Goal: Information Seeking & Learning: Learn about a topic

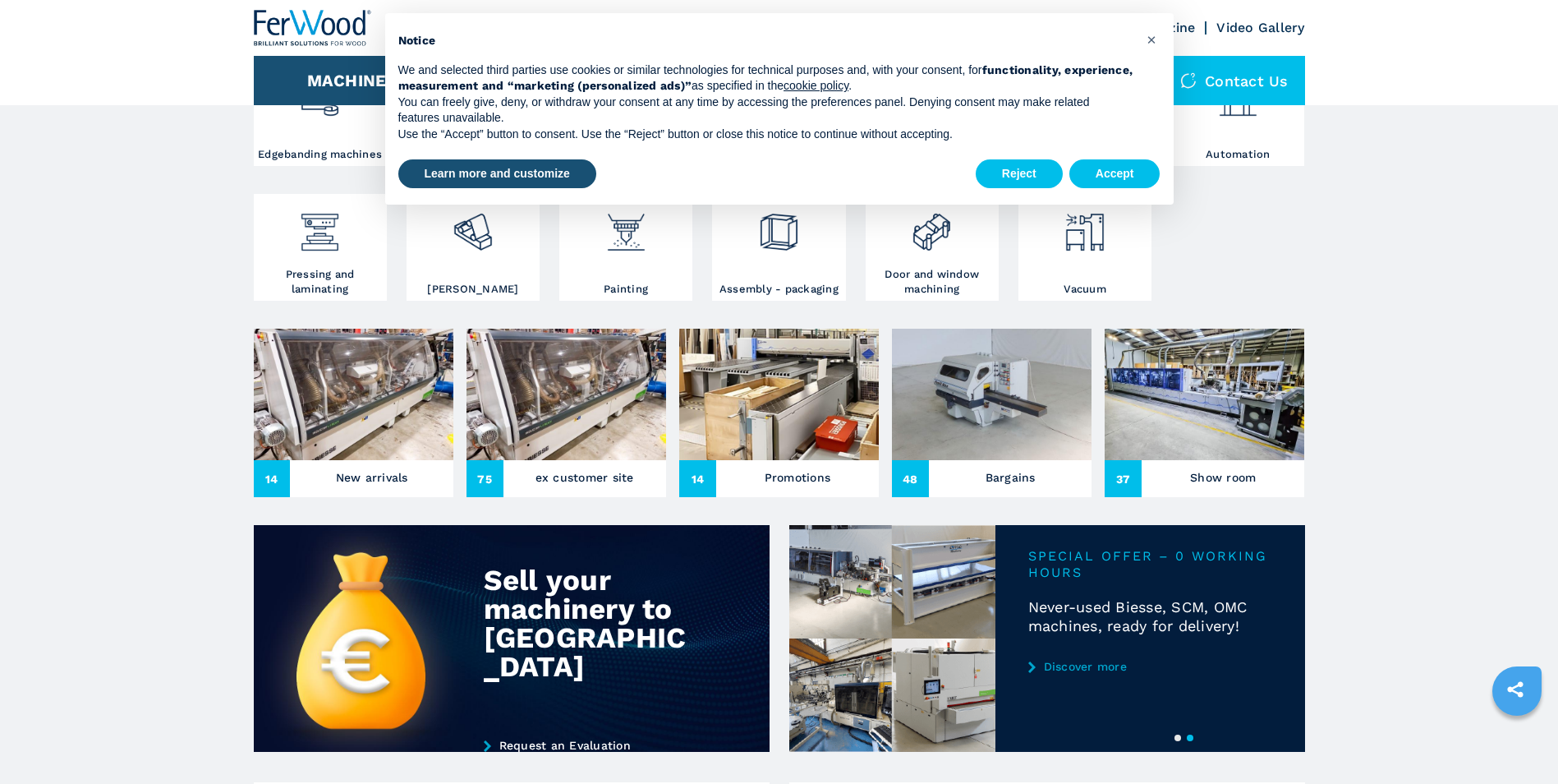
scroll to position [410, 0]
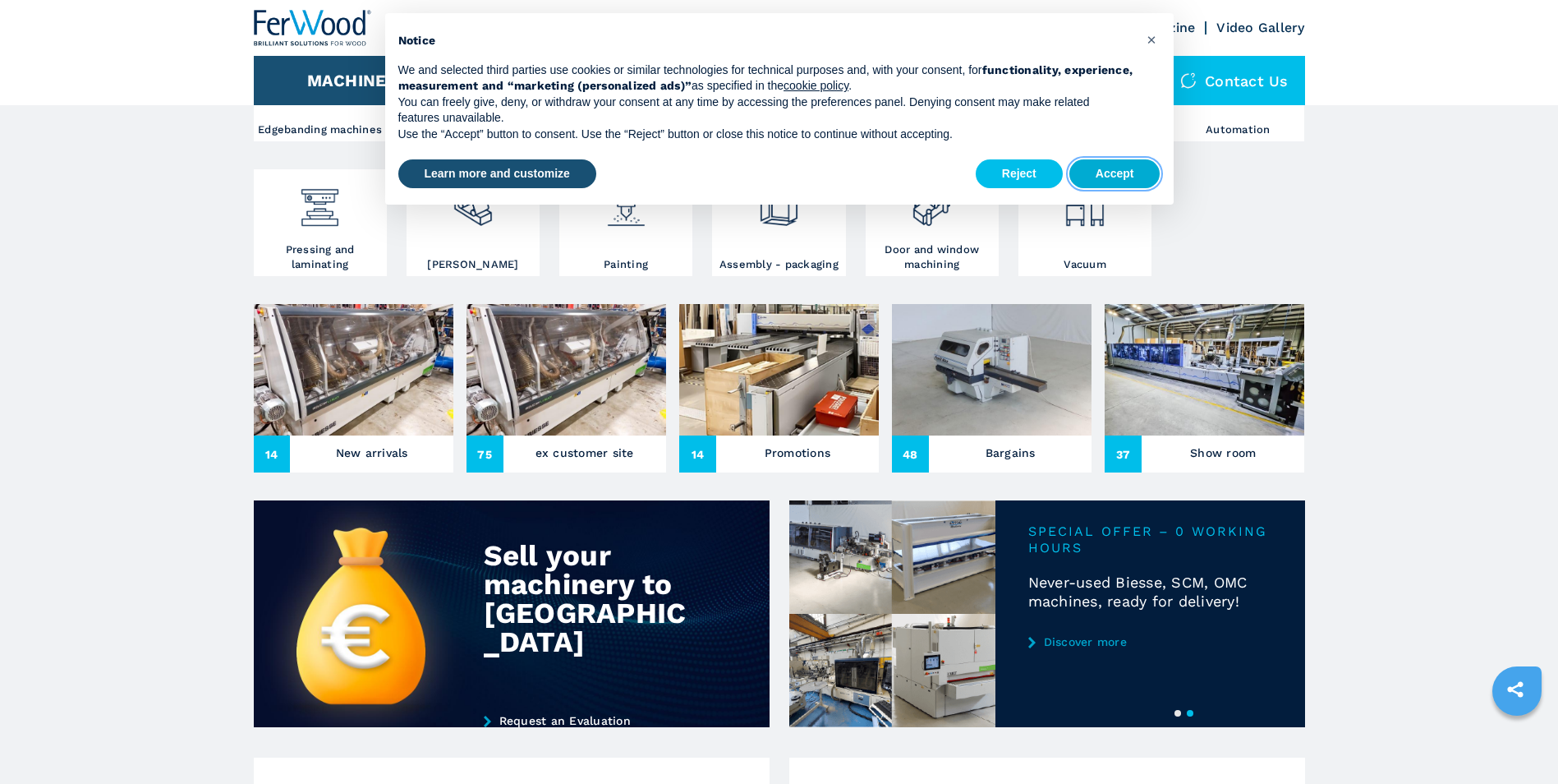
click at [1128, 175] on button "Accept" at bounding box center [1115, 174] width 91 height 30
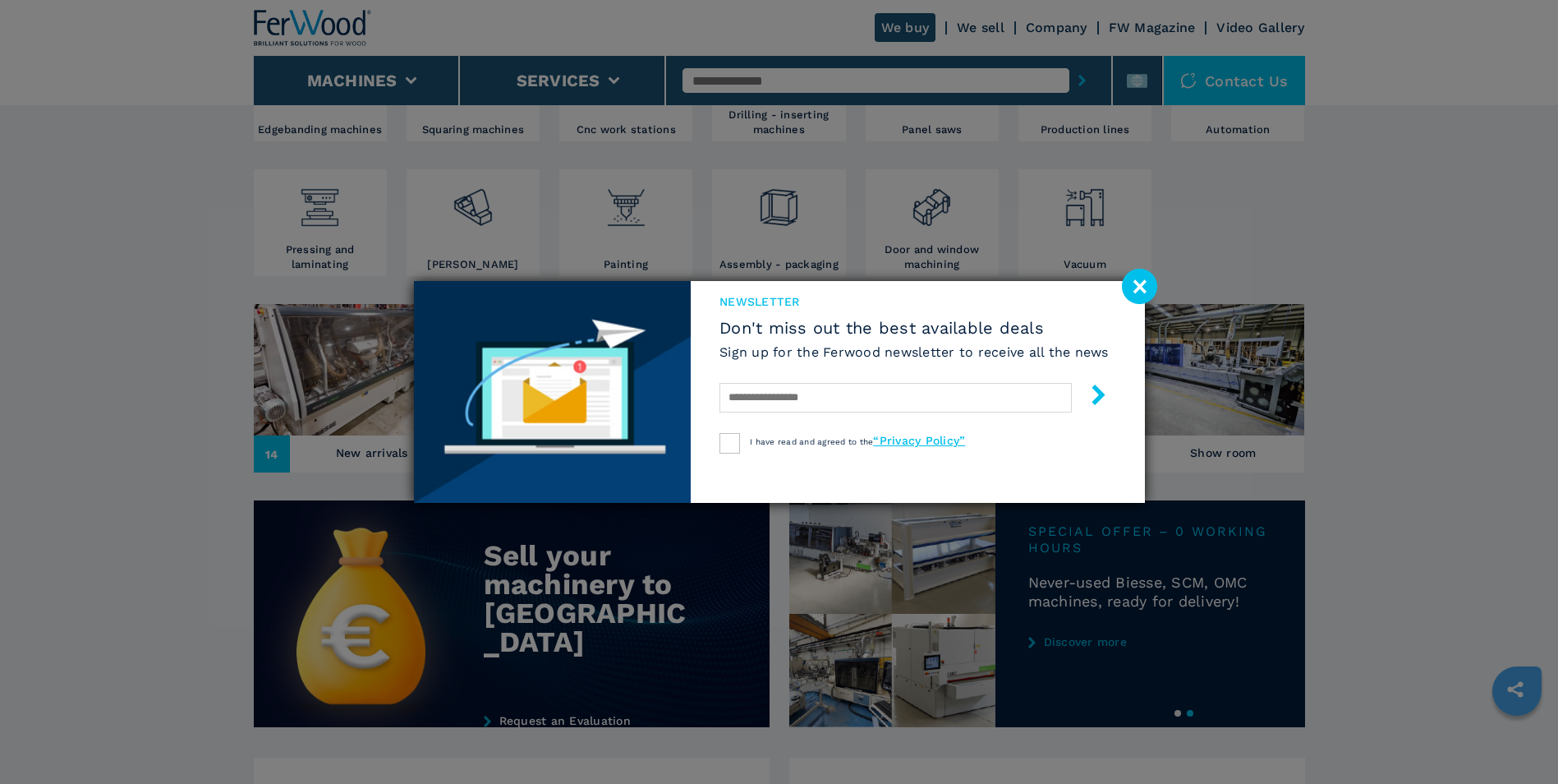
click at [1151, 280] on image at bounding box center [1140, 287] width 36 height 36
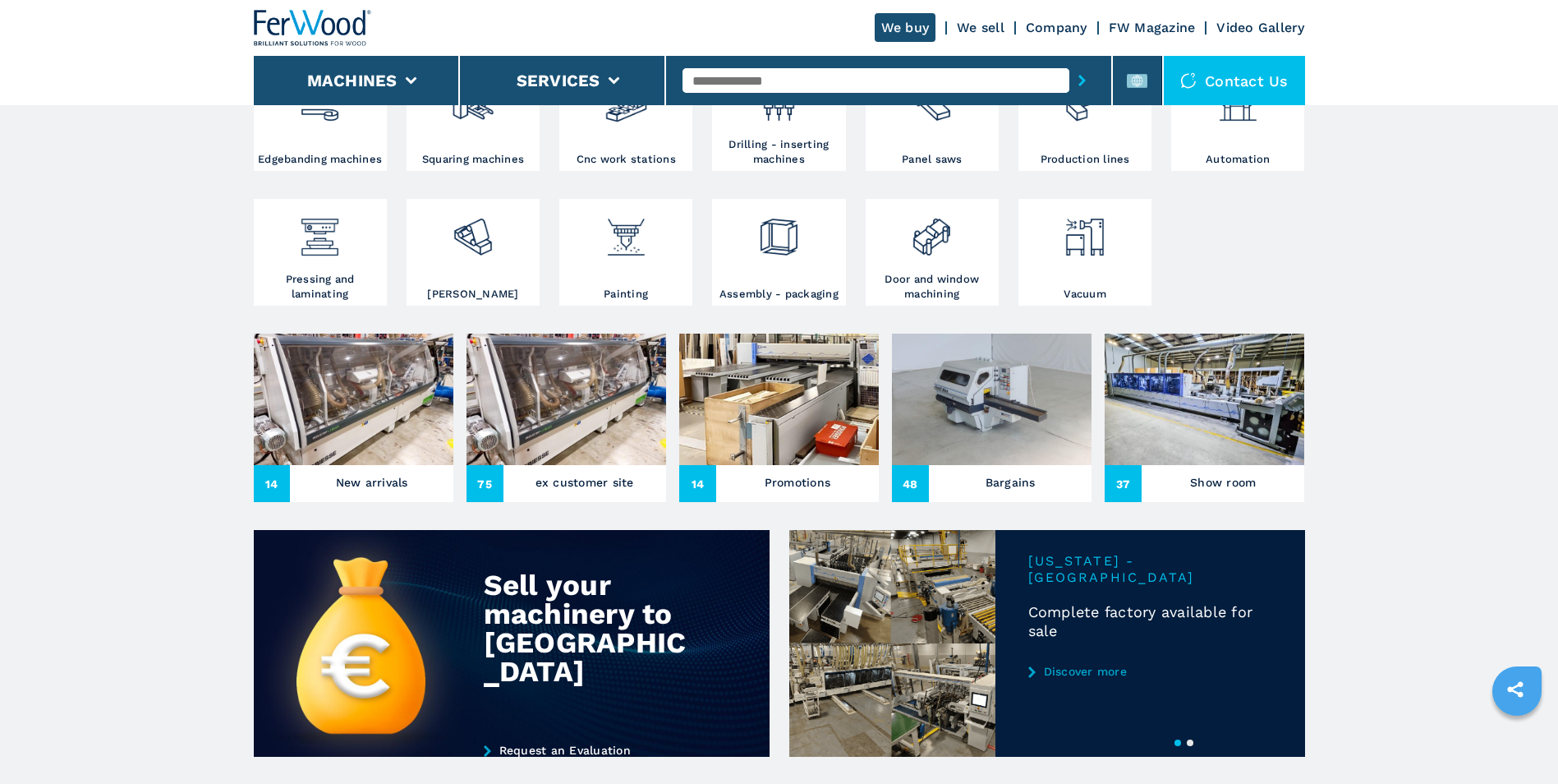
scroll to position [329, 0]
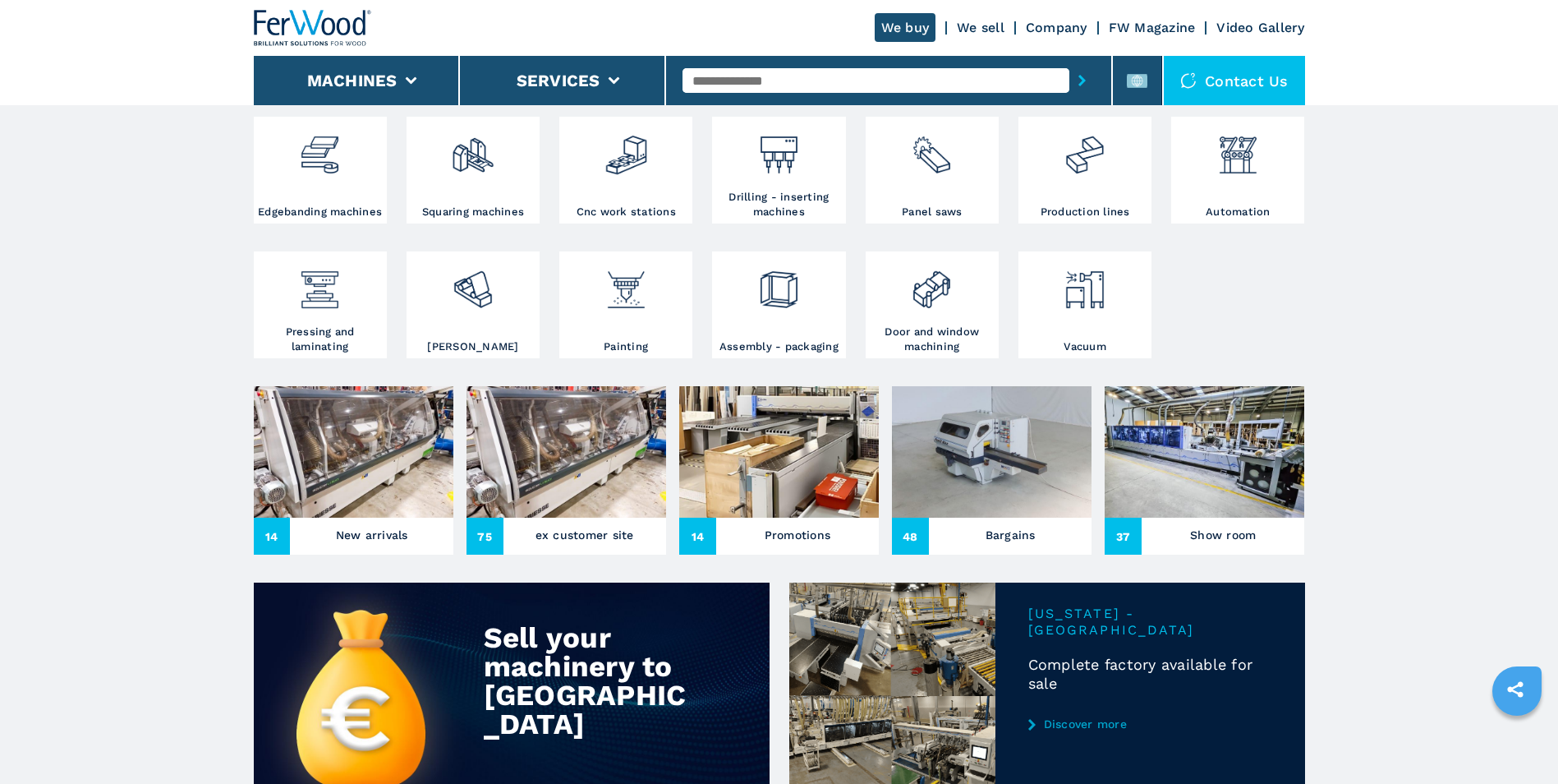
click at [373, 464] on img at bounding box center [353, 451] width 200 height 131
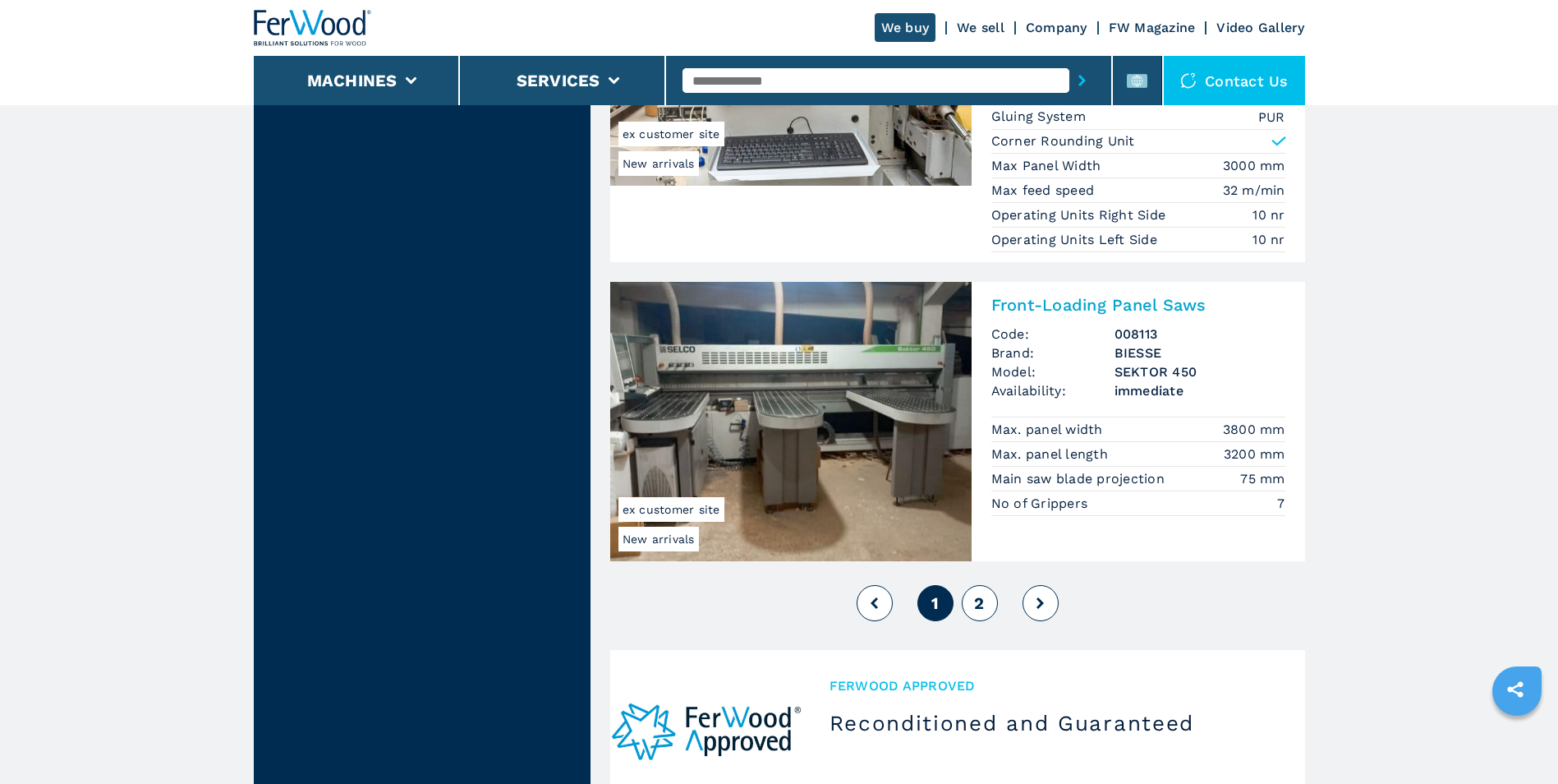
scroll to position [3778, 0]
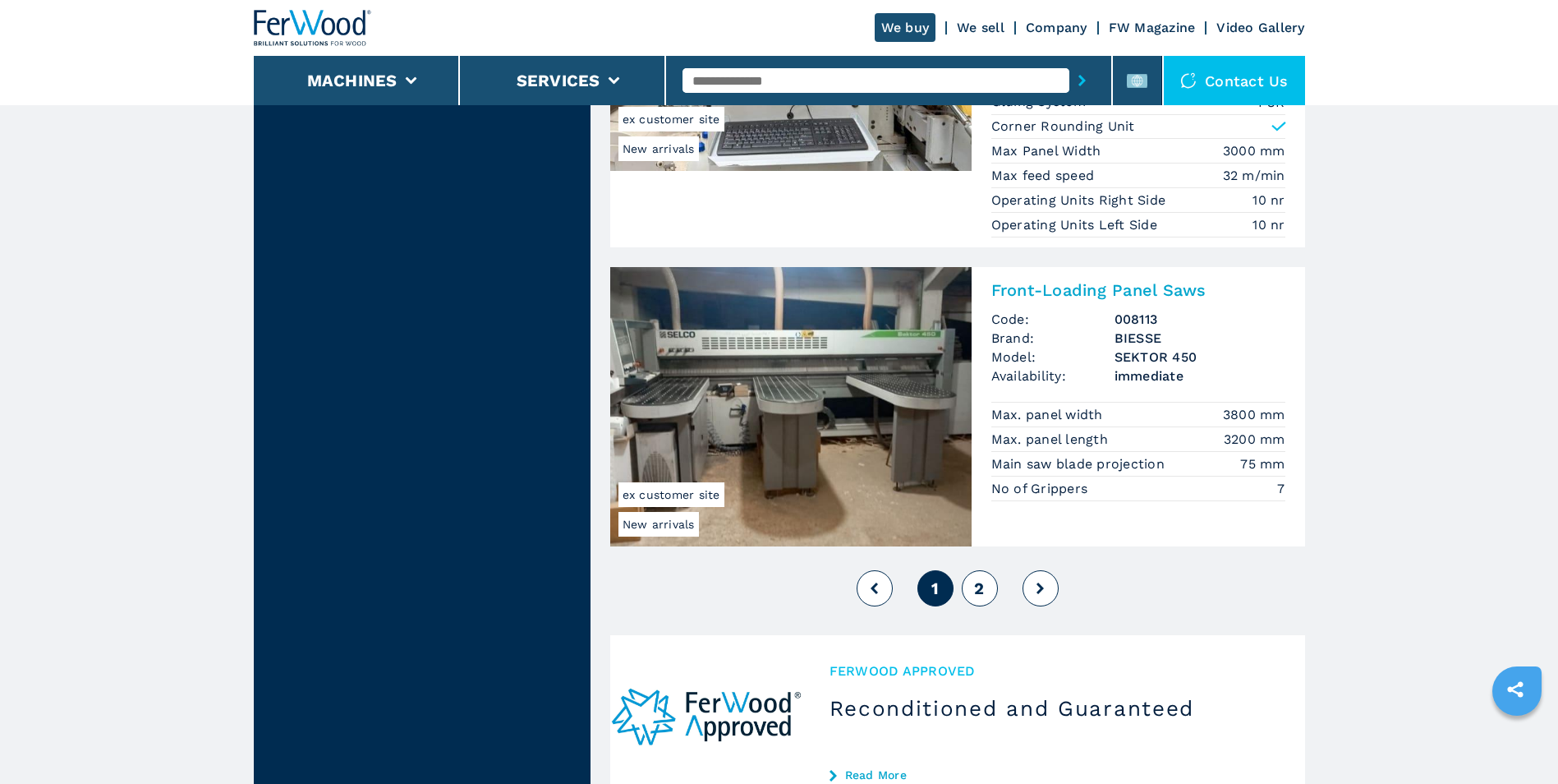
click at [981, 590] on span "2" at bounding box center [979, 587] width 10 height 20
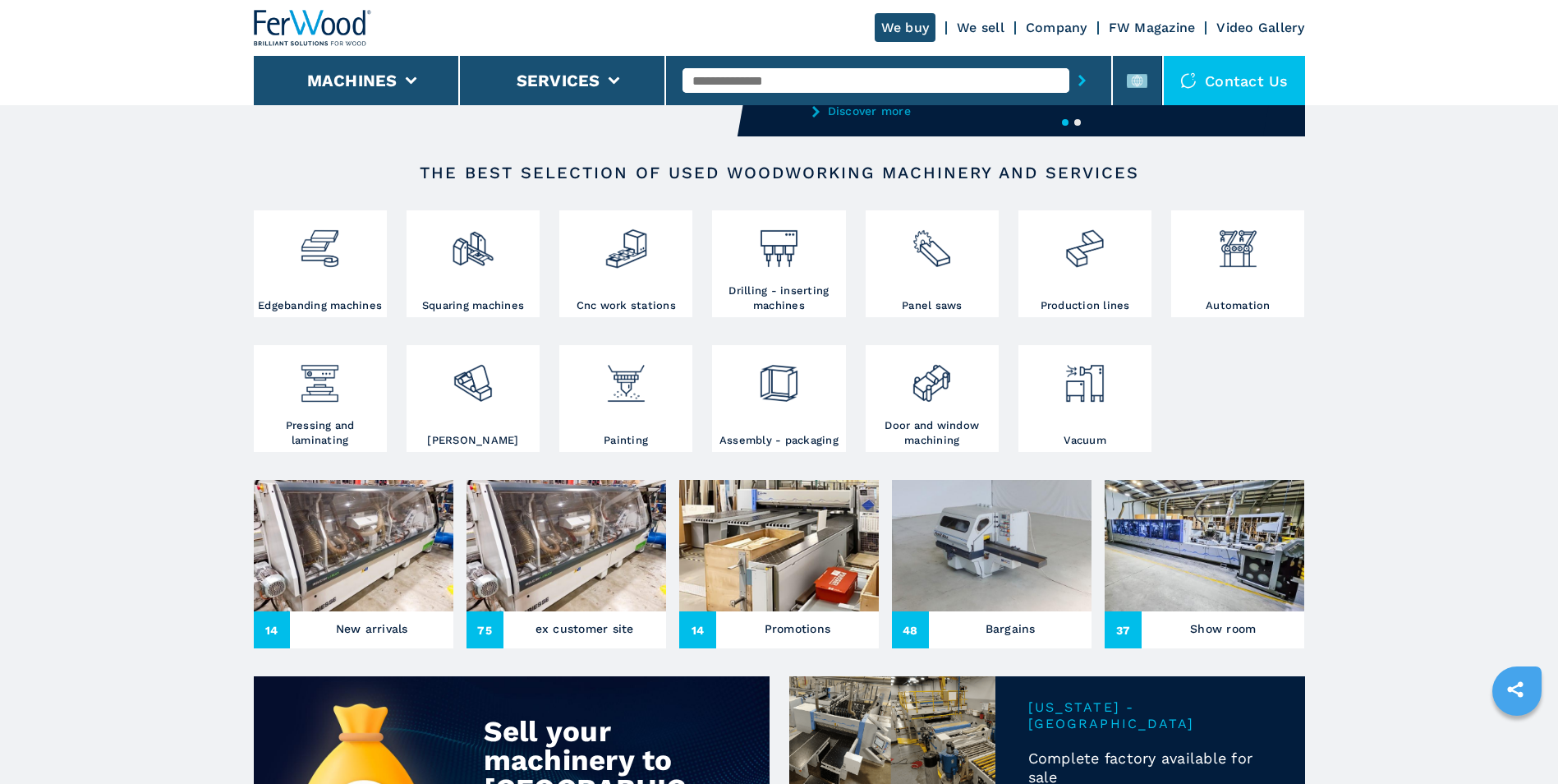
scroll to position [329, 0]
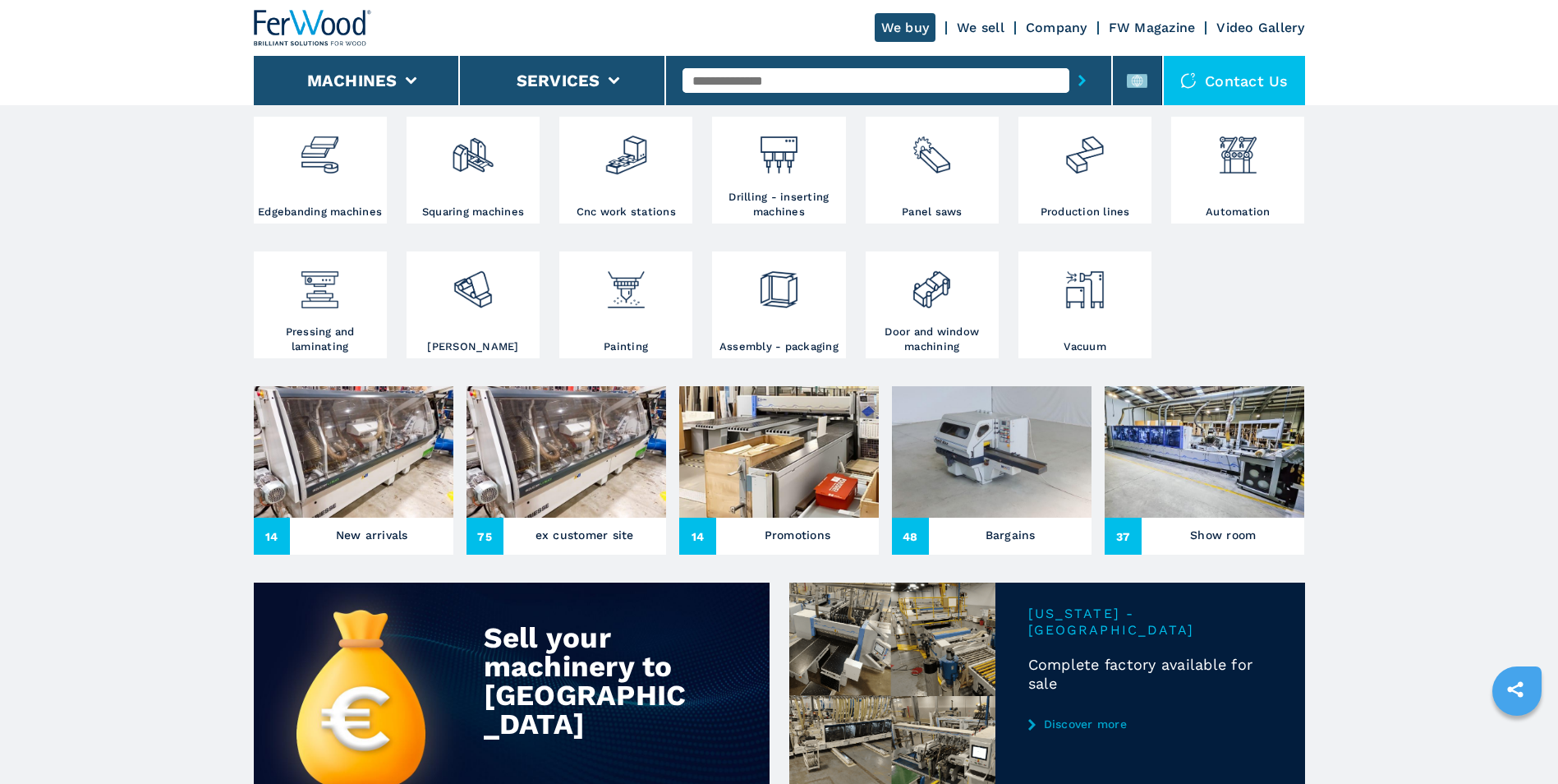
click at [1223, 454] on img at bounding box center [1204, 451] width 200 height 131
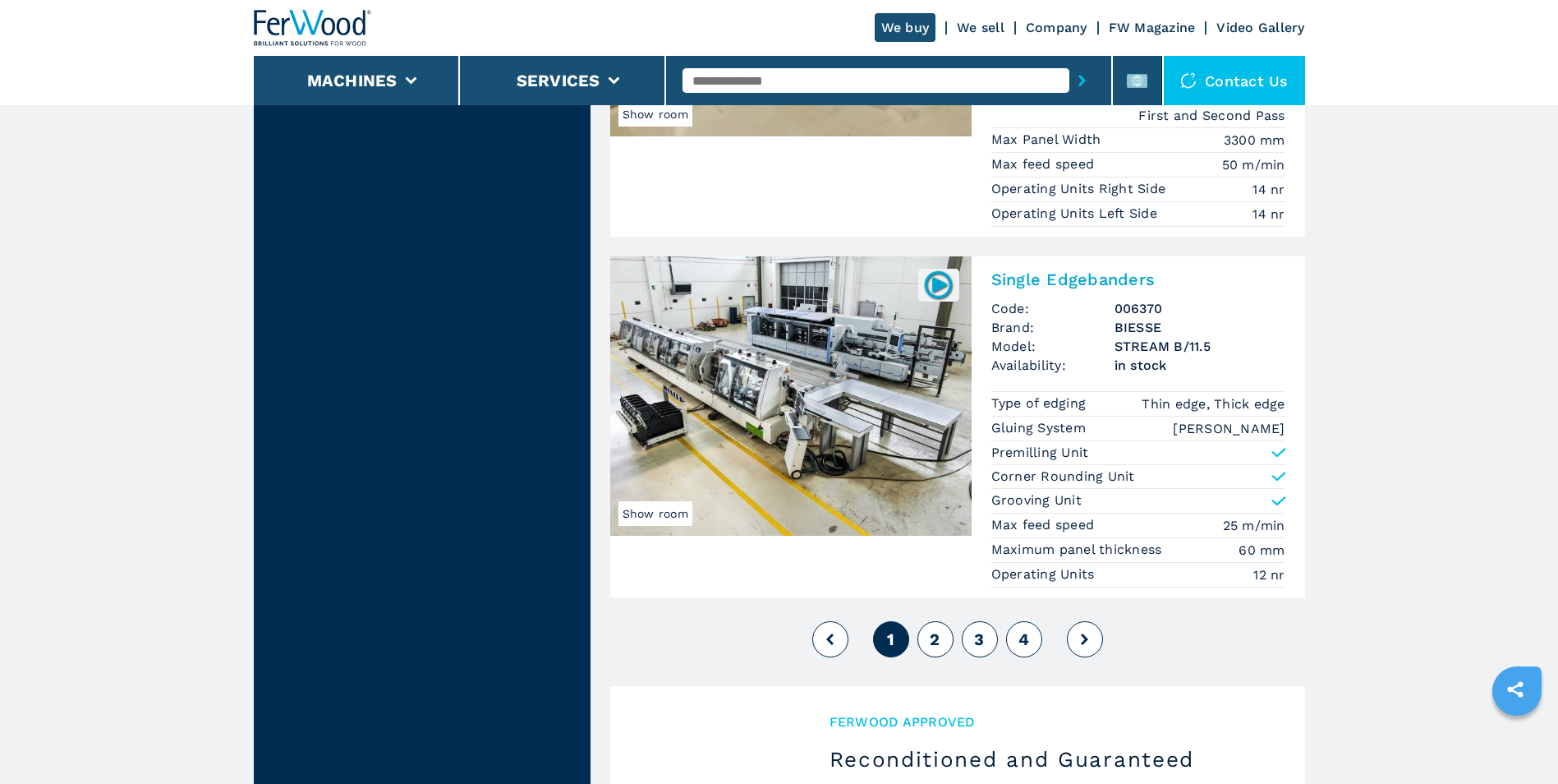
scroll to position [4025, 0]
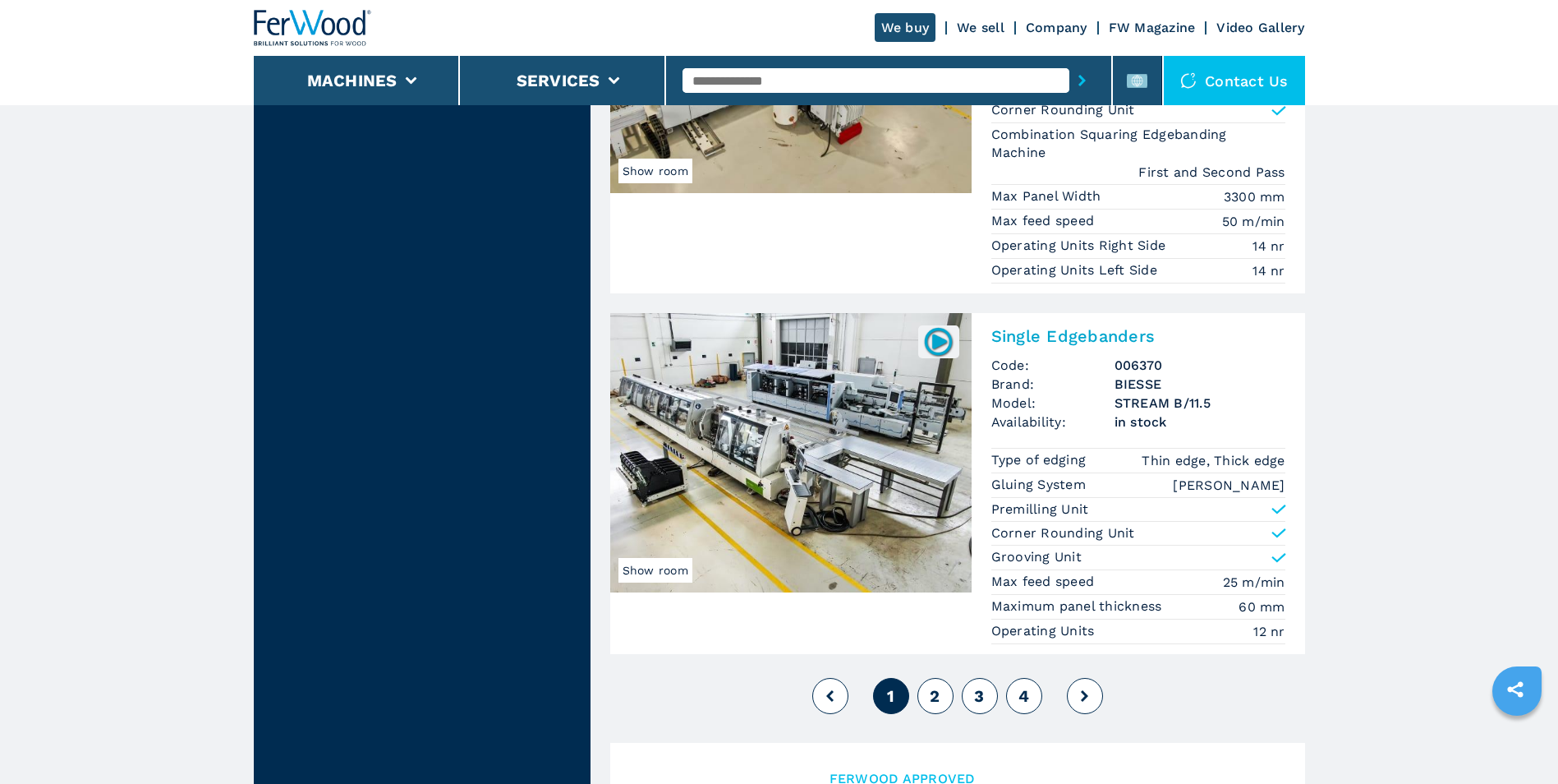
click at [1075, 677] on button at bounding box center [1085, 695] width 37 height 37
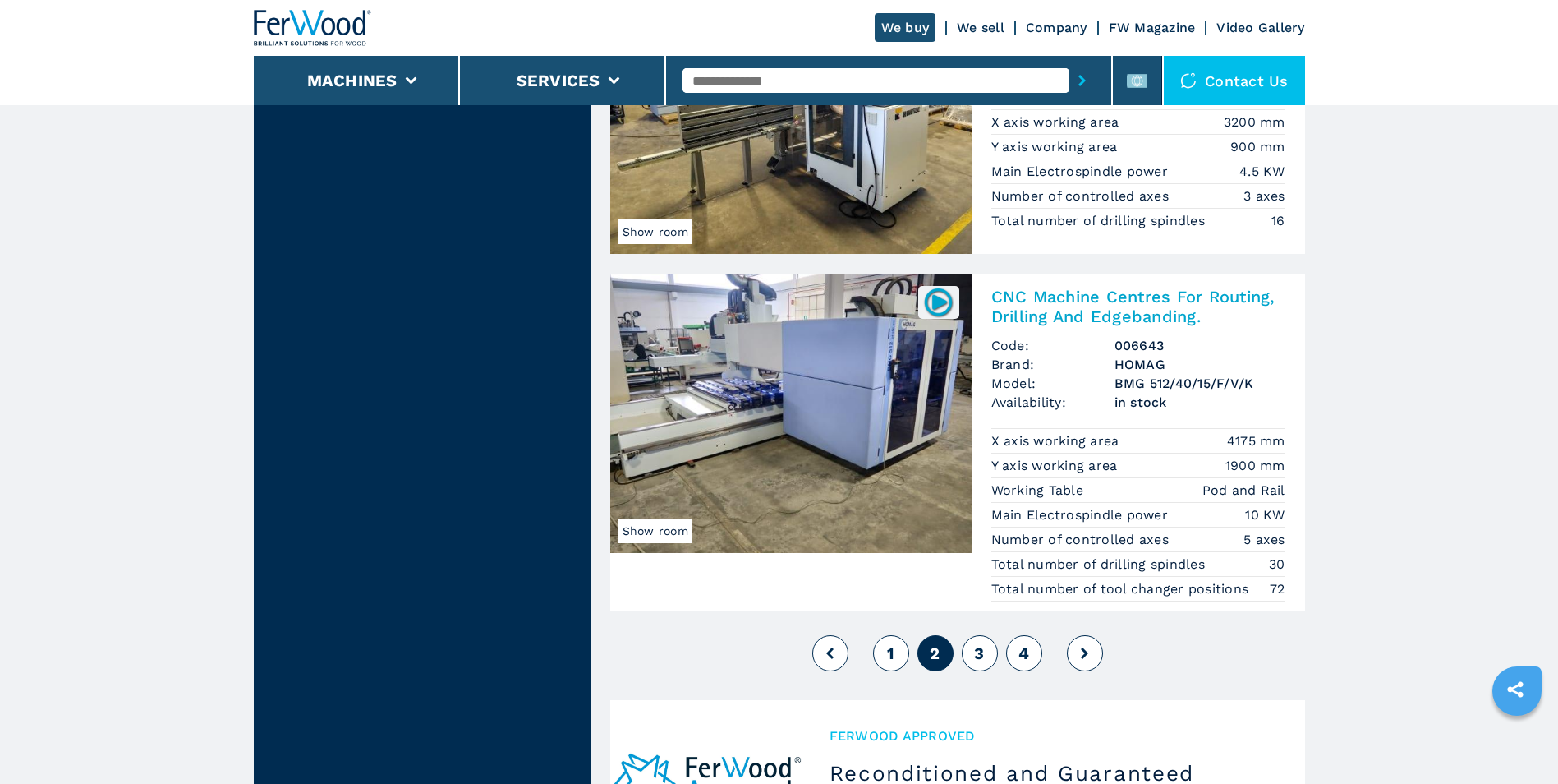
scroll to position [3860, 0]
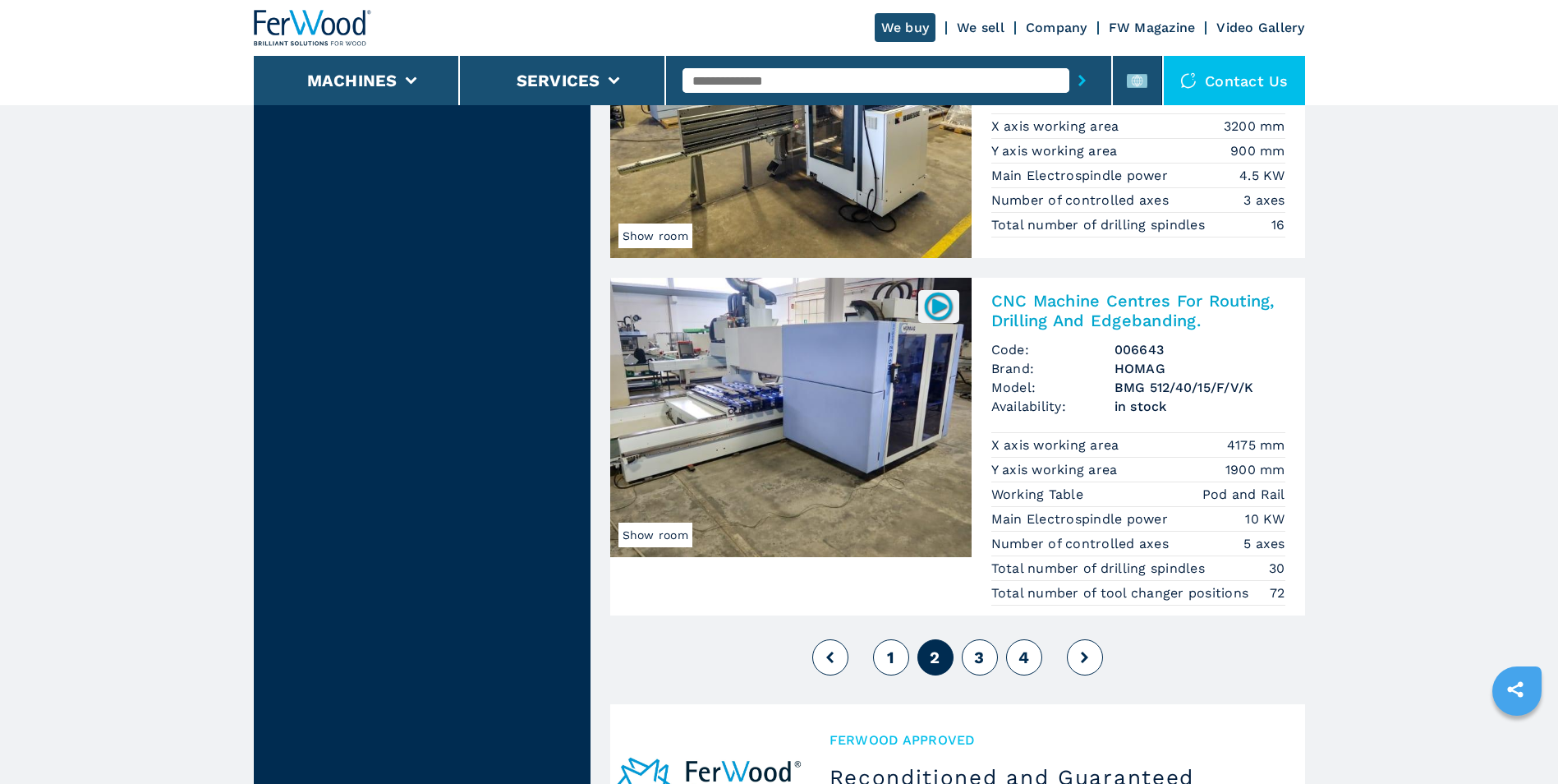
click at [1084, 650] on button at bounding box center [1085, 657] width 37 height 37
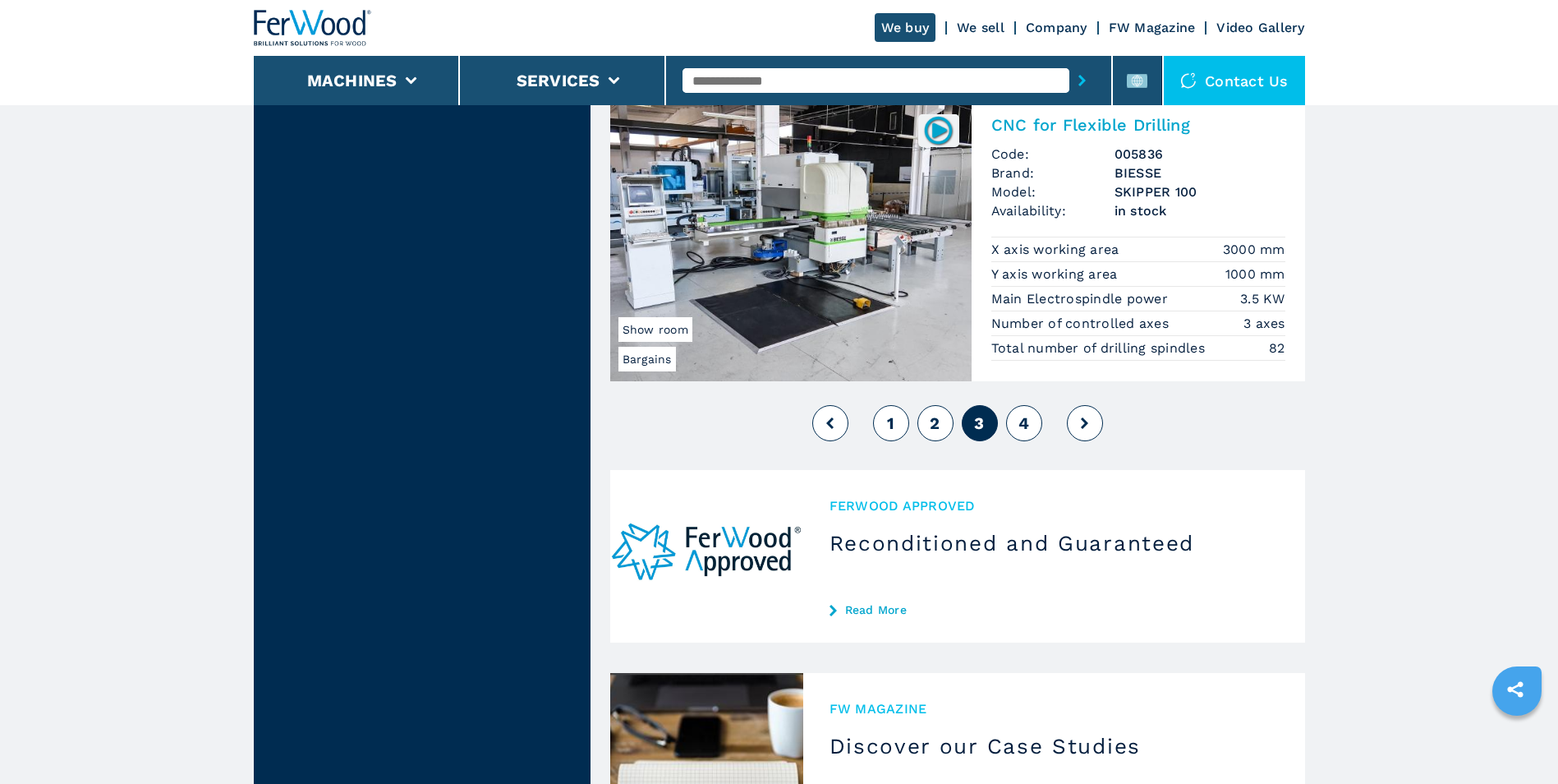
scroll to position [4106, 0]
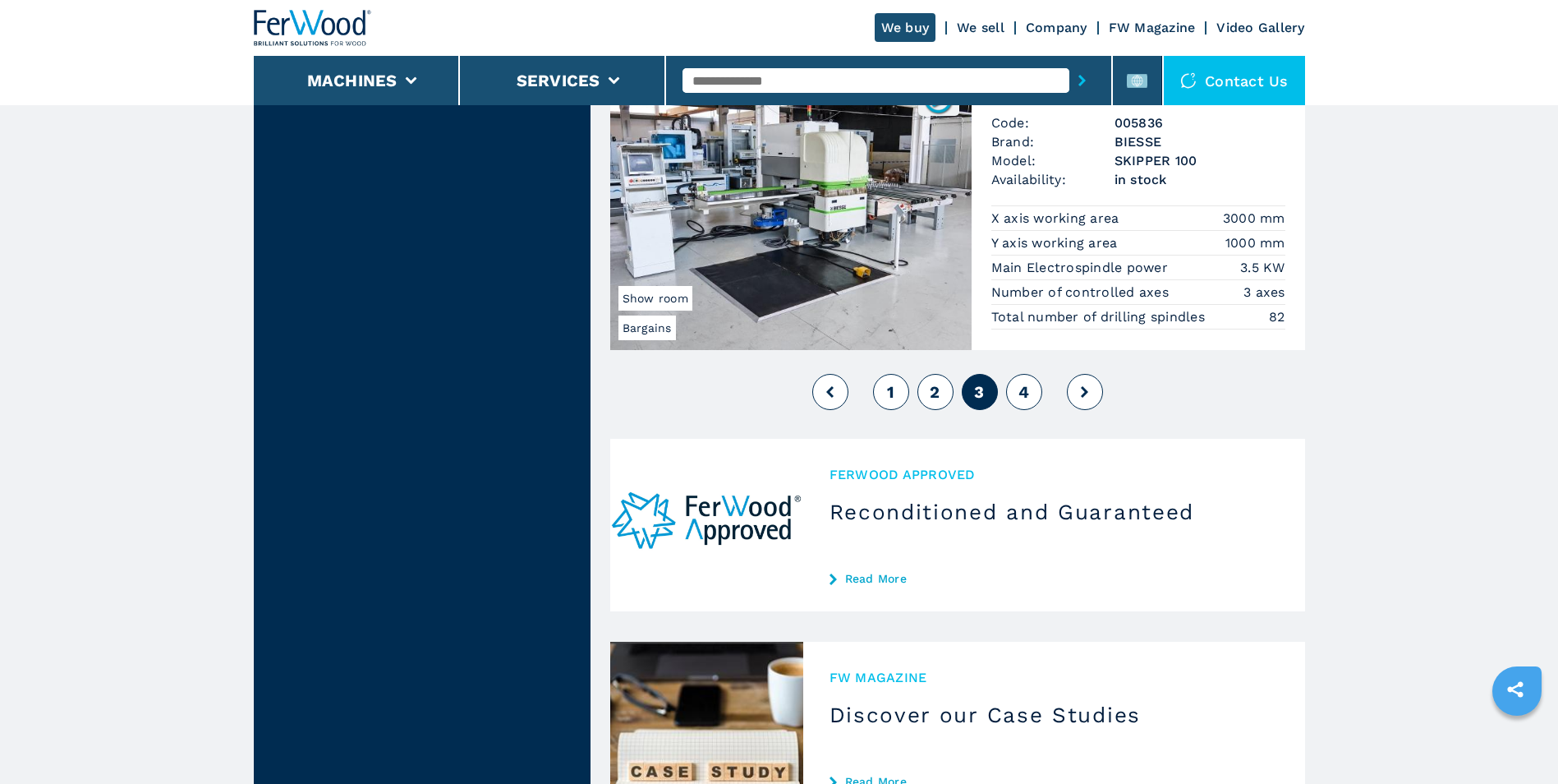
click at [1075, 393] on button at bounding box center [1085, 392] width 37 height 37
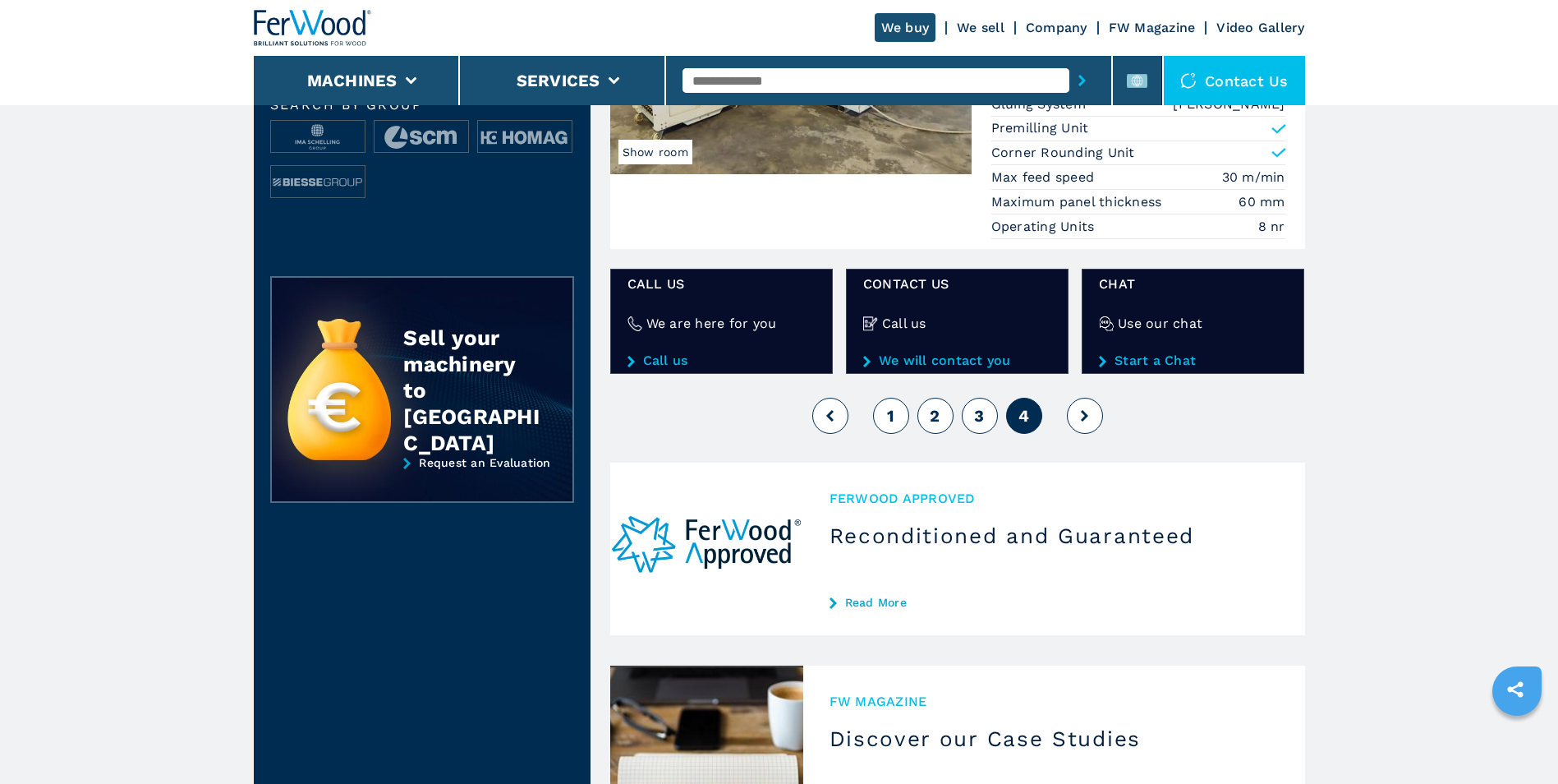
scroll to position [410, 0]
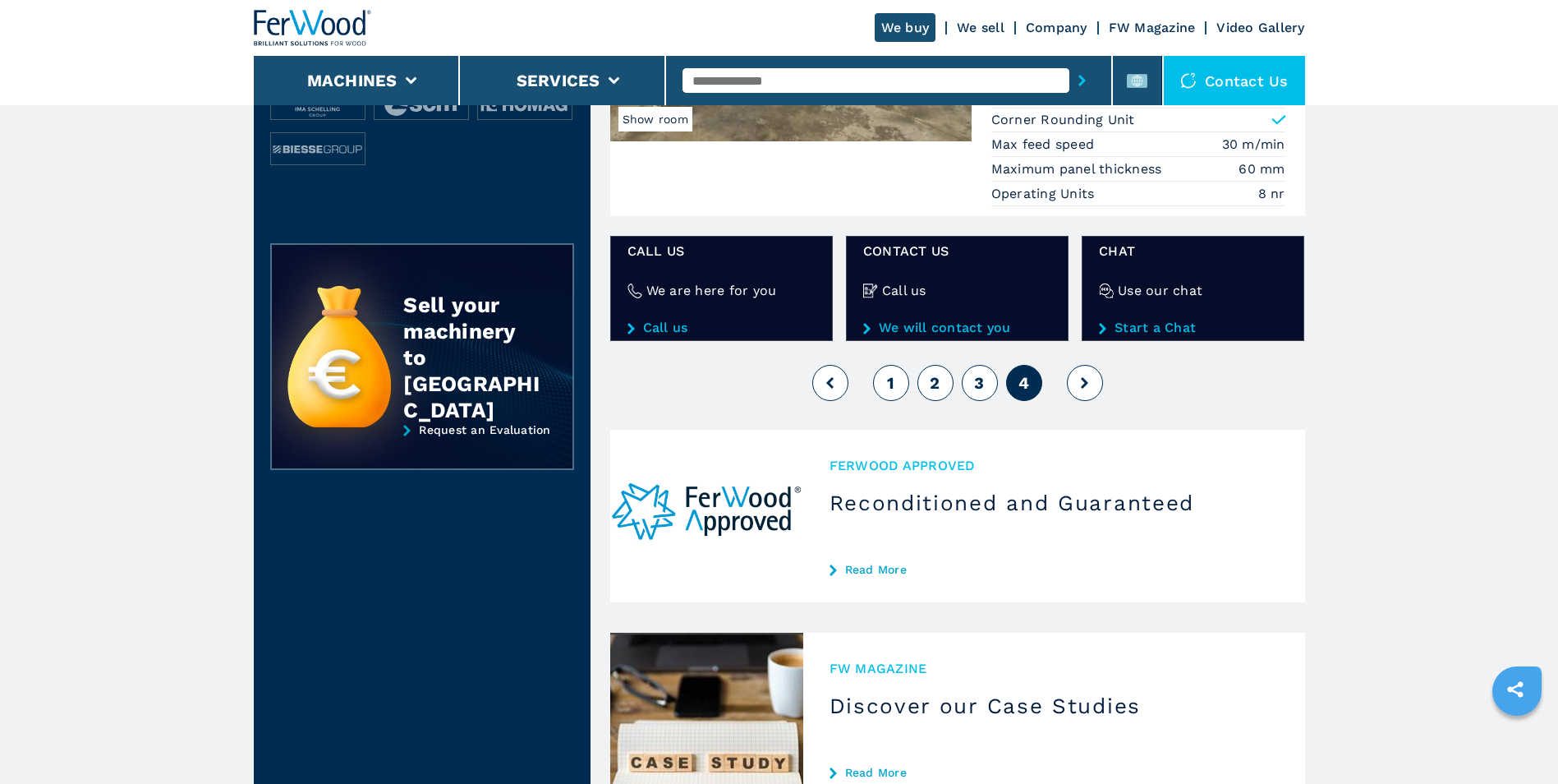
click at [895, 393] on button "1" at bounding box center [891, 382] width 37 height 37
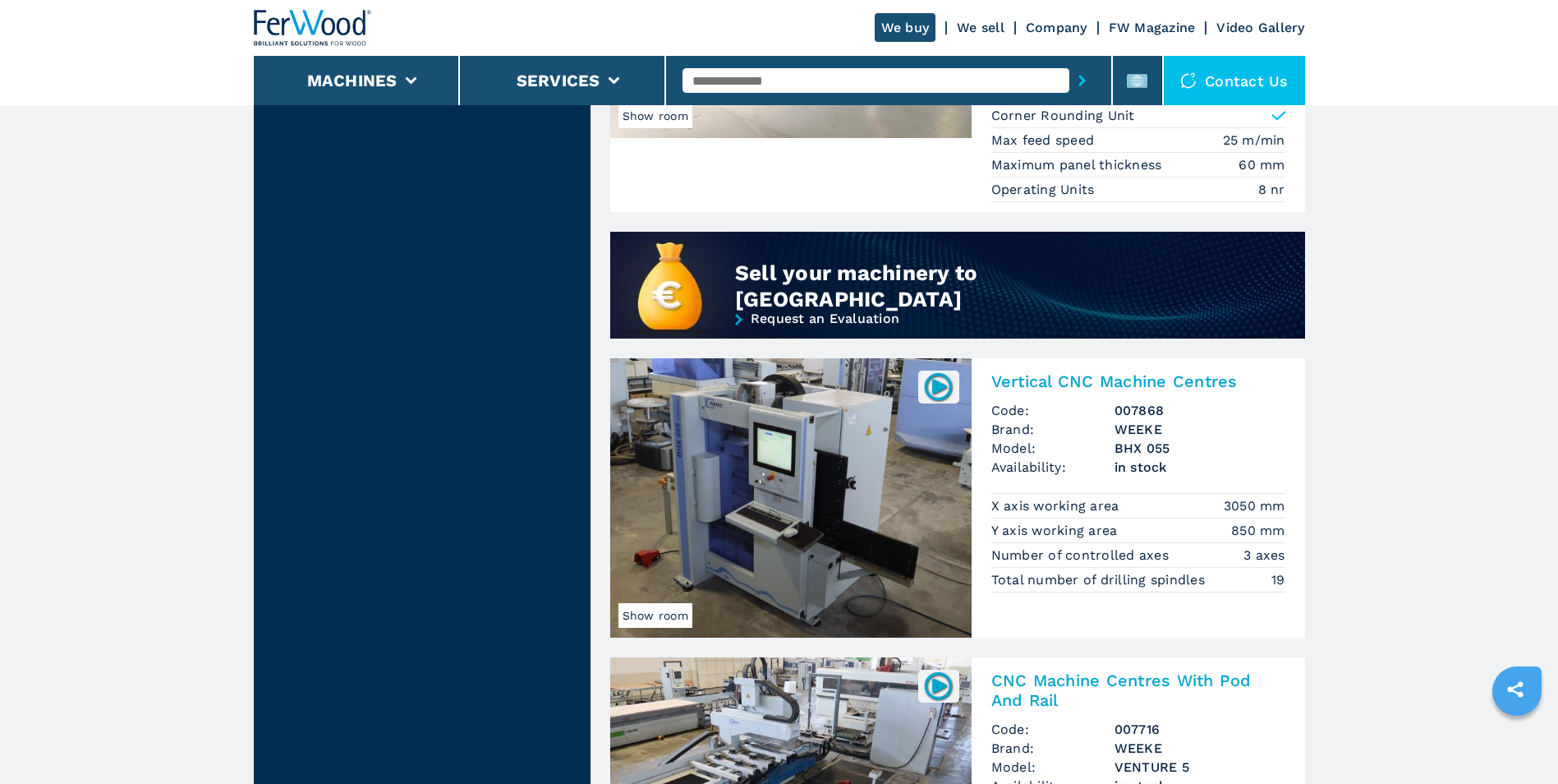
scroll to position [1478, 0]
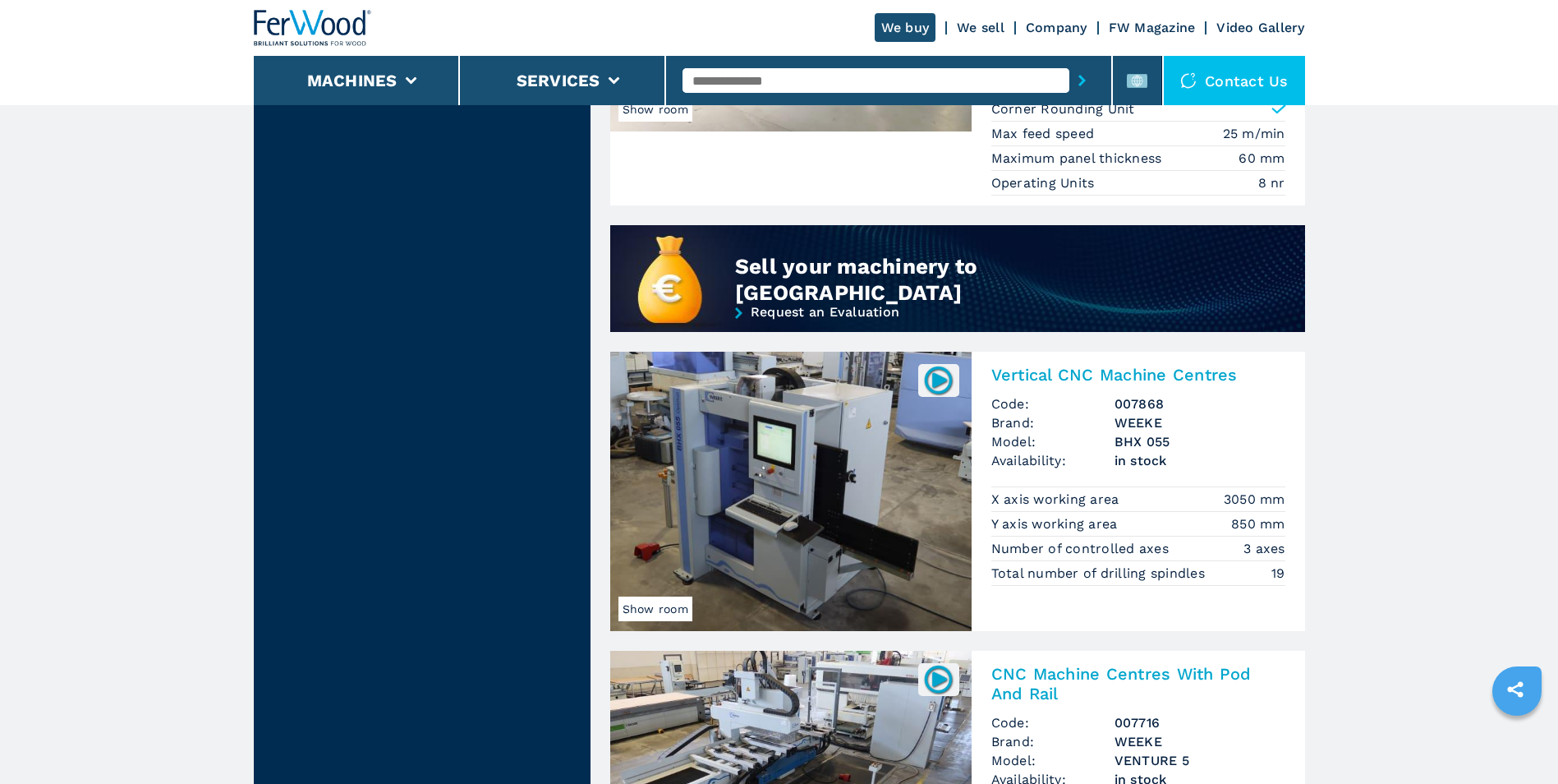
click at [665, 597] on span "Show room" at bounding box center [655, 609] width 74 height 24
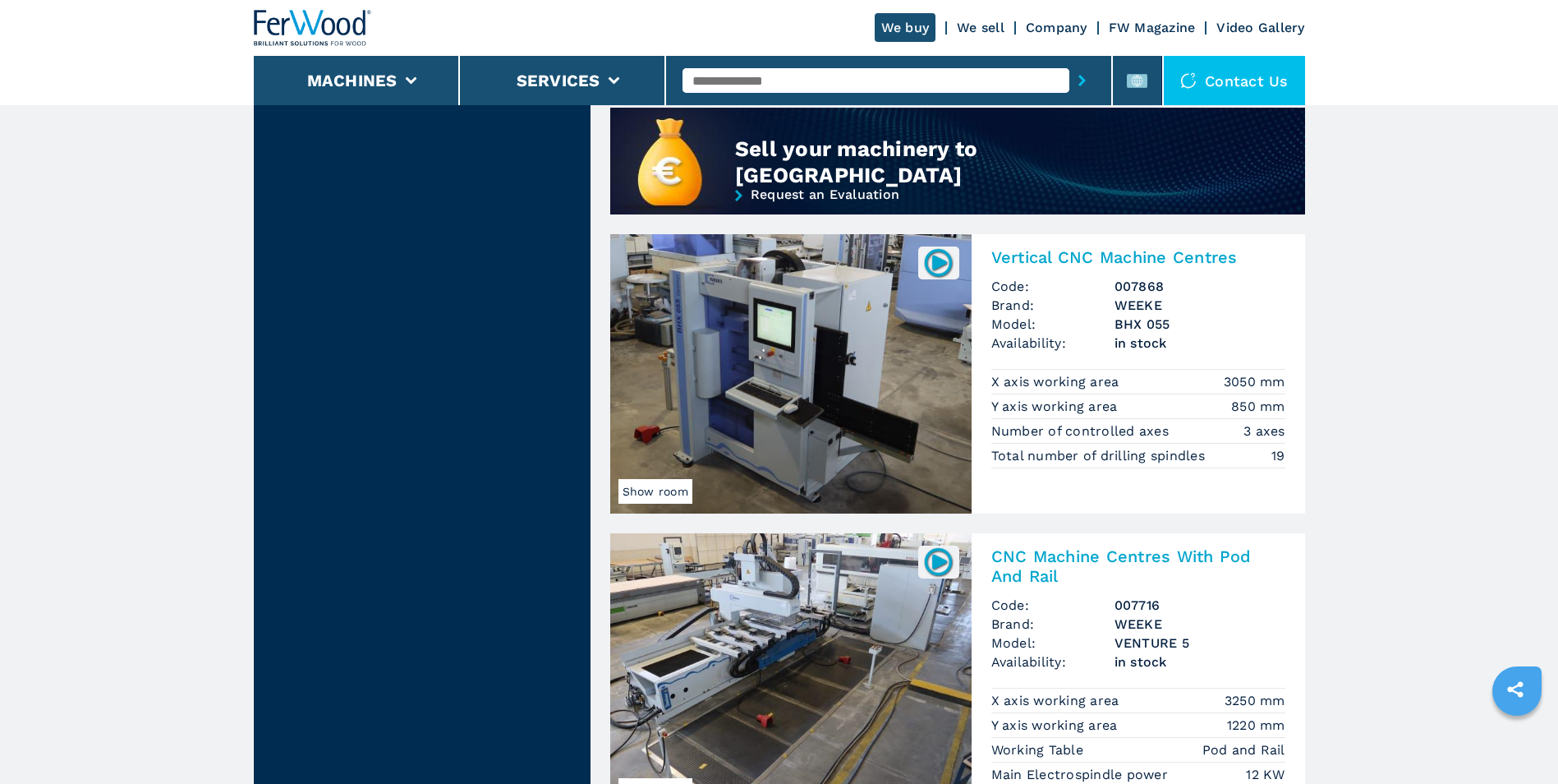
scroll to position [1724, 0]
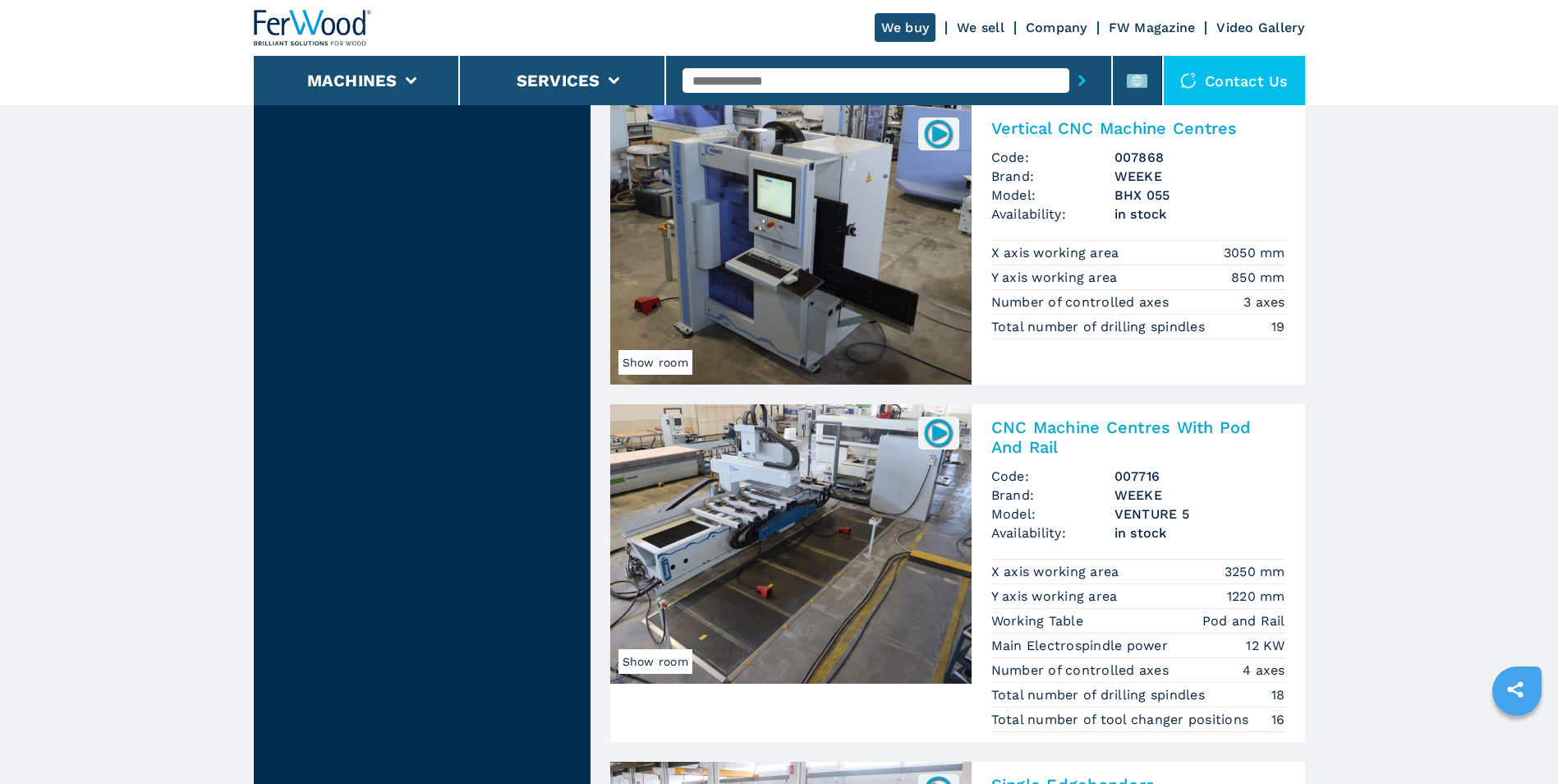
click at [781, 270] on img at bounding box center [791, 244] width 362 height 279
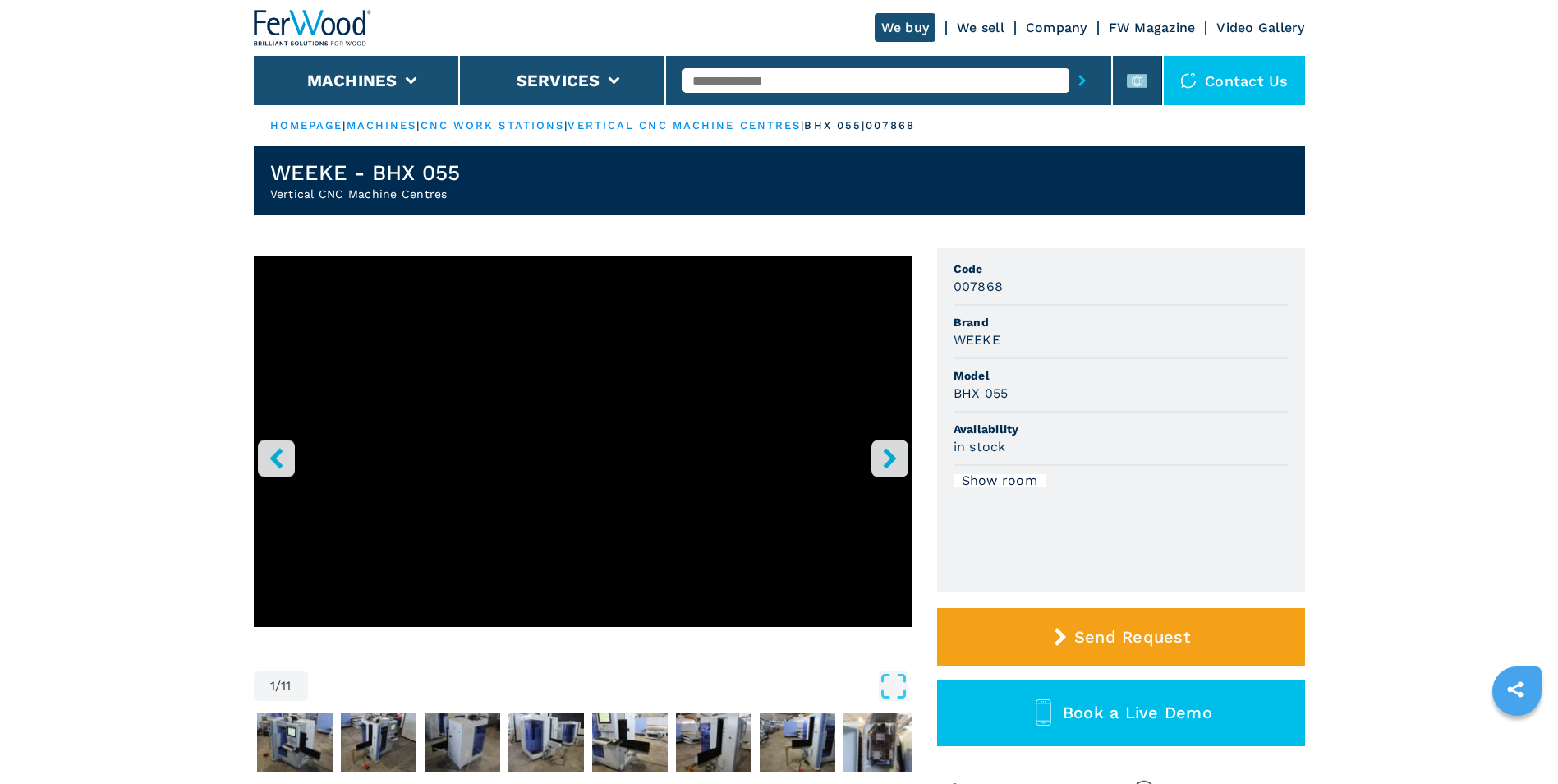
click at [887, 460] on icon "right-button" at bounding box center [890, 458] width 21 height 21
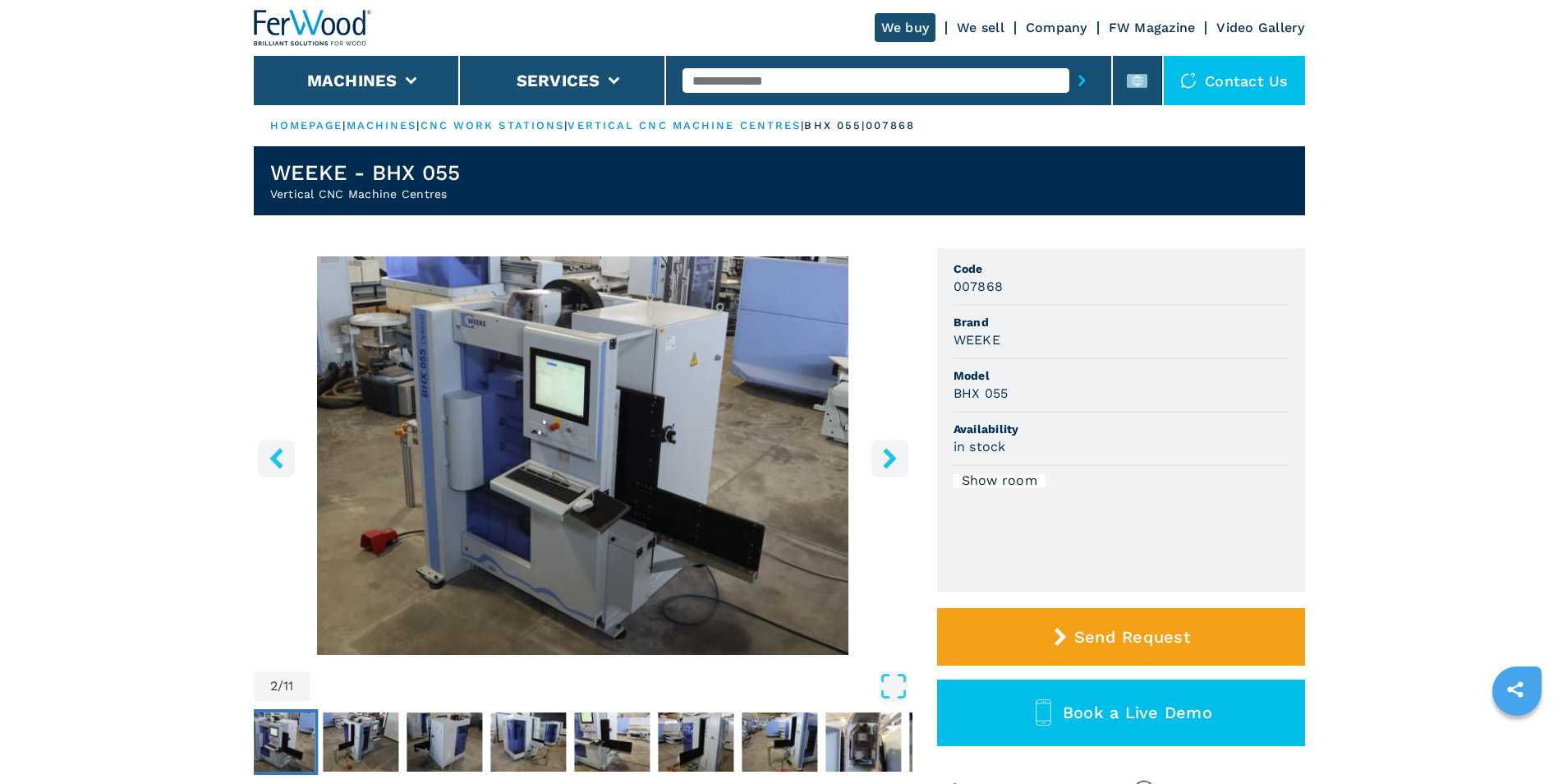
click at [887, 460] on icon "right-button" at bounding box center [890, 458] width 21 height 21
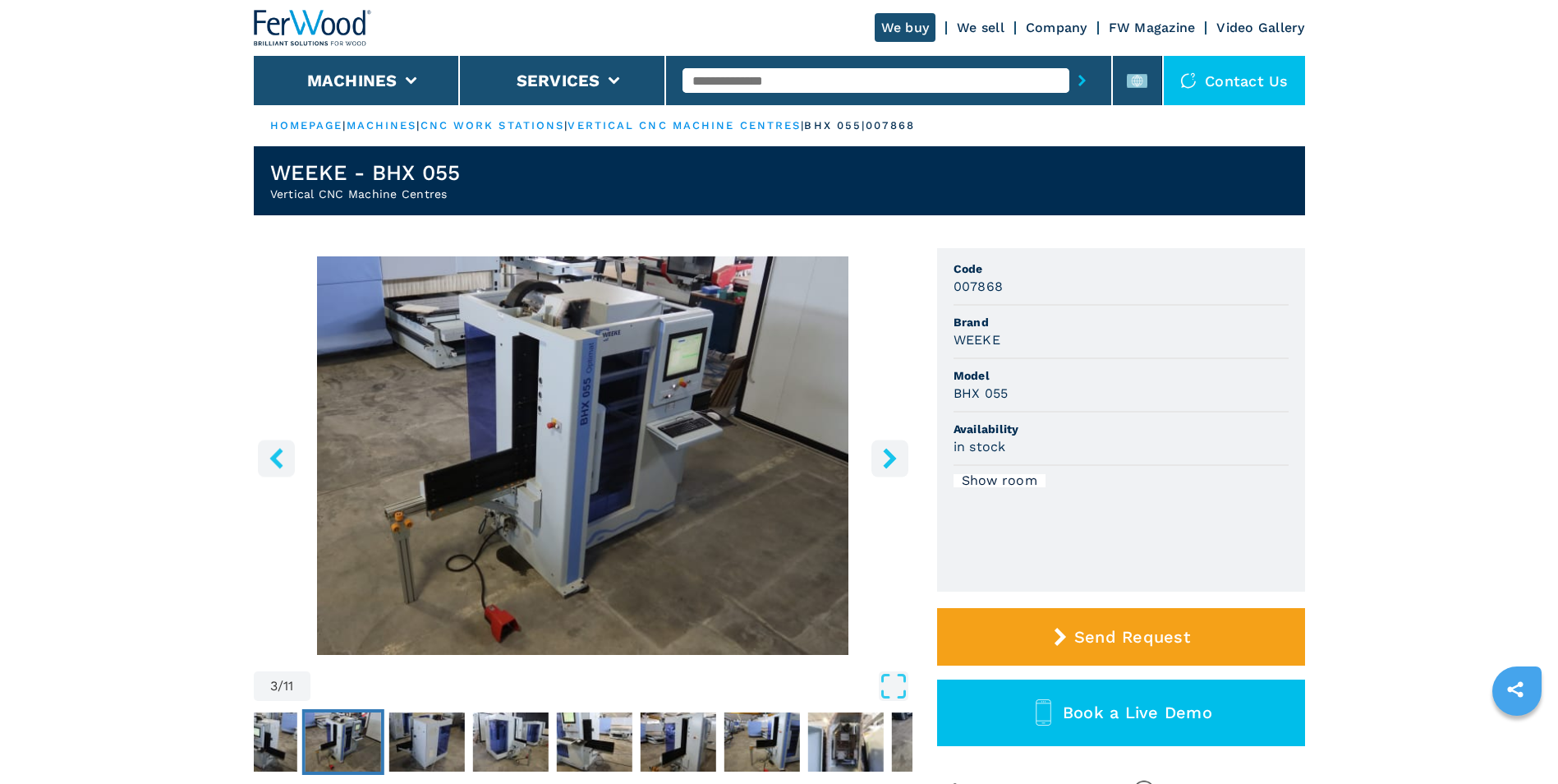
click at [887, 460] on icon "right-button" at bounding box center [890, 458] width 21 height 21
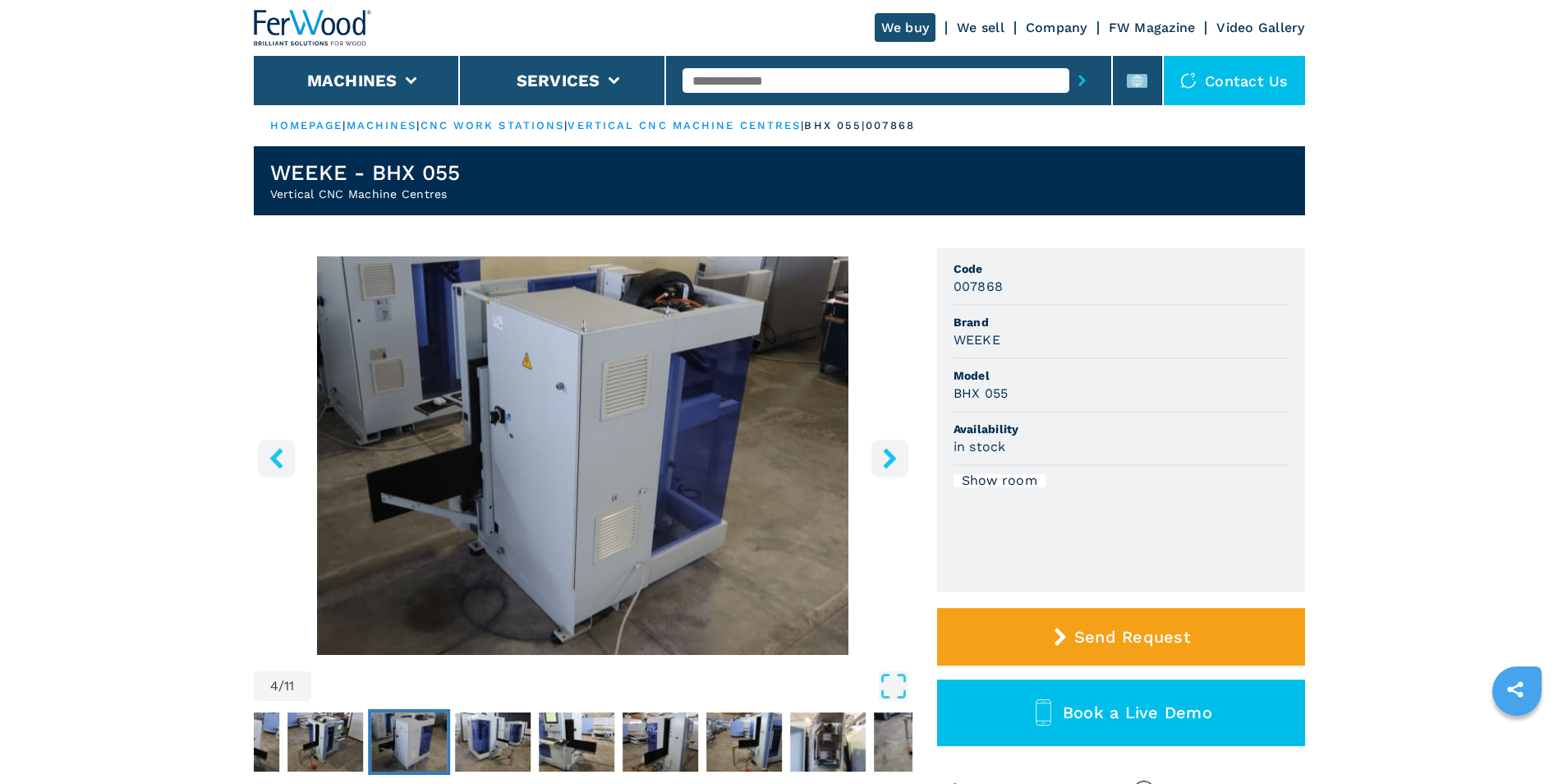
click at [887, 460] on icon "right-button" at bounding box center [890, 458] width 21 height 21
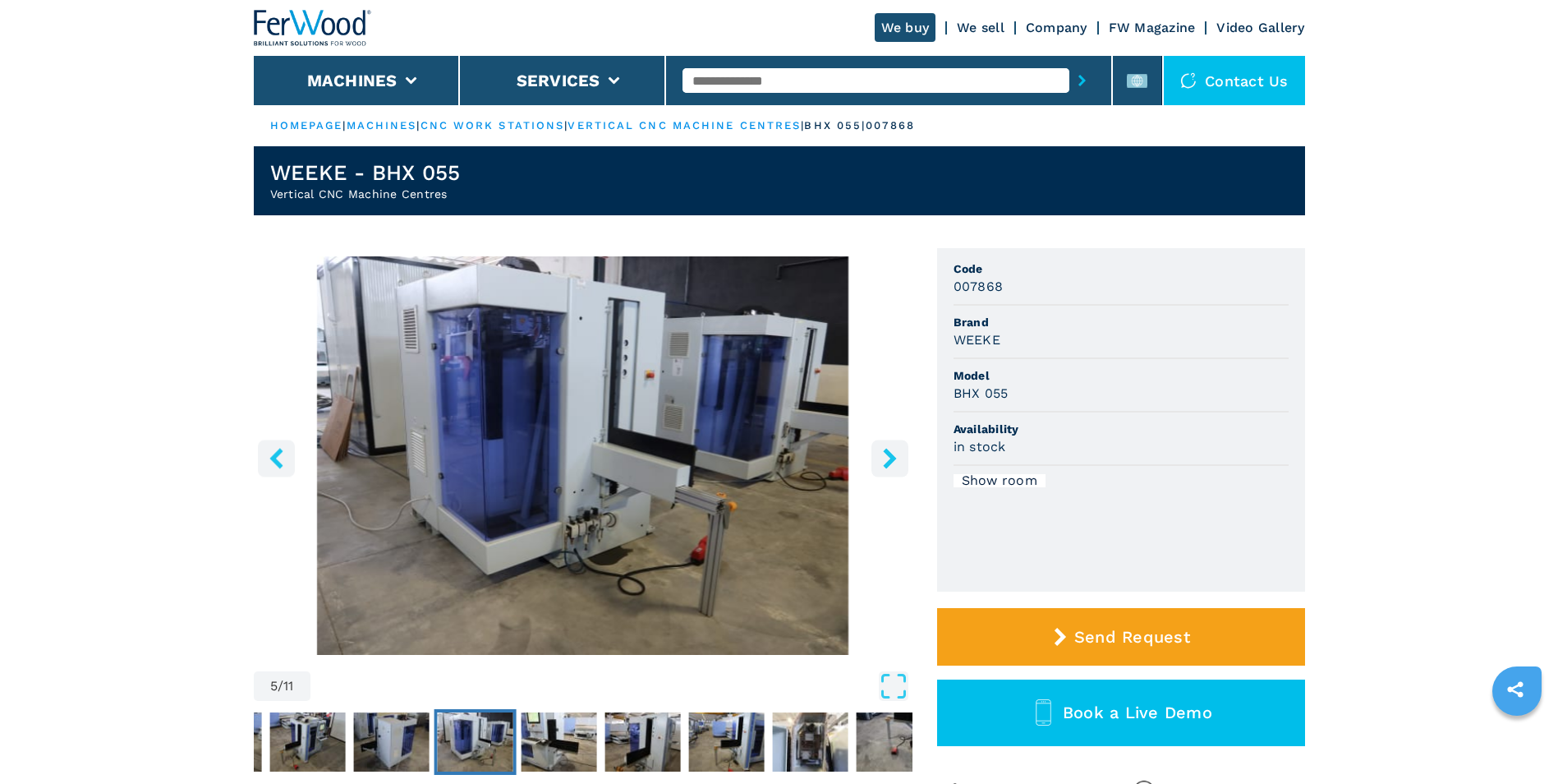
click at [887, 460] on icon "right-button" at bounding box center [890, 458] width 21 height 21
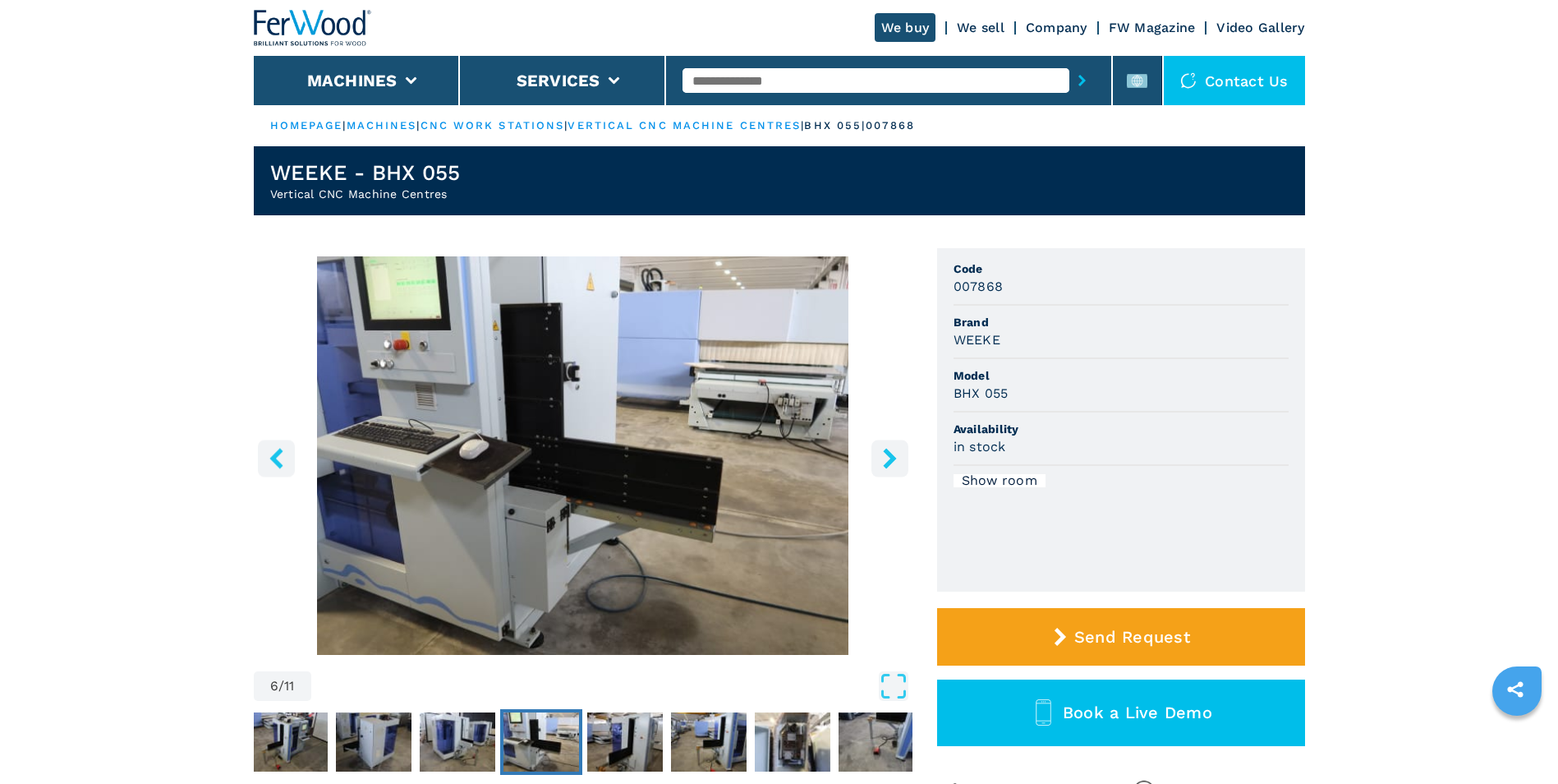
click at [887, 460] on icon "right-button" at bounding box center [890, 458] width 21 height 21
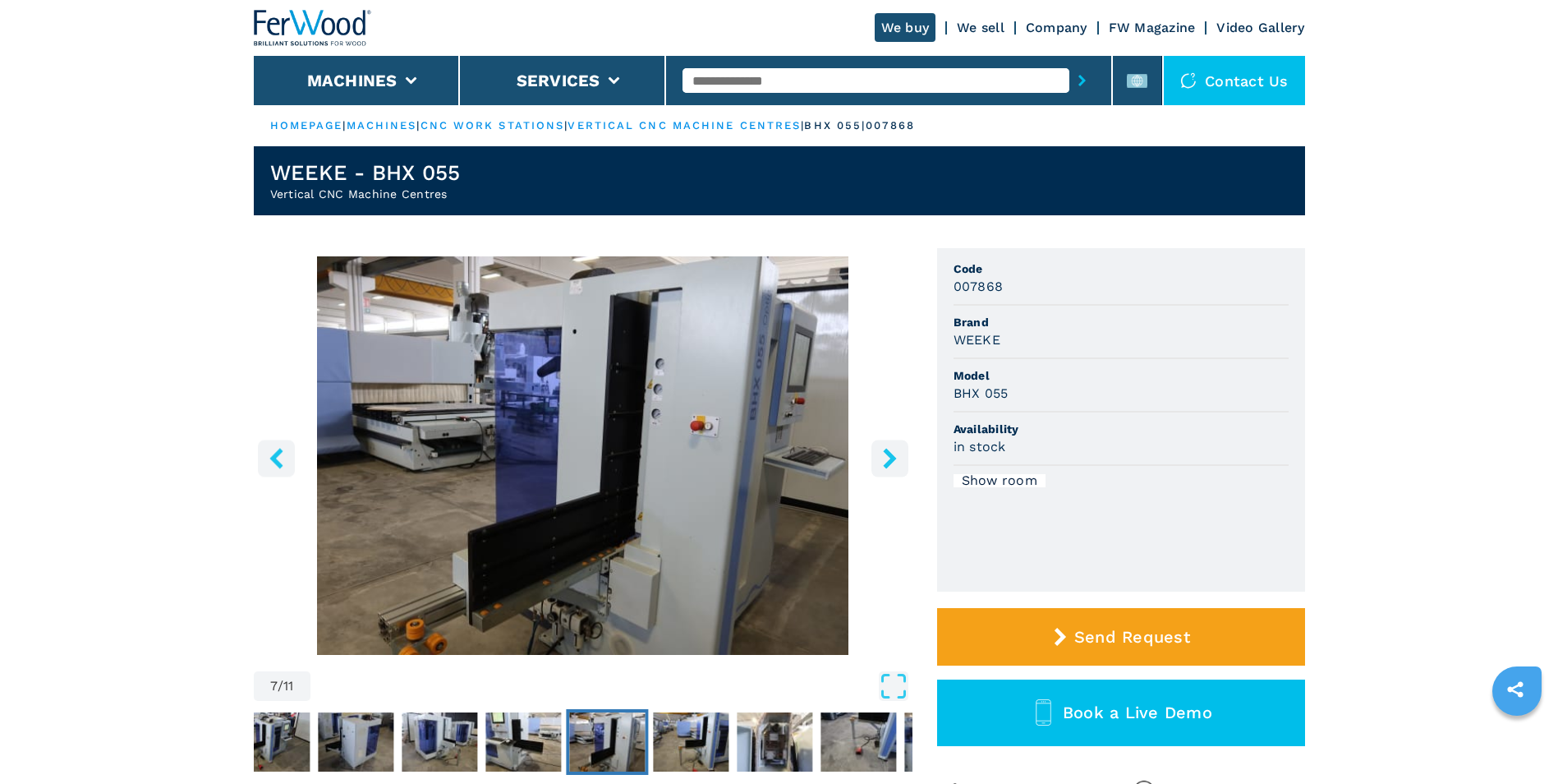
click at [887, 460] on icon "right-button" at bounding box center [890, 458] width 21 height 21
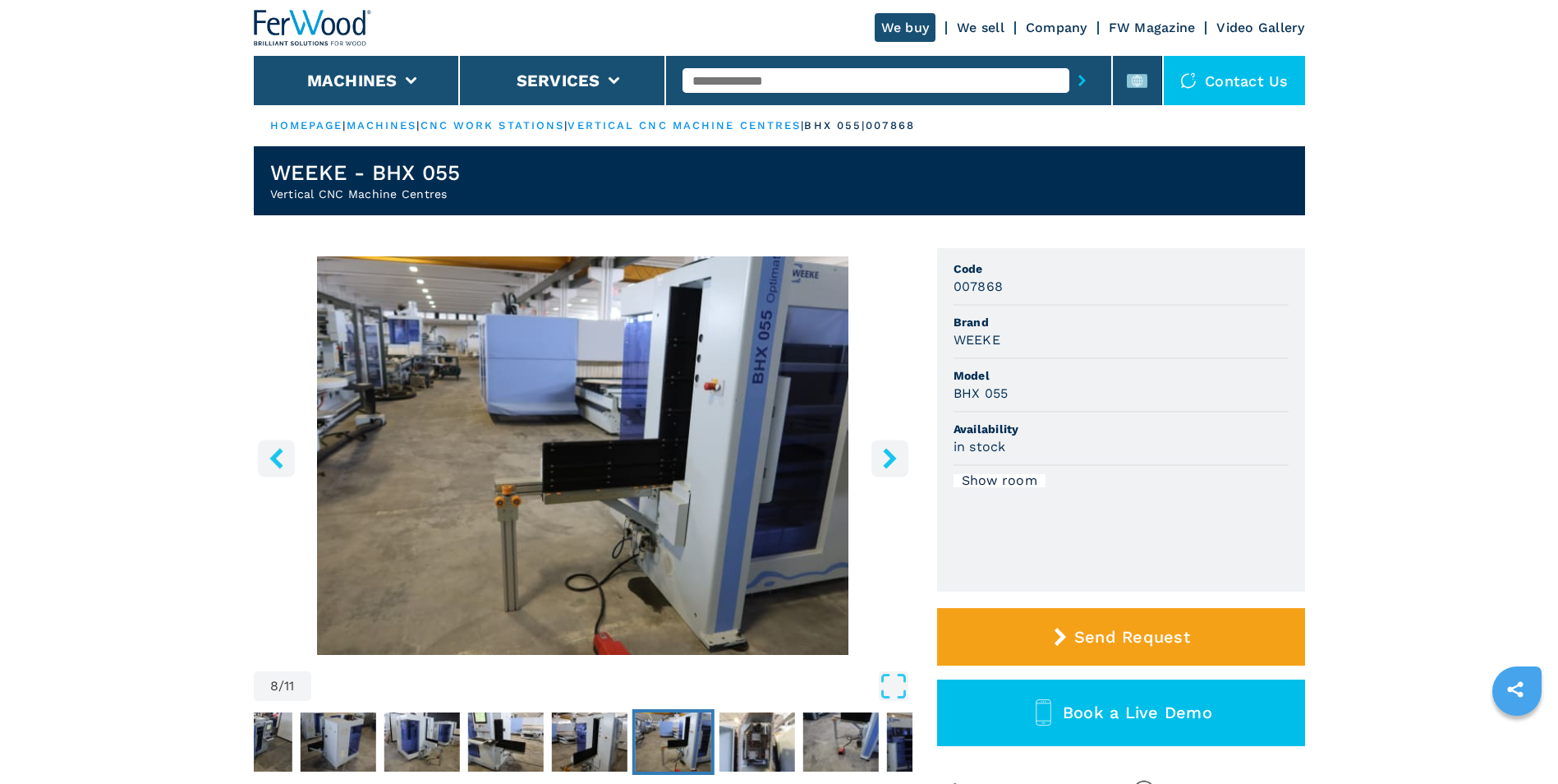
click at [887, 460] on icon "right-button" at bounding box center [890, 458] width 21 height 21
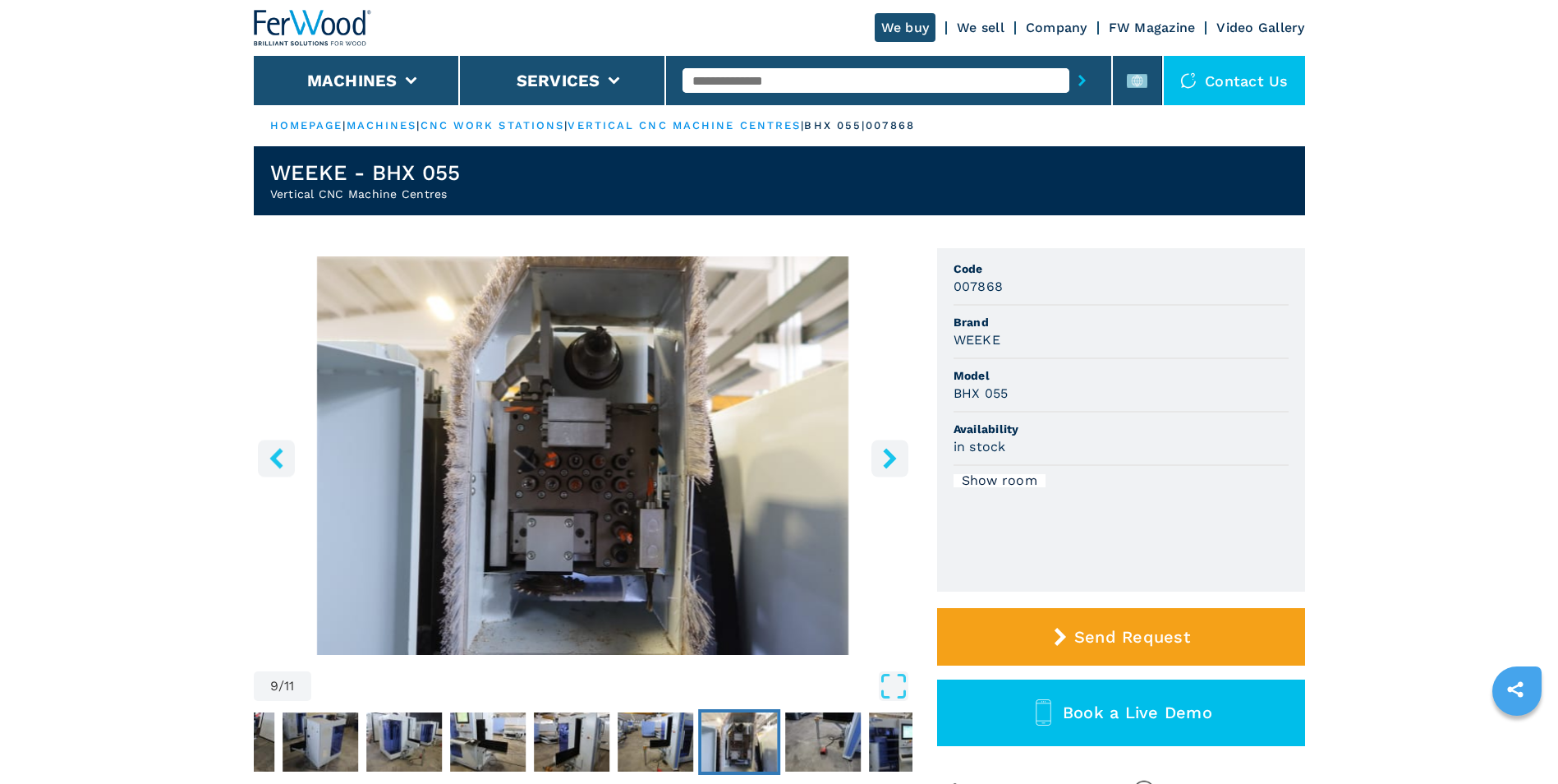
click at [887, 460] on icon "right-button" at bounding box center [890, 458] width 21 height 21
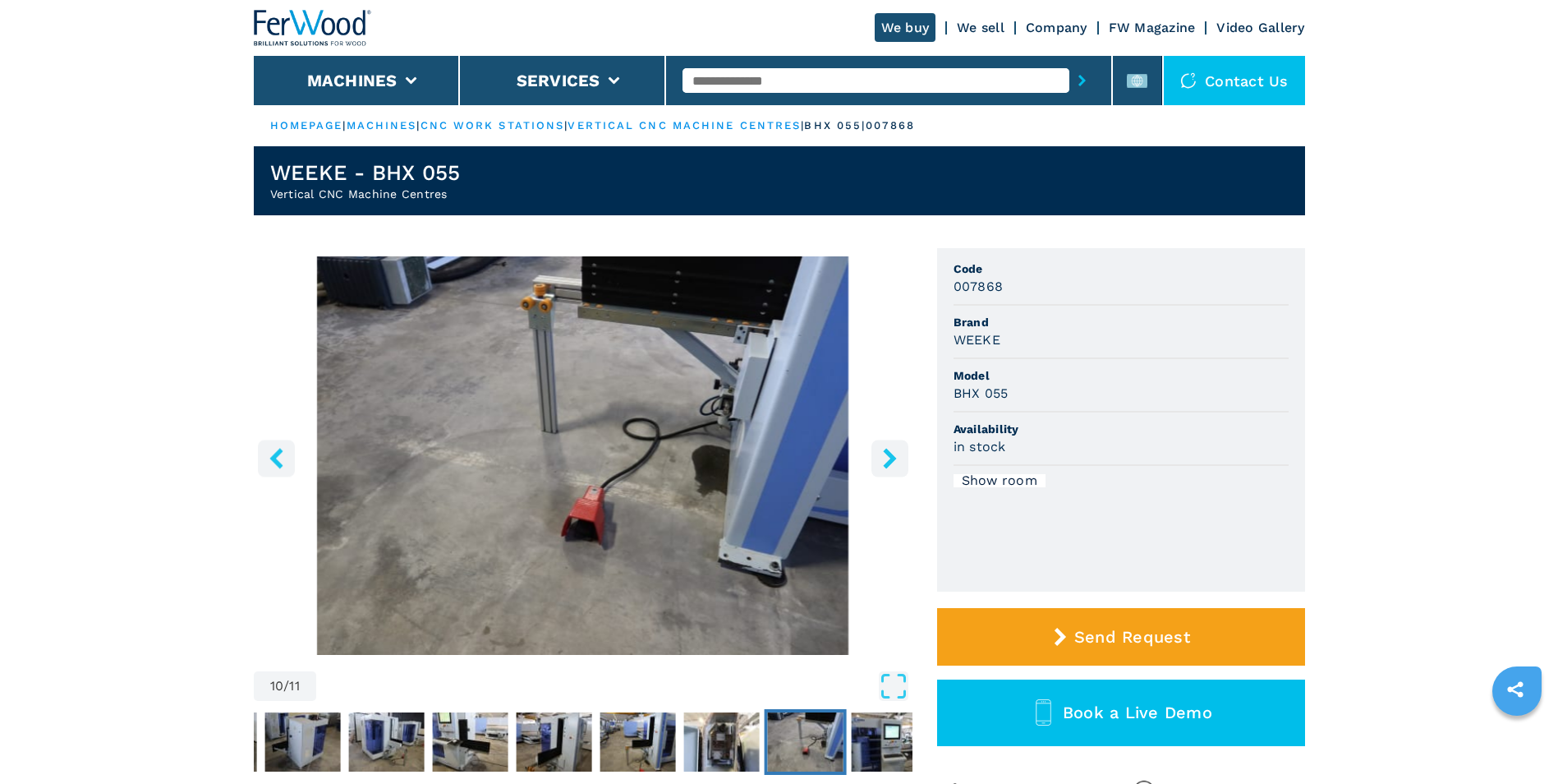
click at [887, 460] on icon "right-button" at bounding box center [890, 458] width 21 height 21
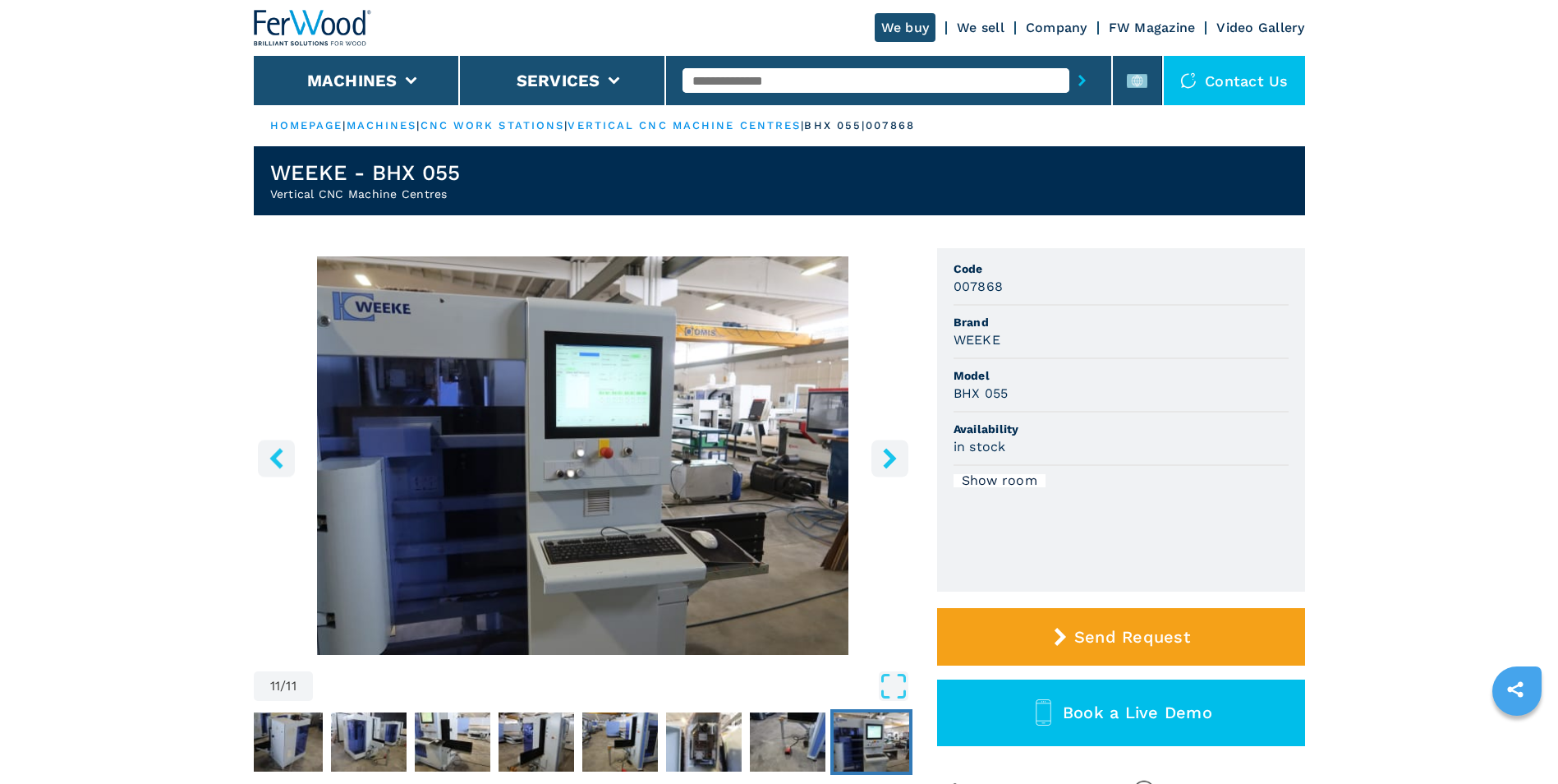
click at [887, 460] on icon "right-button" at bounding box center [890, 458] width 21 height 21
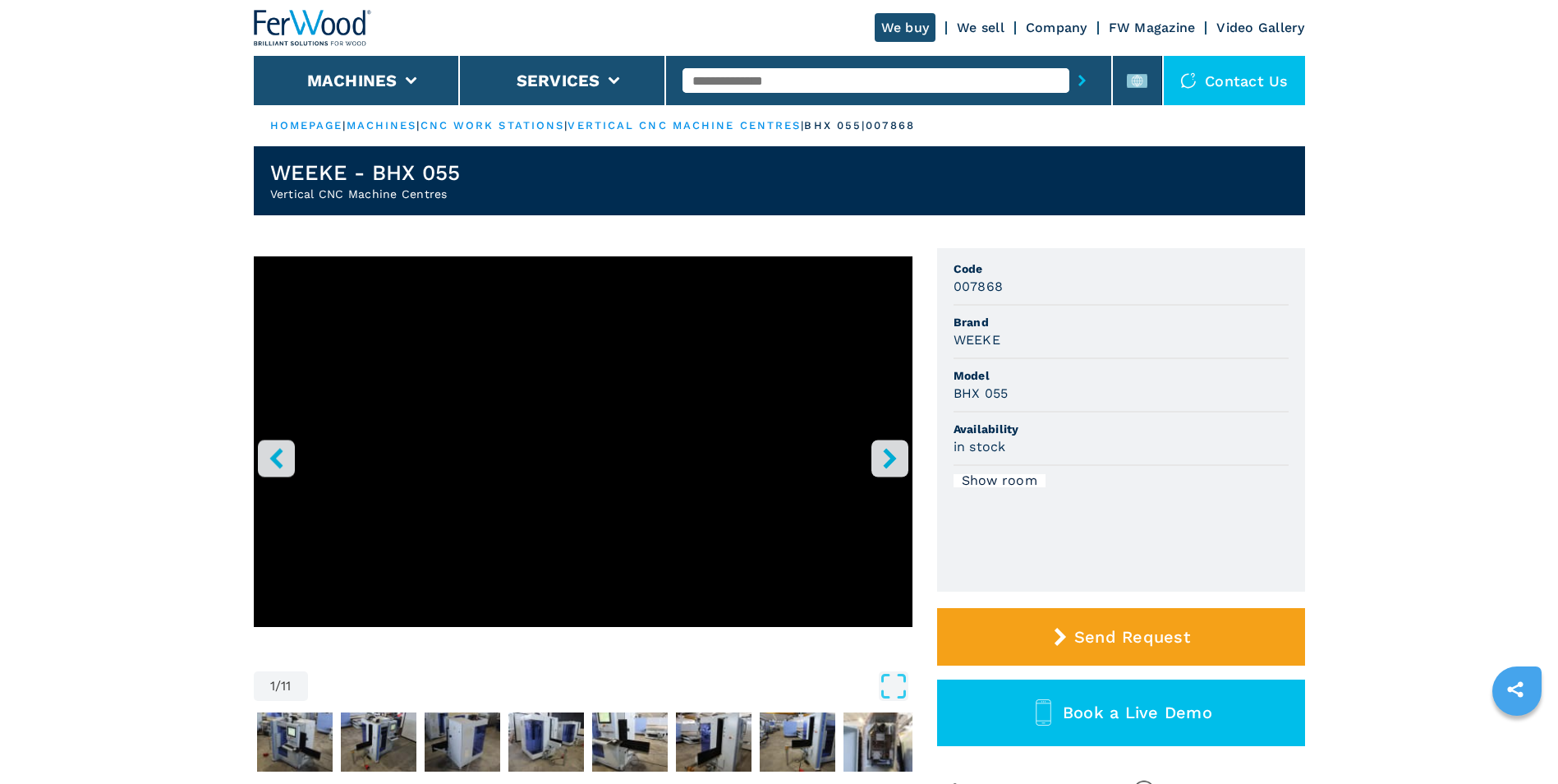
click at [887, 460] on icon "right-button" at bounding box center [890, 458] width 21 height 21
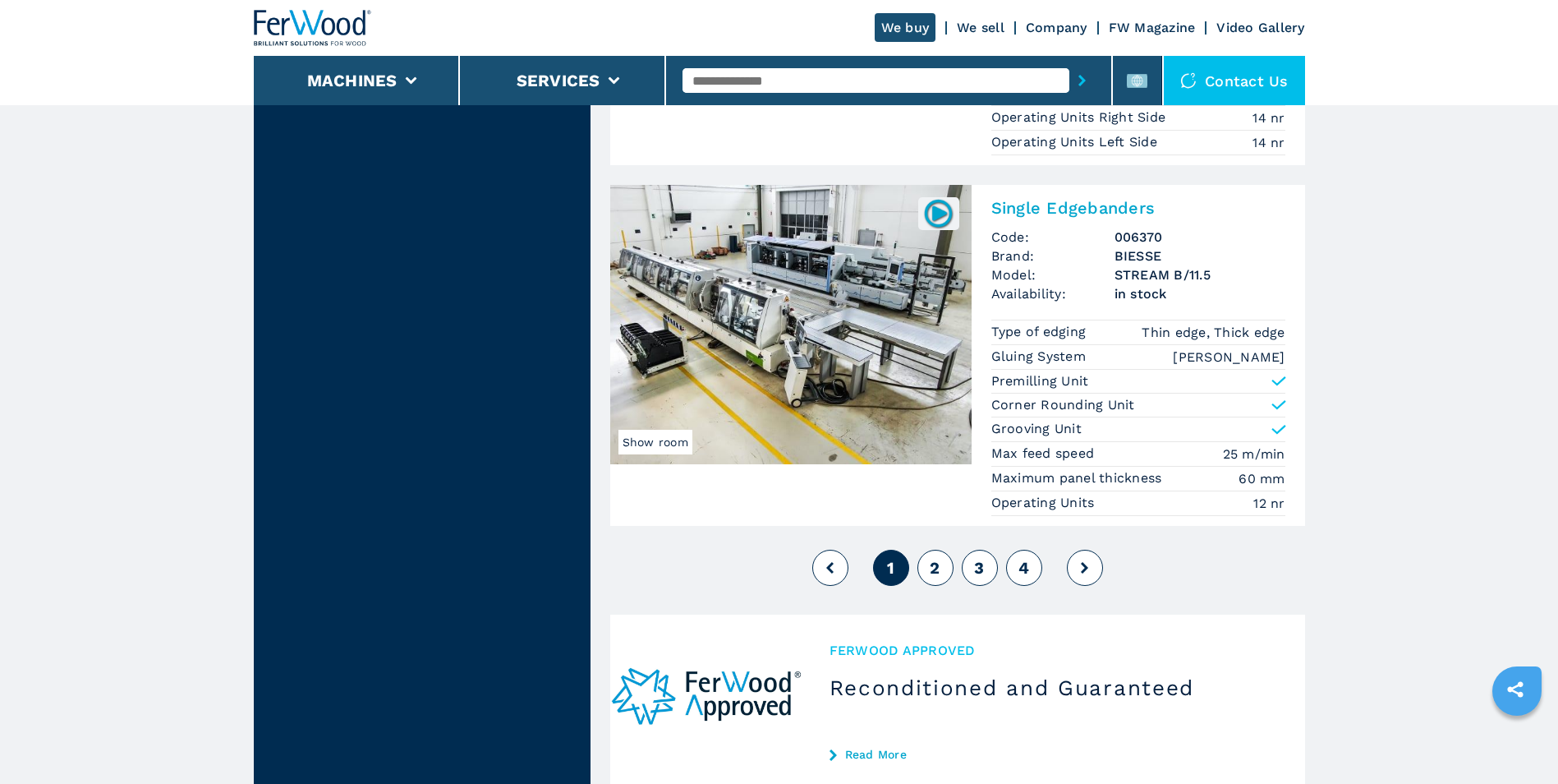
scroll to position [4159, 0]
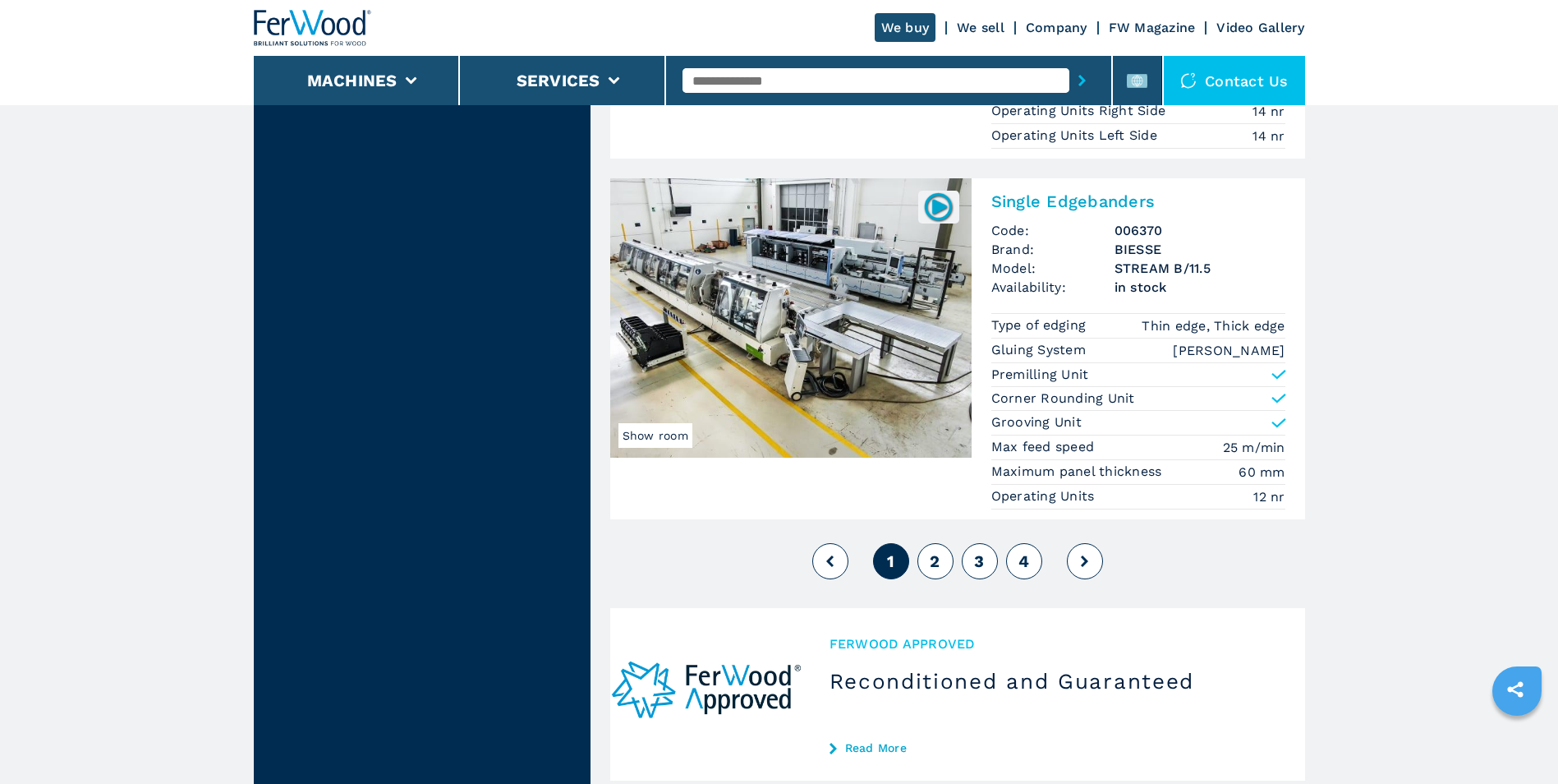
click at [938, 552] on span "2" at bounding box center [935, 560] width 10 height 20
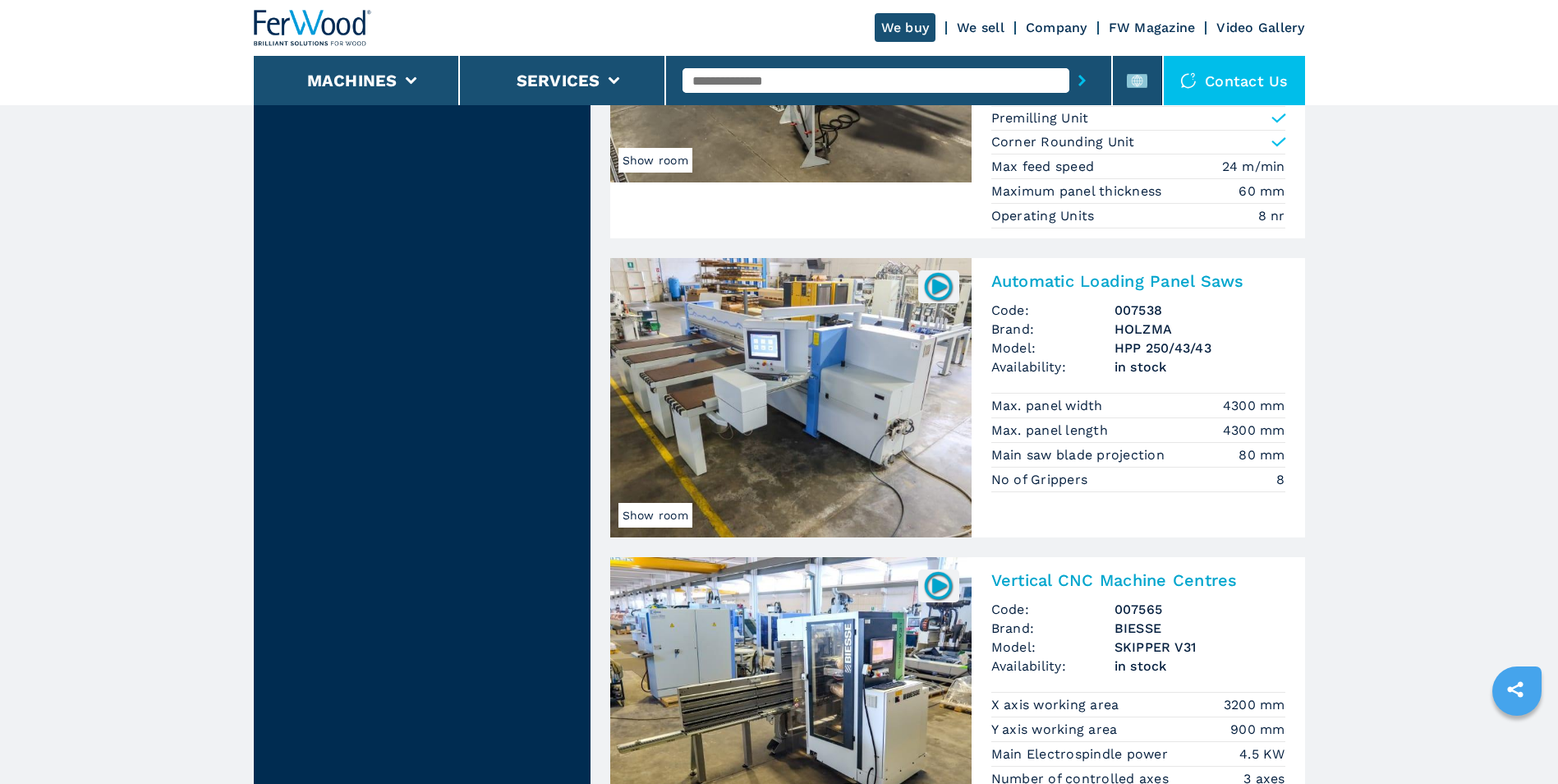
scroll to position [3285, 0]
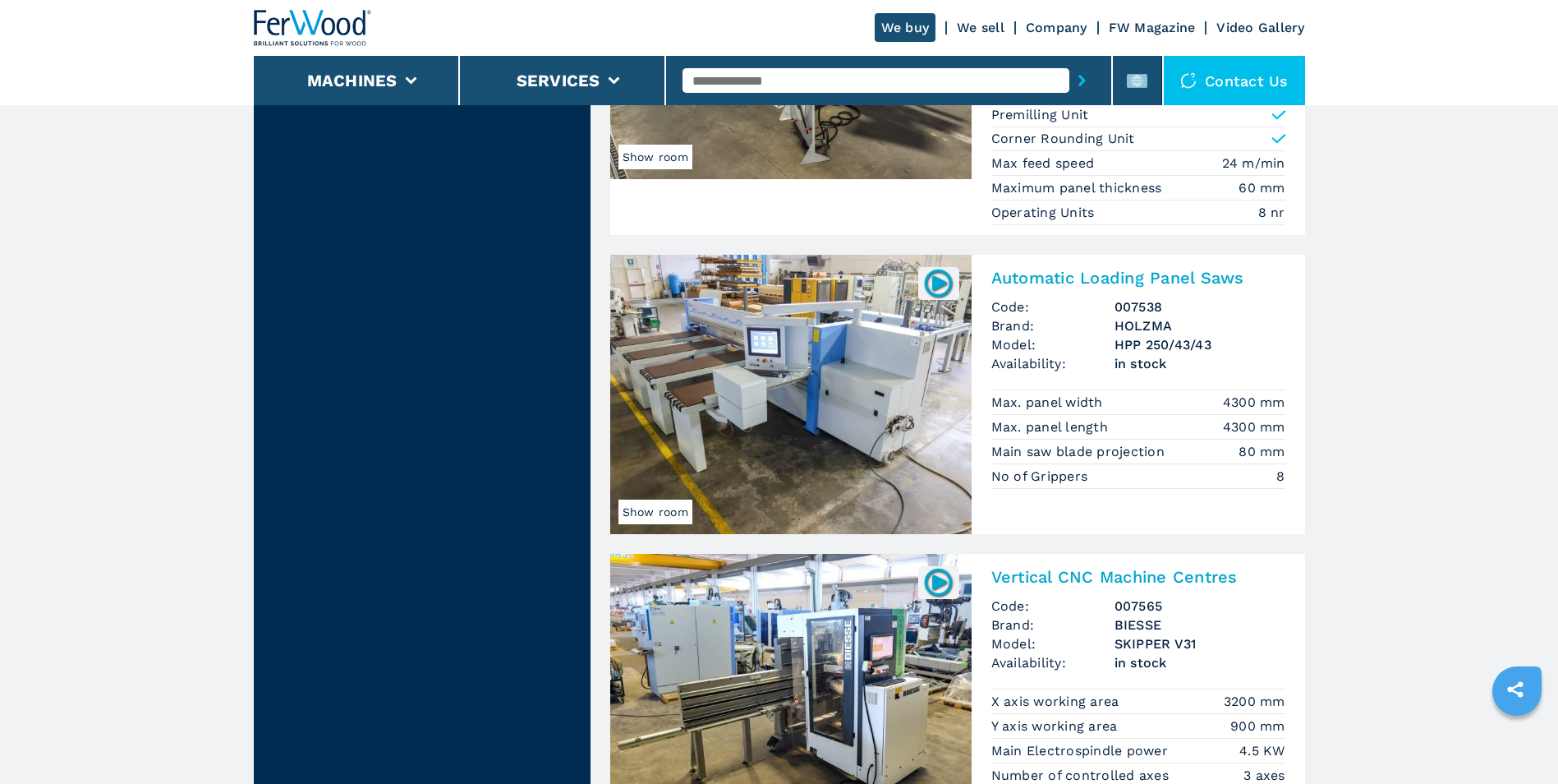
click at [657, 515] on span "Show room" at bounding box center [655, 511] width 74 height 24
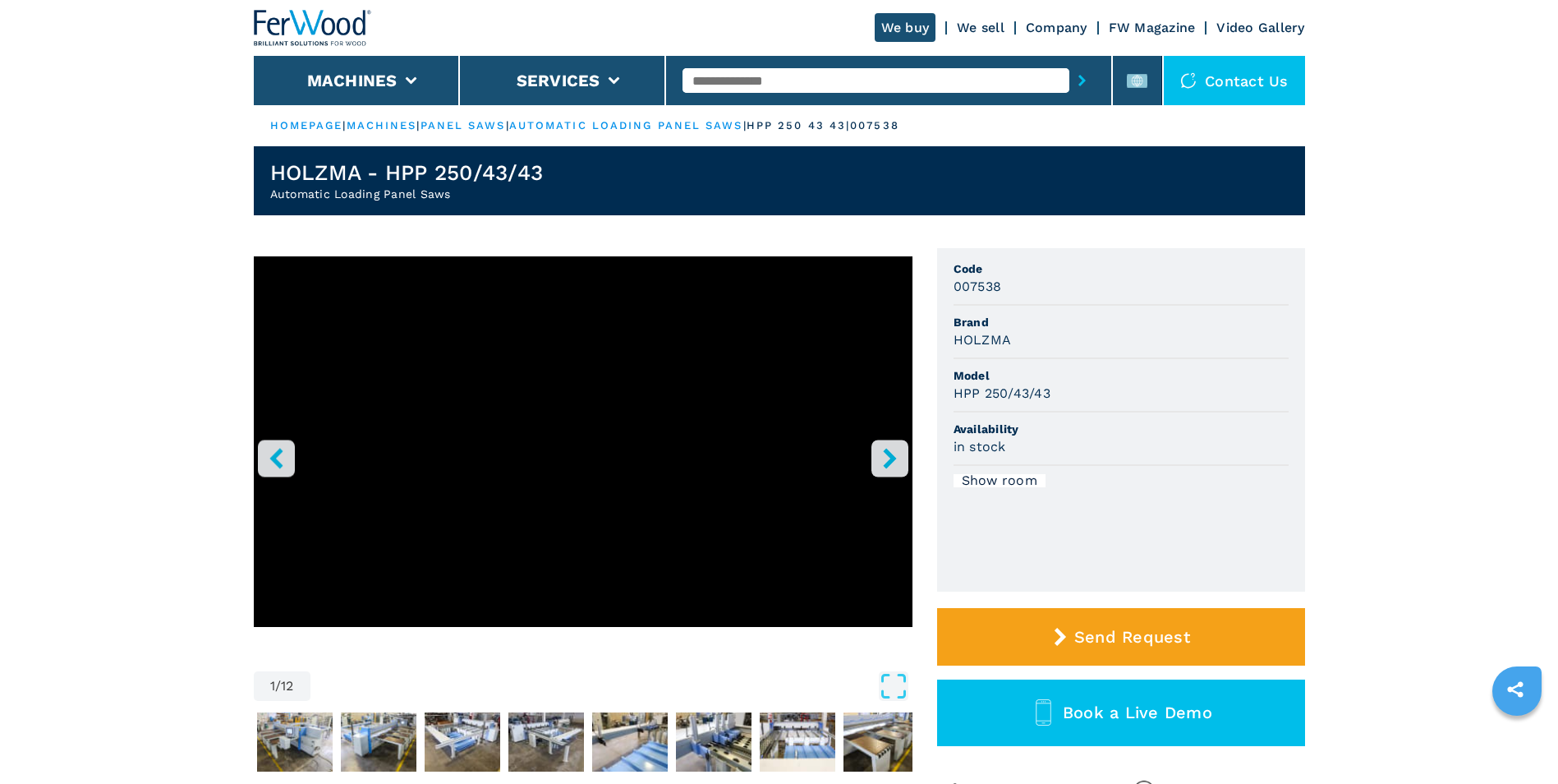
click at [890, 458] on icon "right-button" at bounding box center [890, 458] width 13 height 21
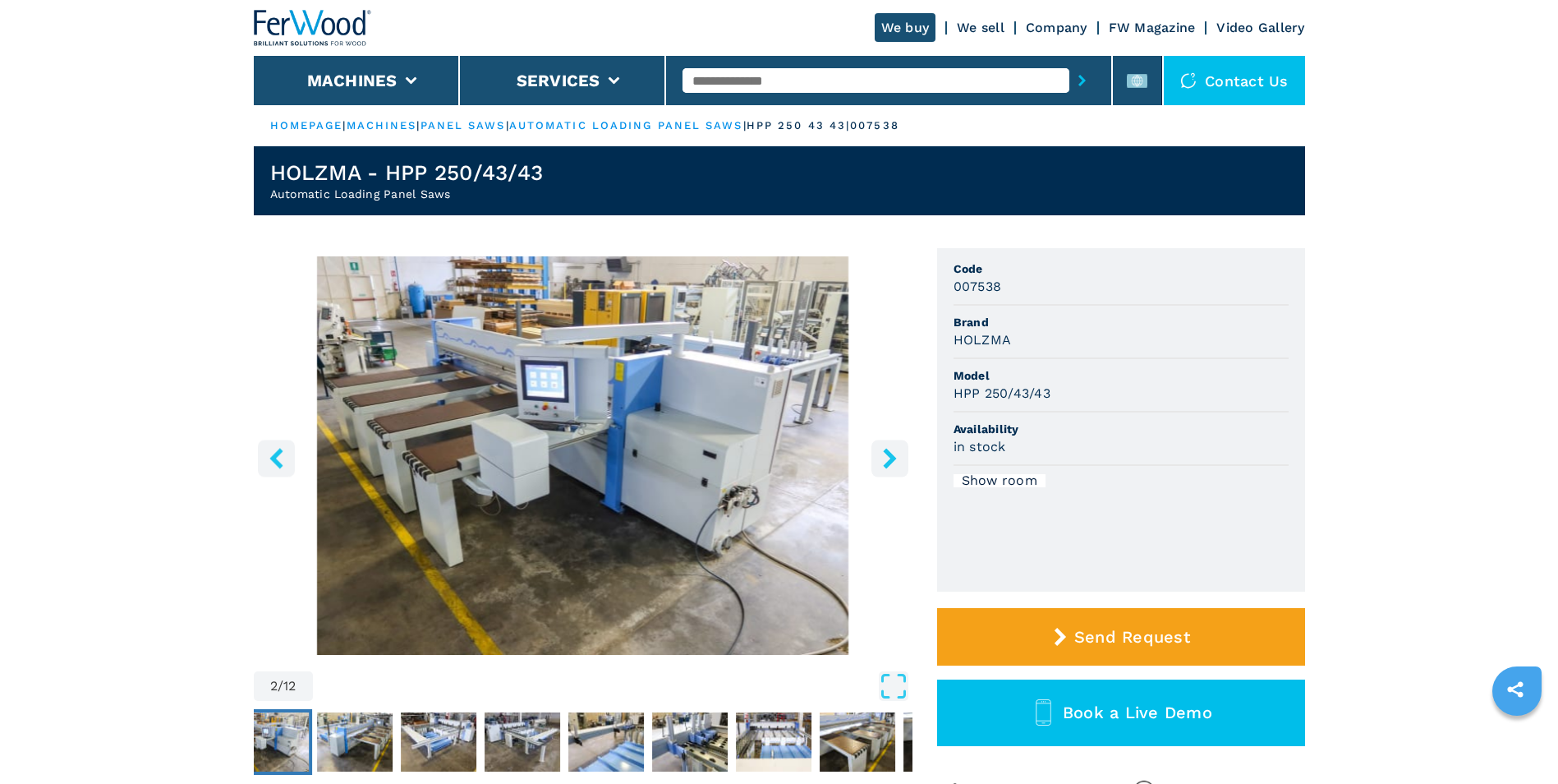
click at [890, 458] on icon "right-button" at bounding box center [890, 458] width 13 height 21
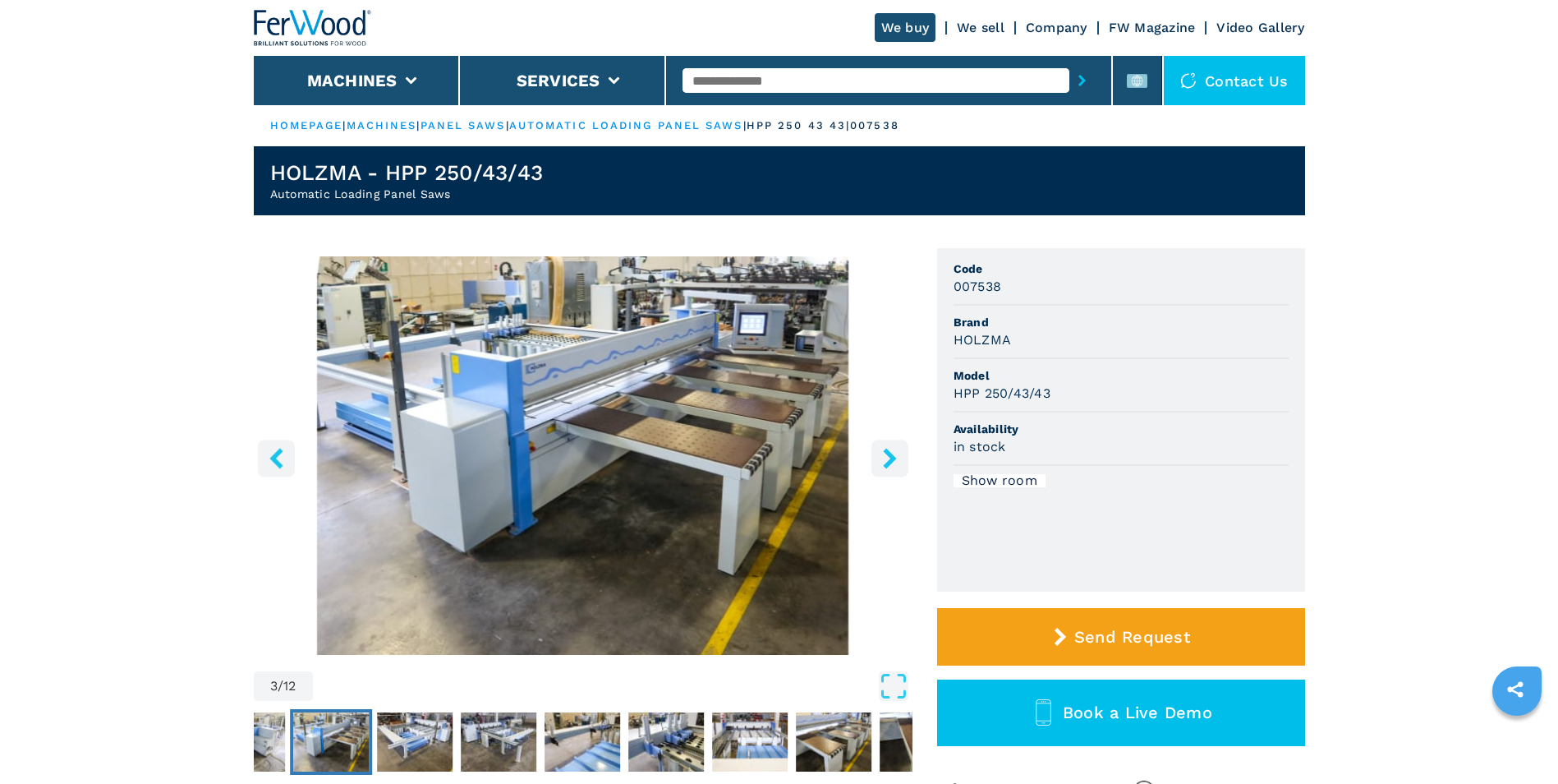
click at [891, 458] on icon "right-button" at bounding box center [890, 458] width 13 height 21
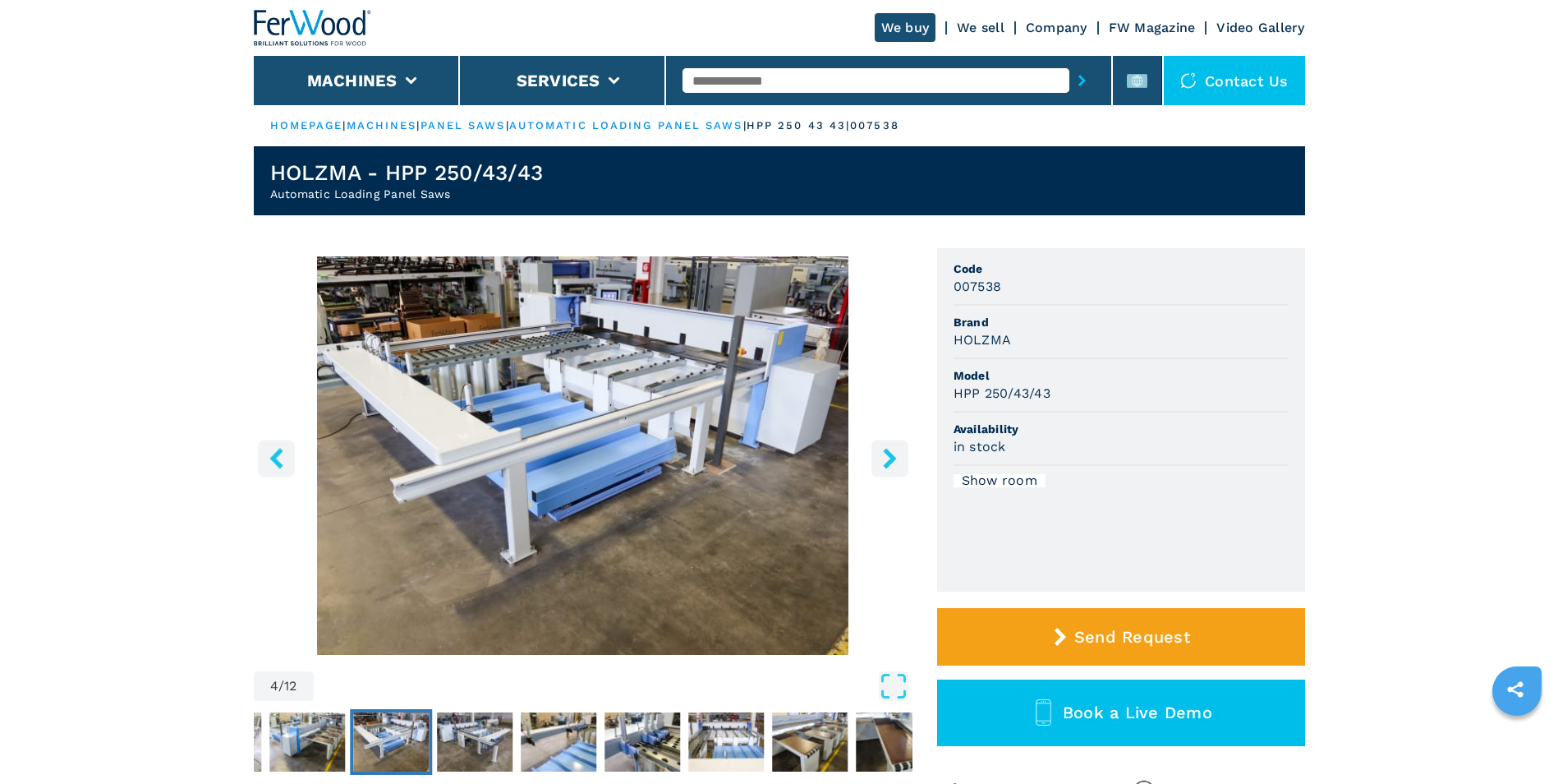
click at [891, 458] on icon "right-button" at bounding box center [890, 458] width 13 height 21
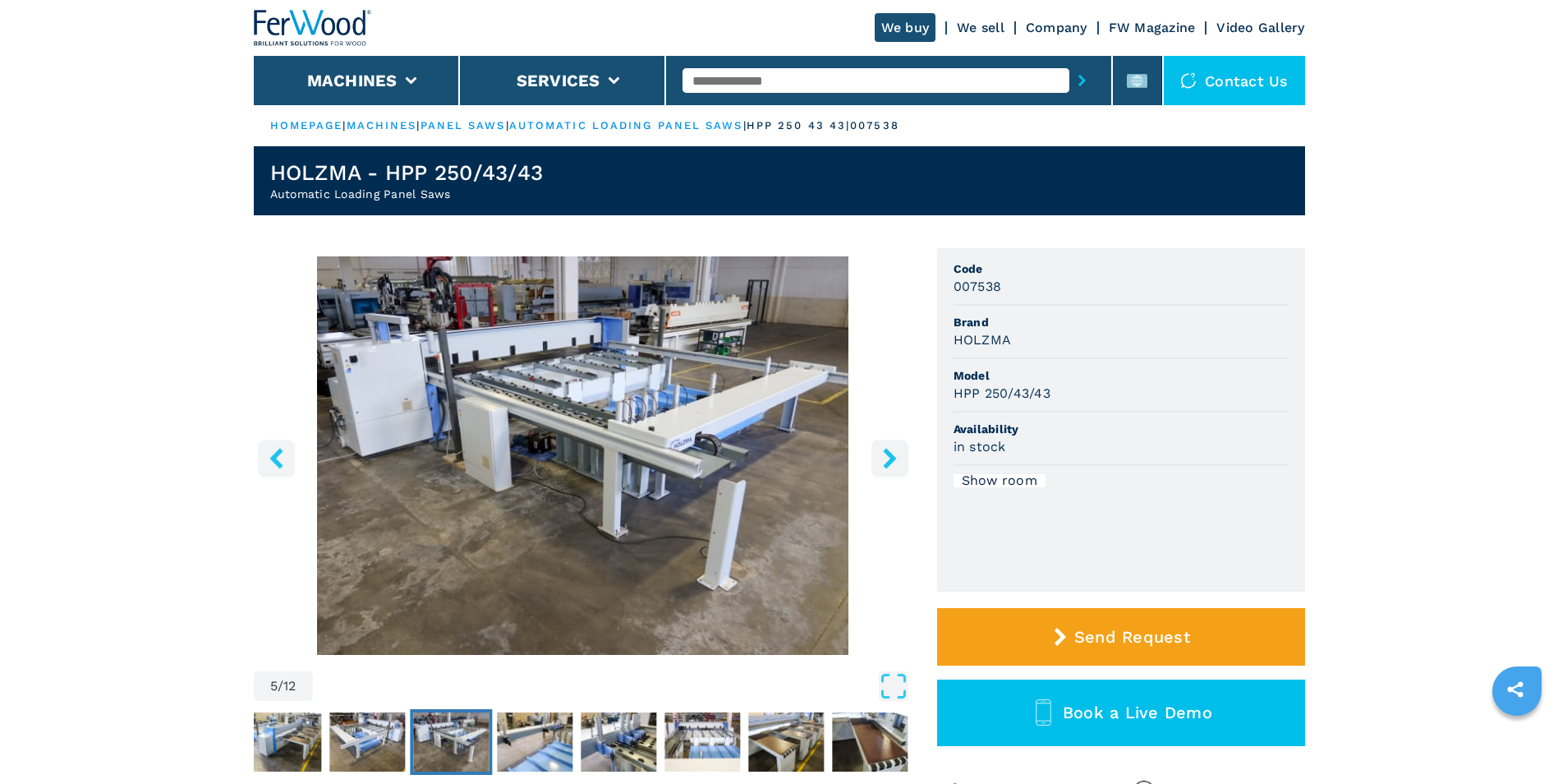
click at [891, 458] on icon "right-button" at bounding box center [890, 458] width 13 height 21
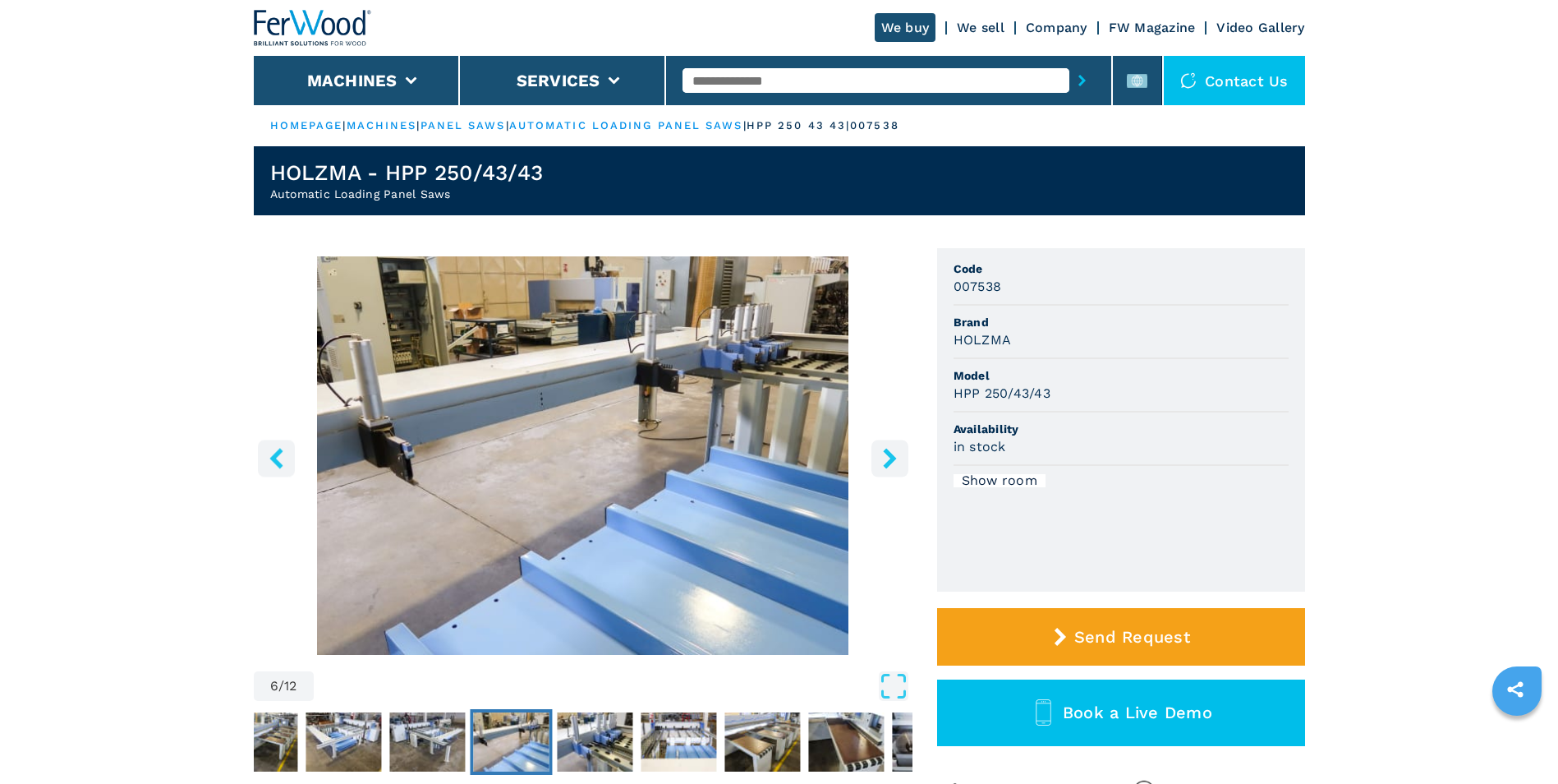
click at [891, 458] on icon "right-button" at bounding box center [890, 458] width 13 height 21
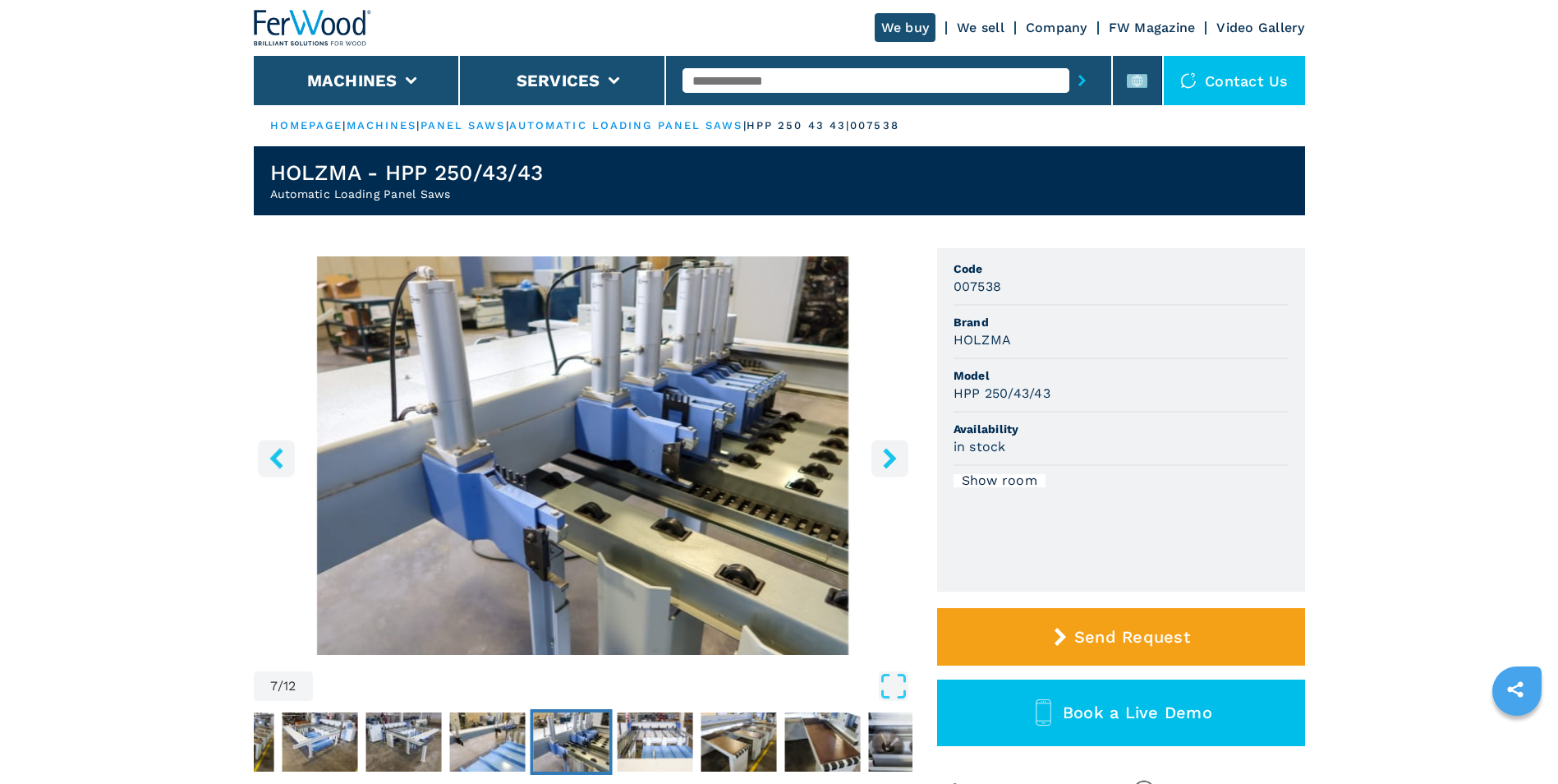
click at [891, 458] on icon "right-button" at bounding box center [890, 458] width 13 height 21
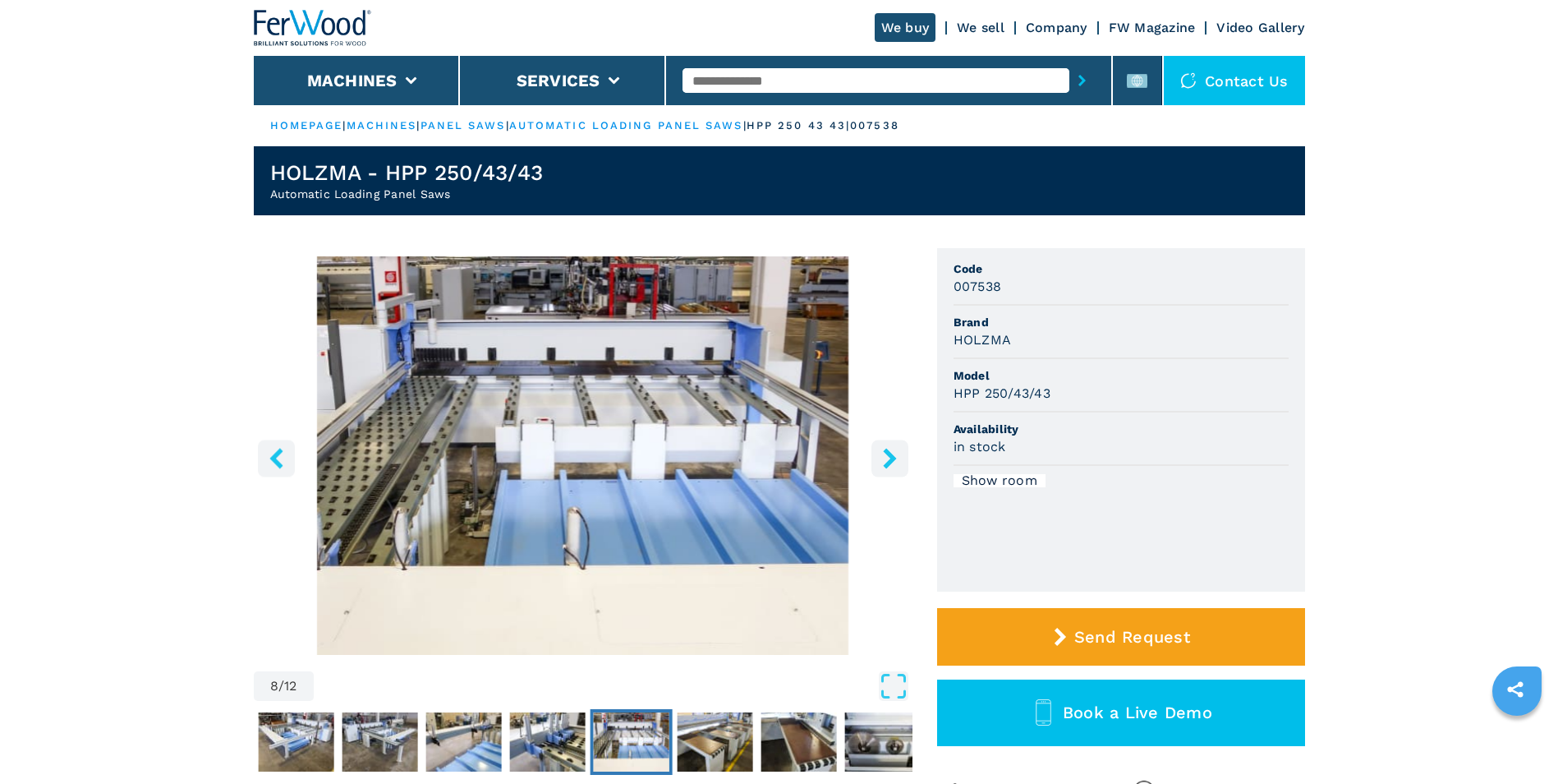
click at [891, 458] on icon "right-button" at bounding box center [890, 458] width 13 height 21
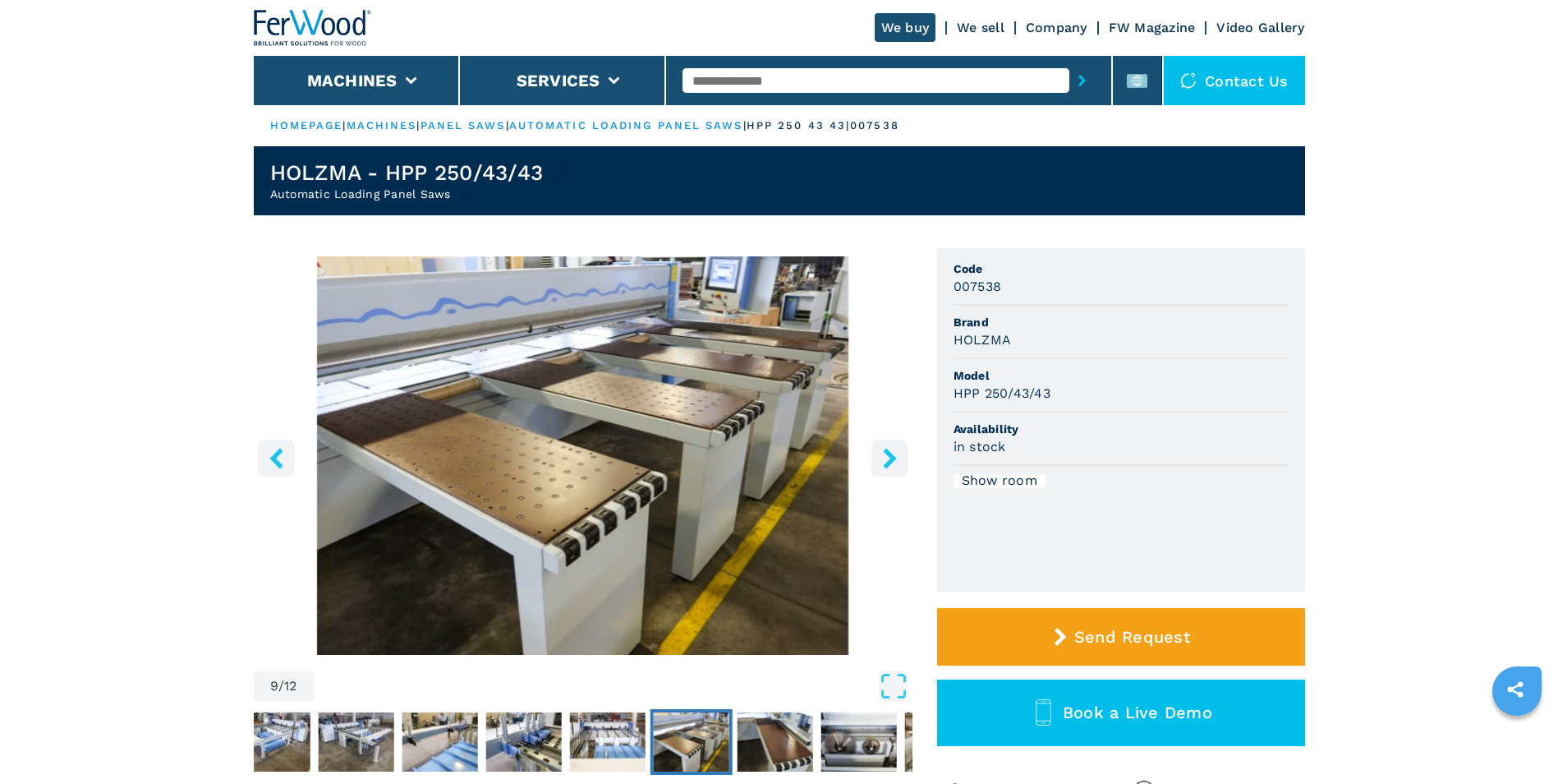
click at [891, 458] on icon "right-button" at bounding box center [890, 458] width 13 height 21
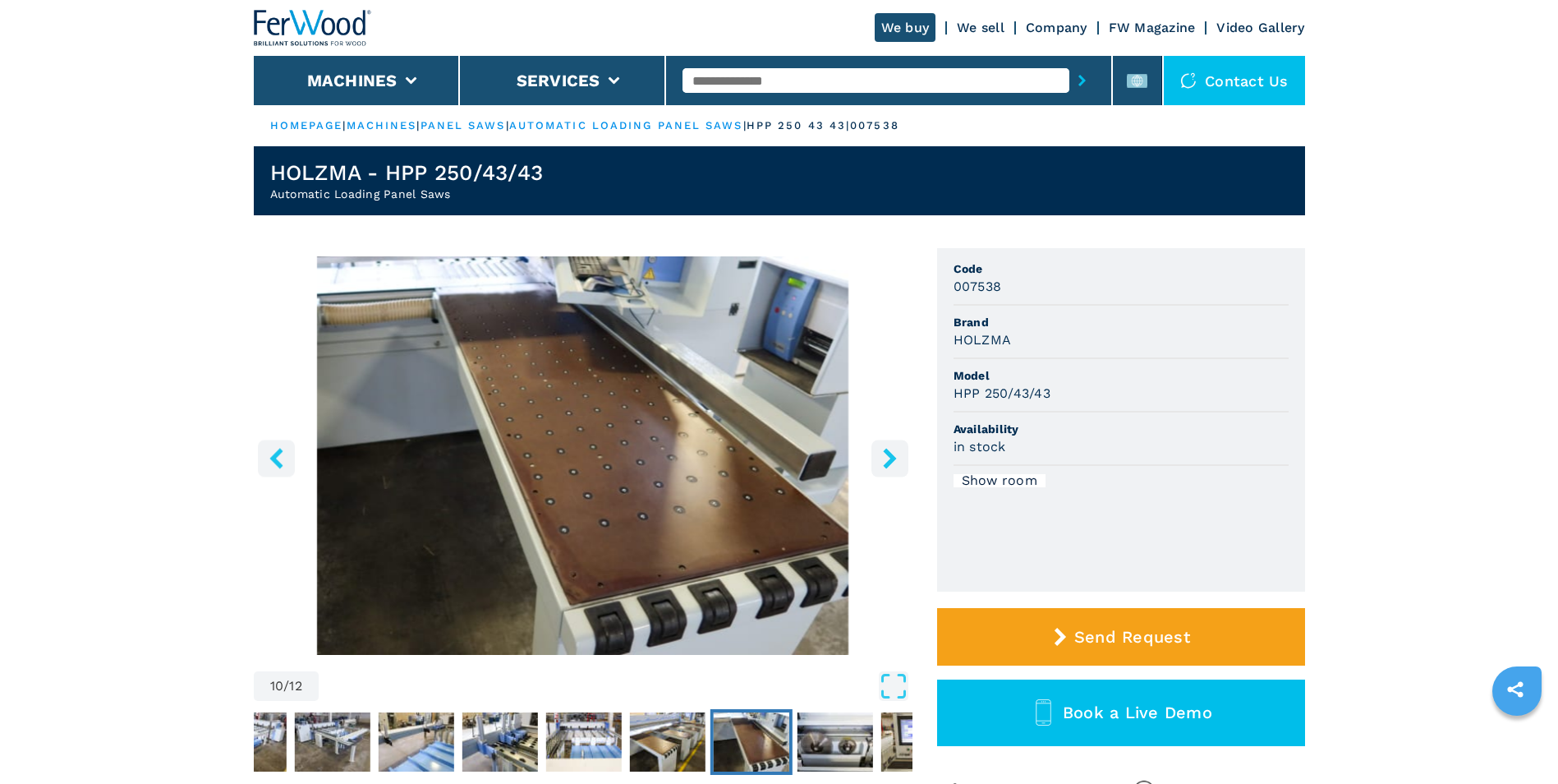
click at [892, 458] on icon "right-button" at bounding box center [890, 458] width 13 height 21
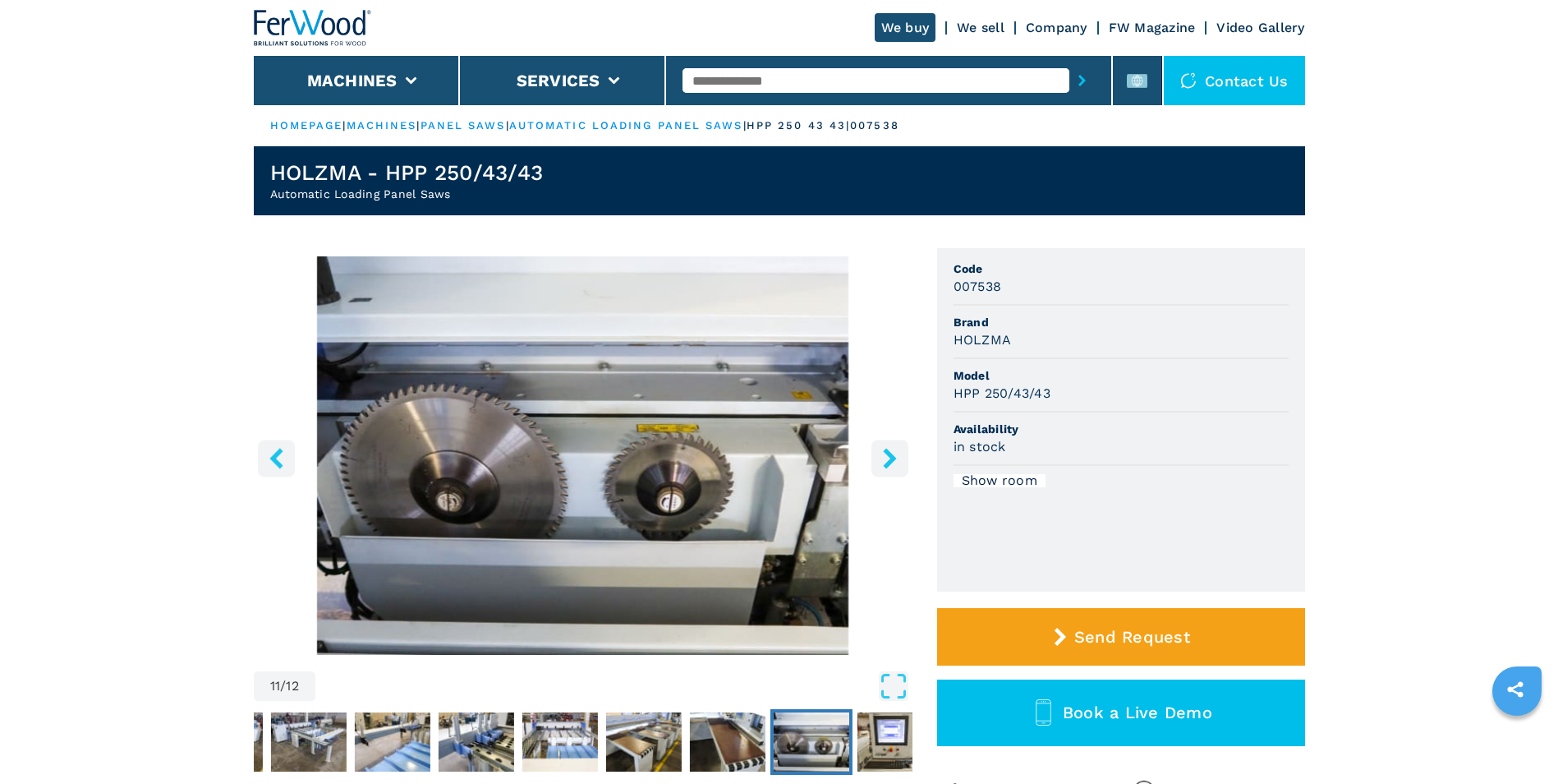
click at [892, 458] on icon "right-button" at bounding box center [890, 458] width 13 height 21
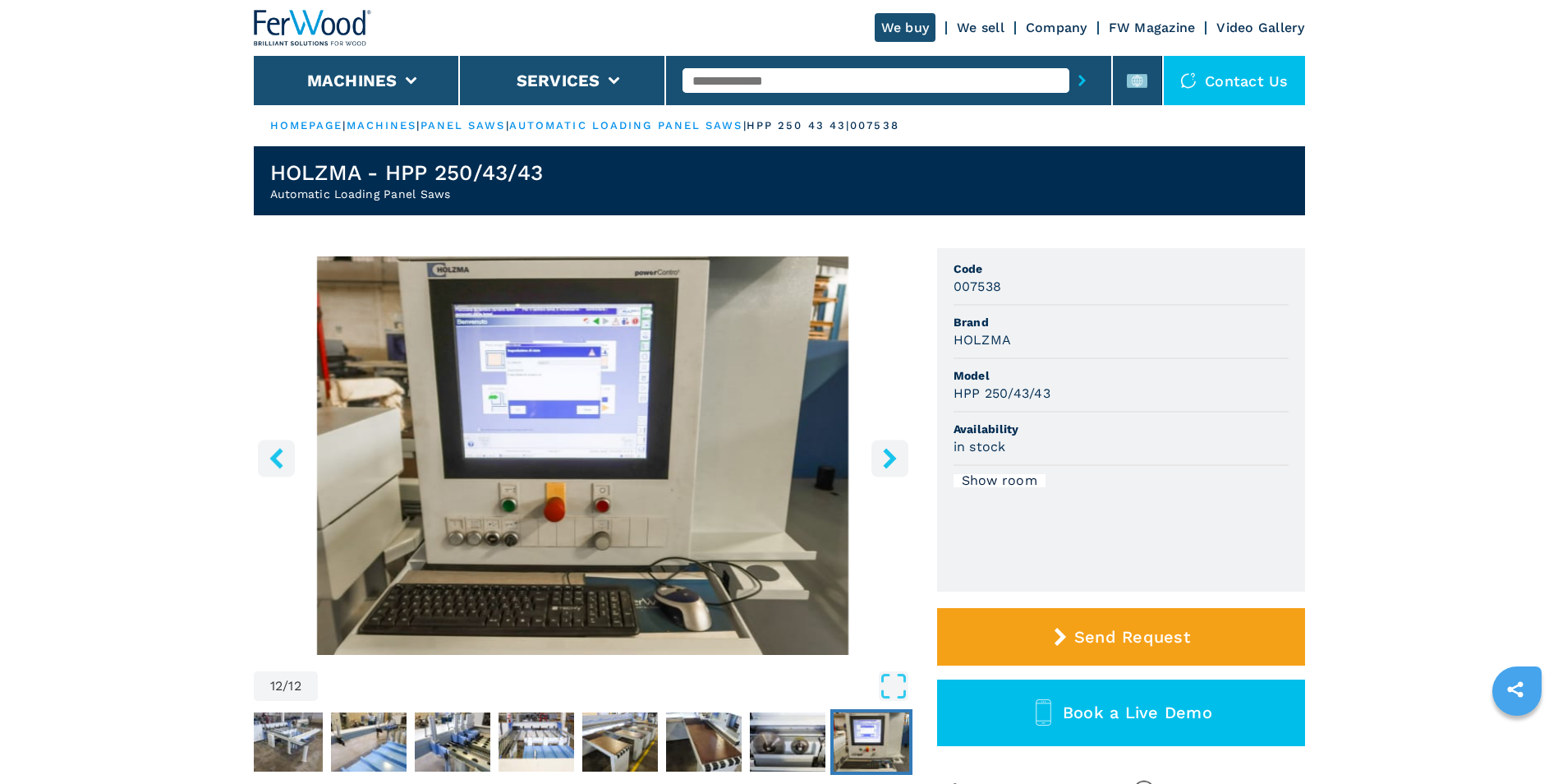
click at [892, 458] on icon "right-button" at bounding box center [890, 458] width 13 height 21
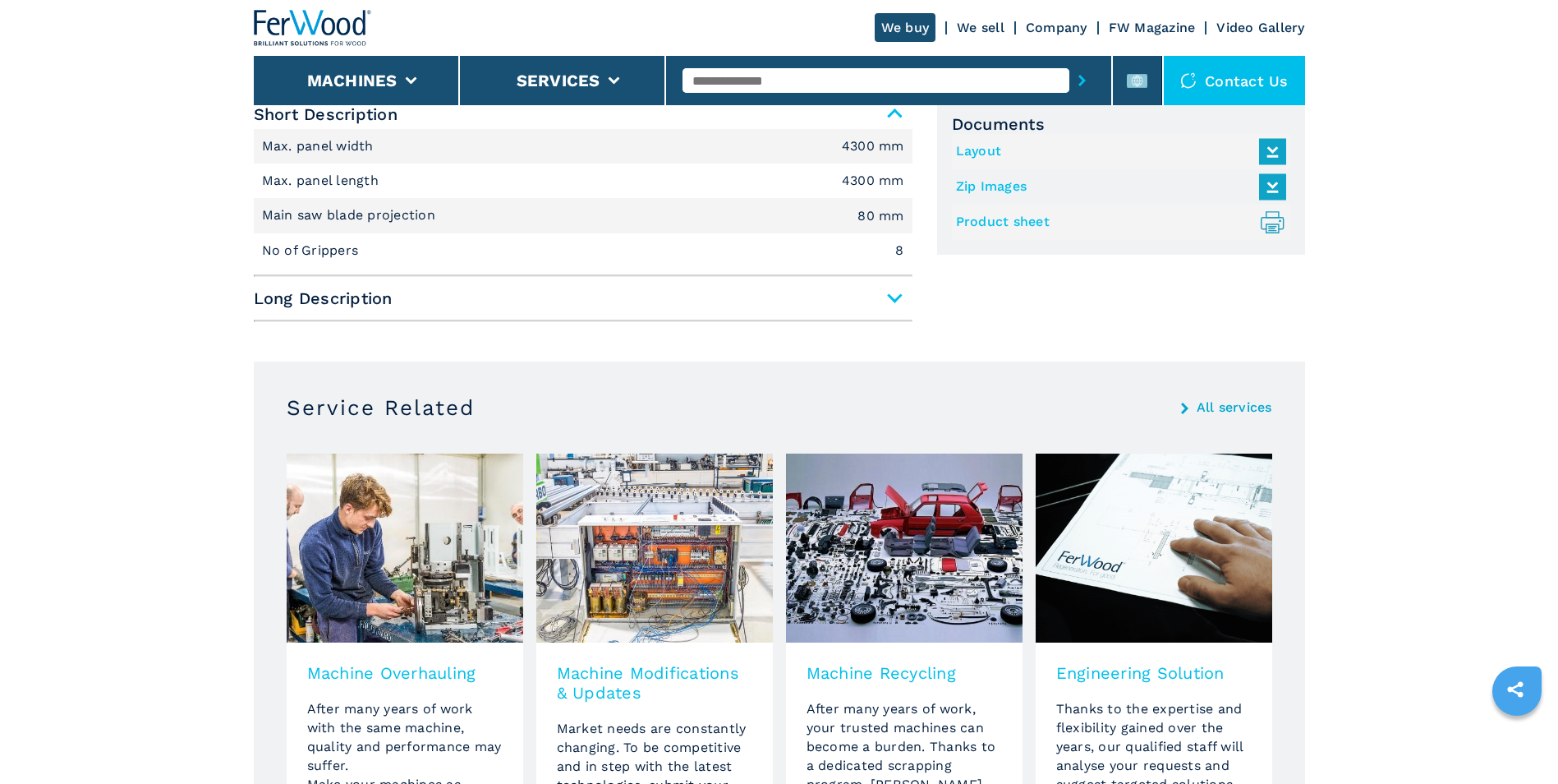
scroll to position [739, 0]
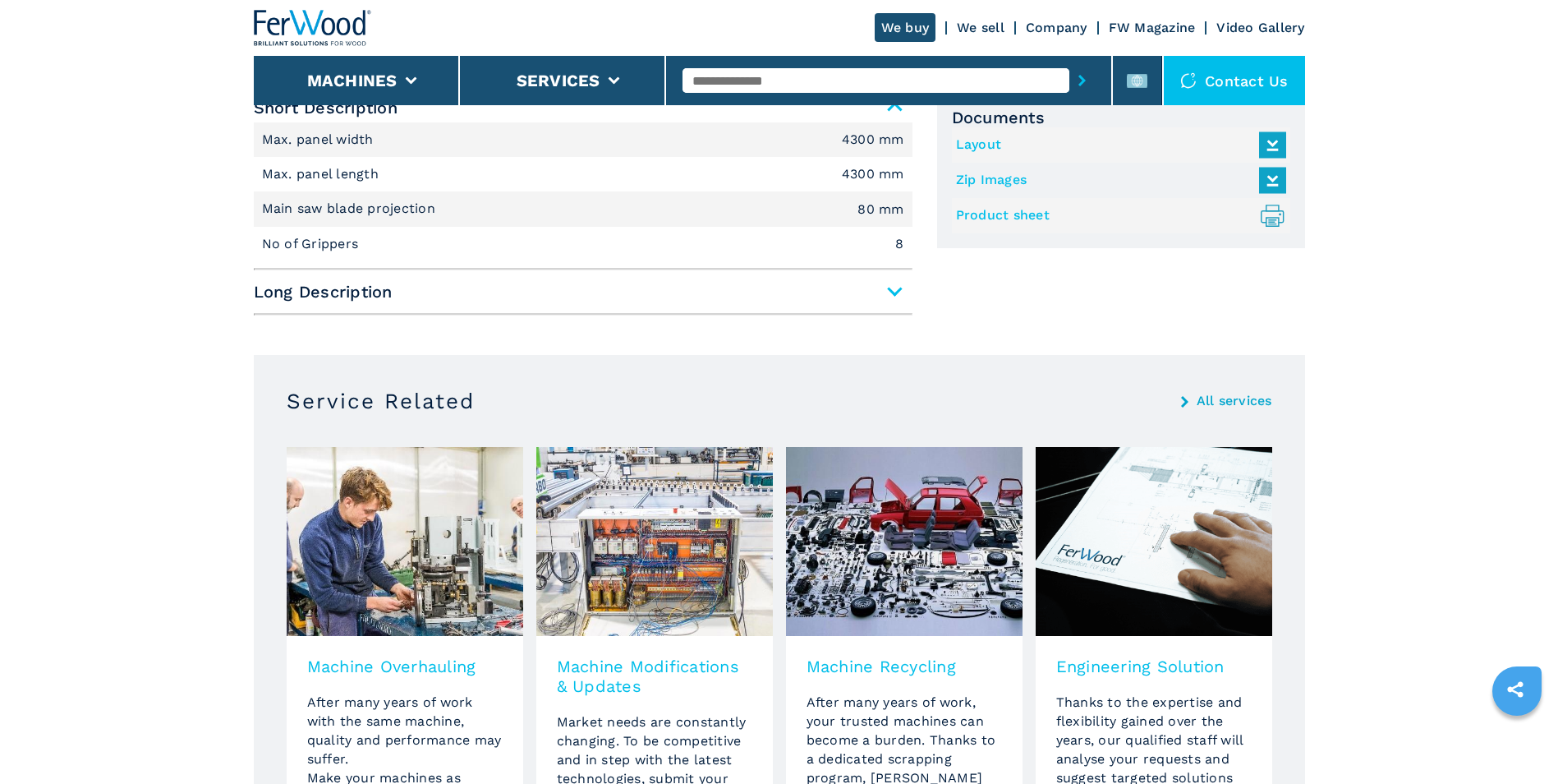
click at [903, 299] on span "Long Description" at bounding box center [583, 291] width 659 height 30
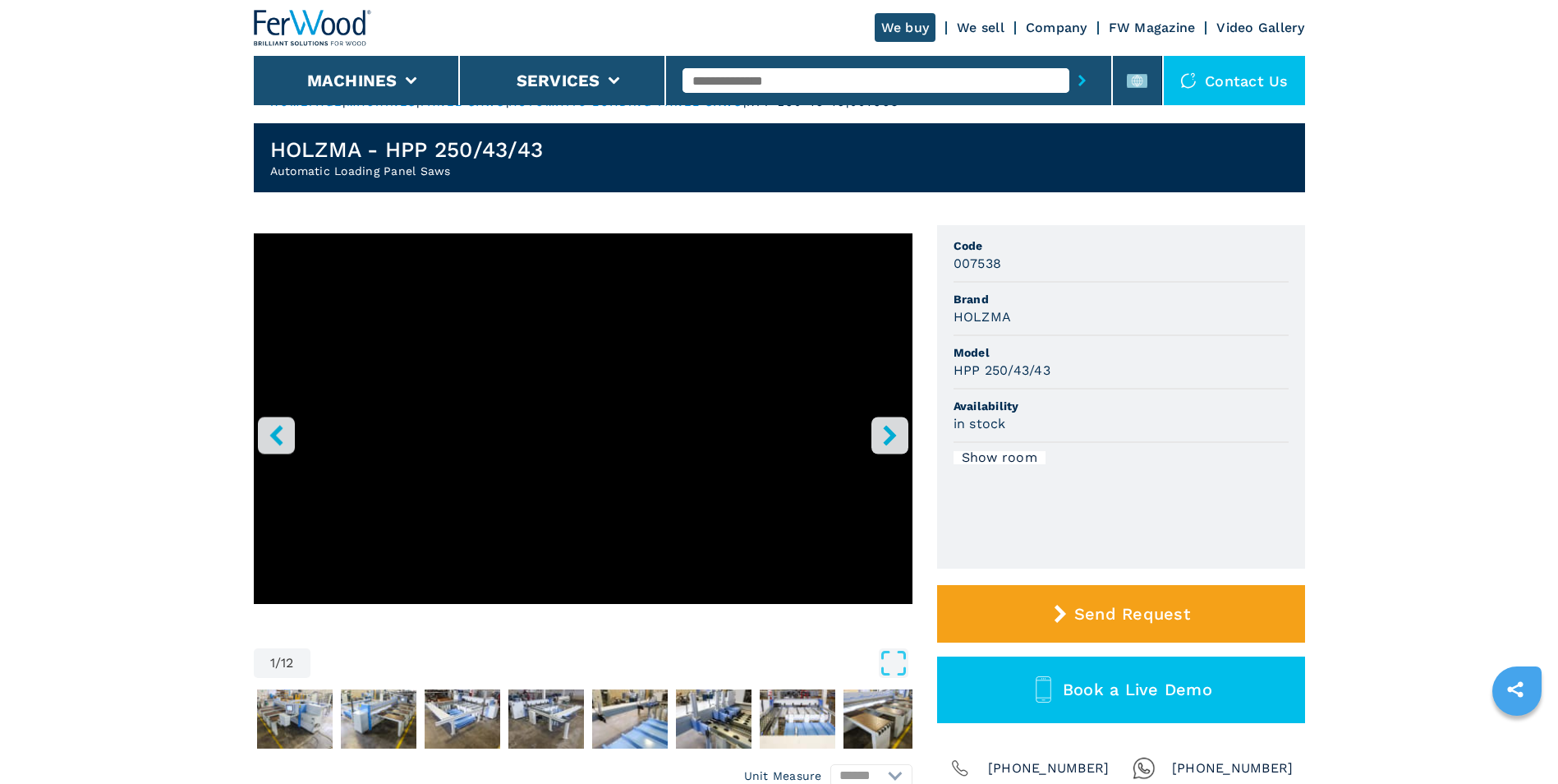
scroll to position [0, 0]
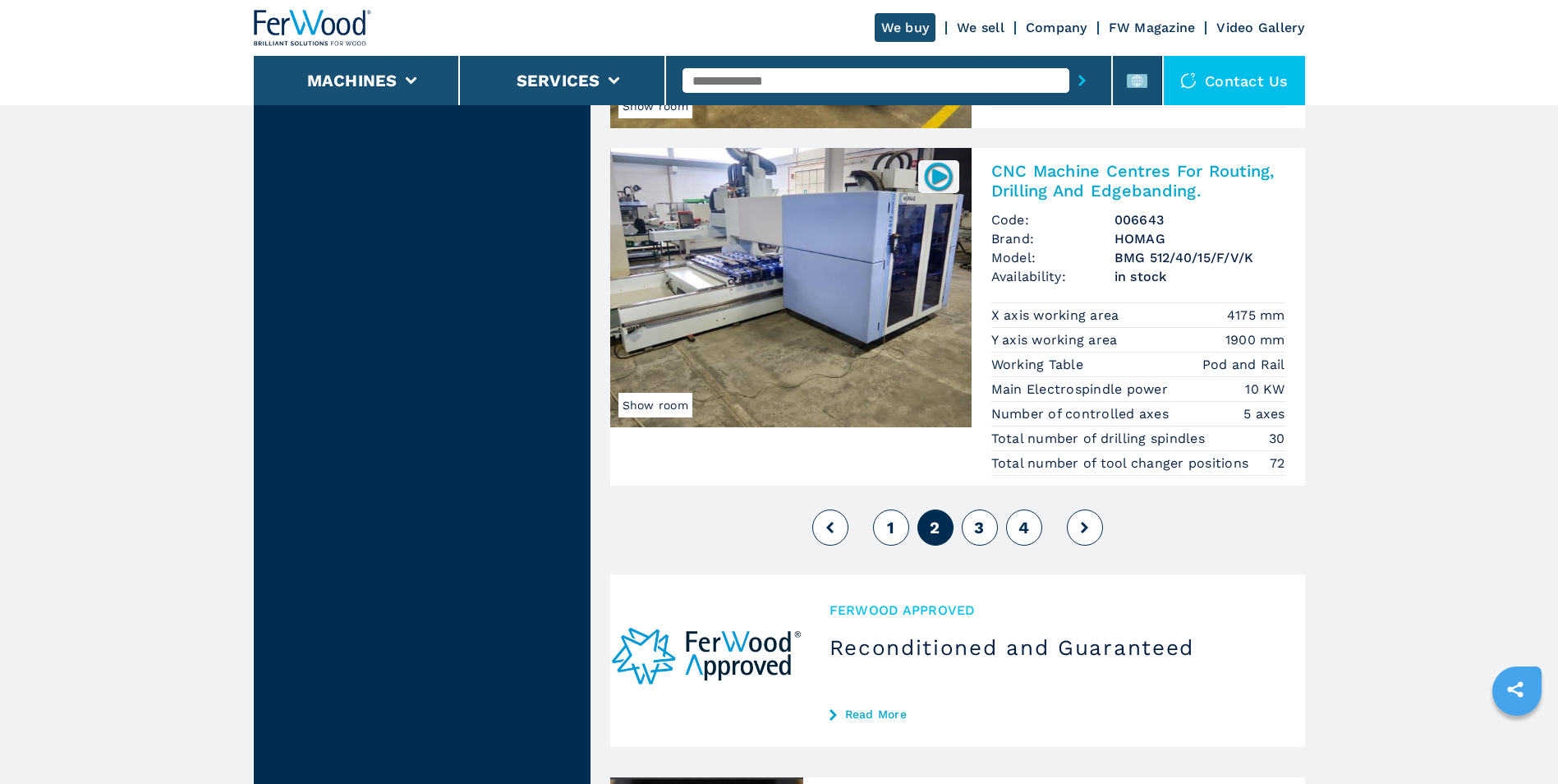
scroll to position [4106, 0]
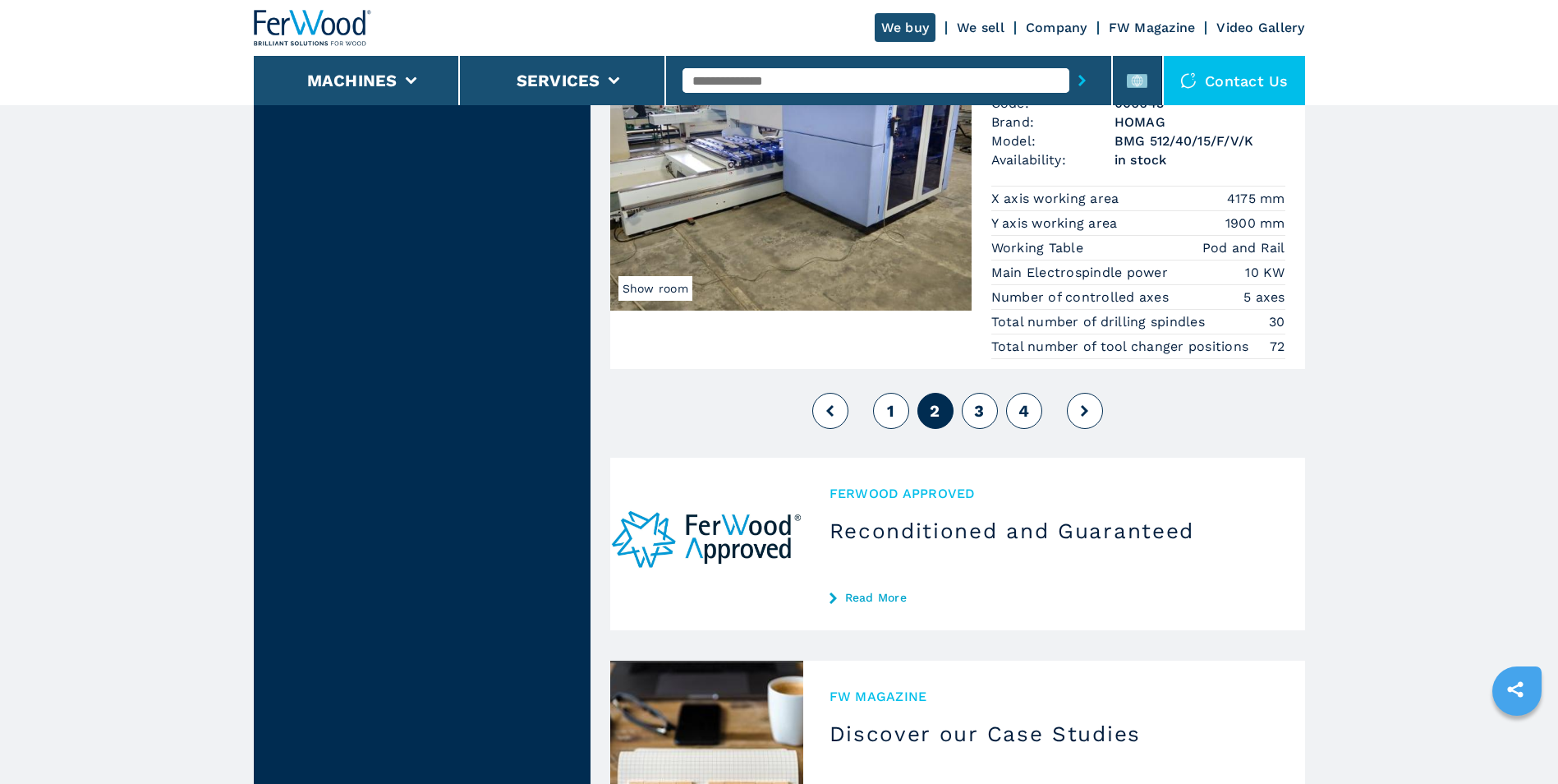
click at [977, 416] on span "3" at bounding box center [979, 410] width 10 height 20
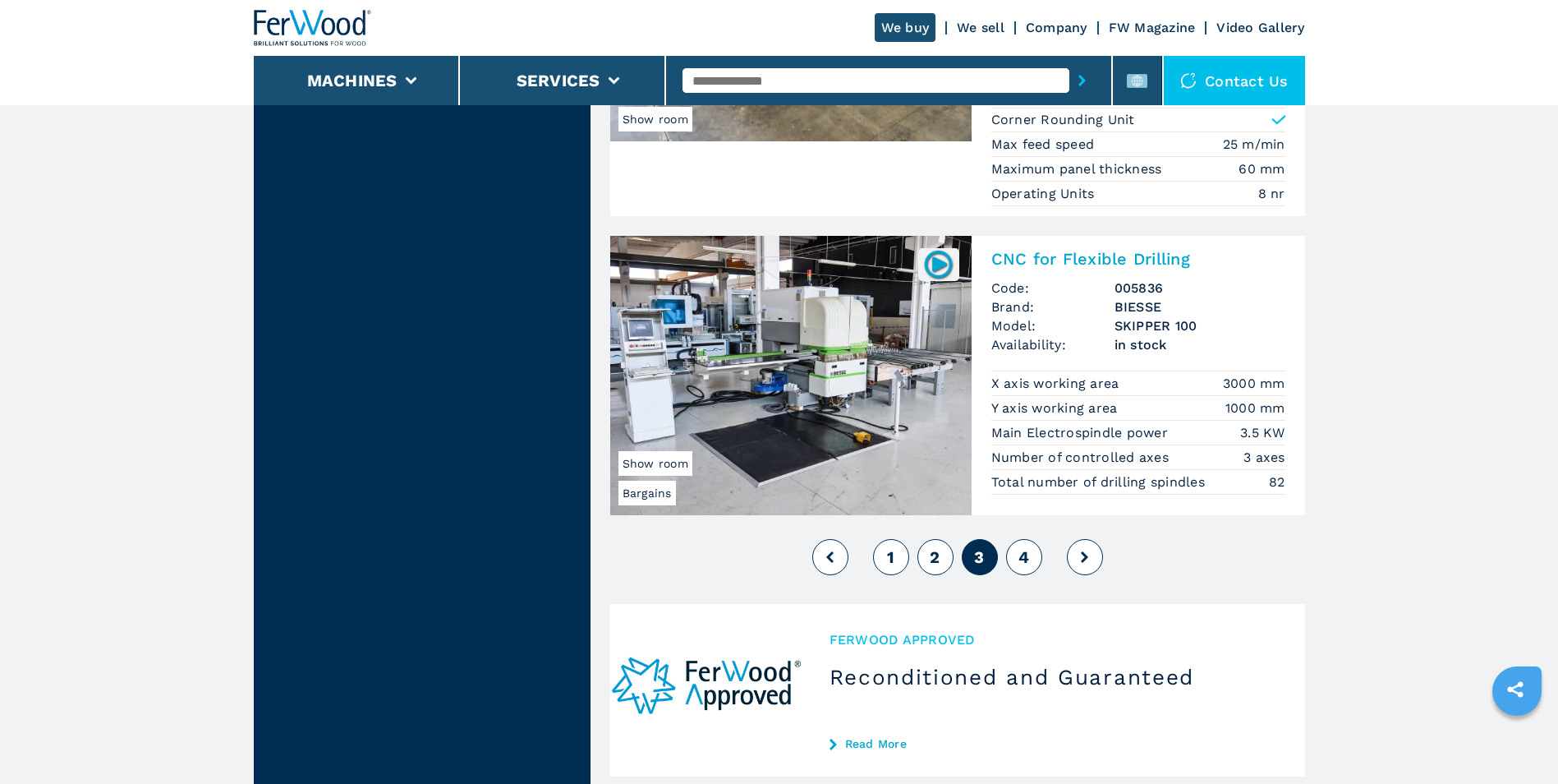
scroll to position [3942, 0]
click at [1022, 560] on span "4" at bounding box center [1023, 555] width 10 height 20
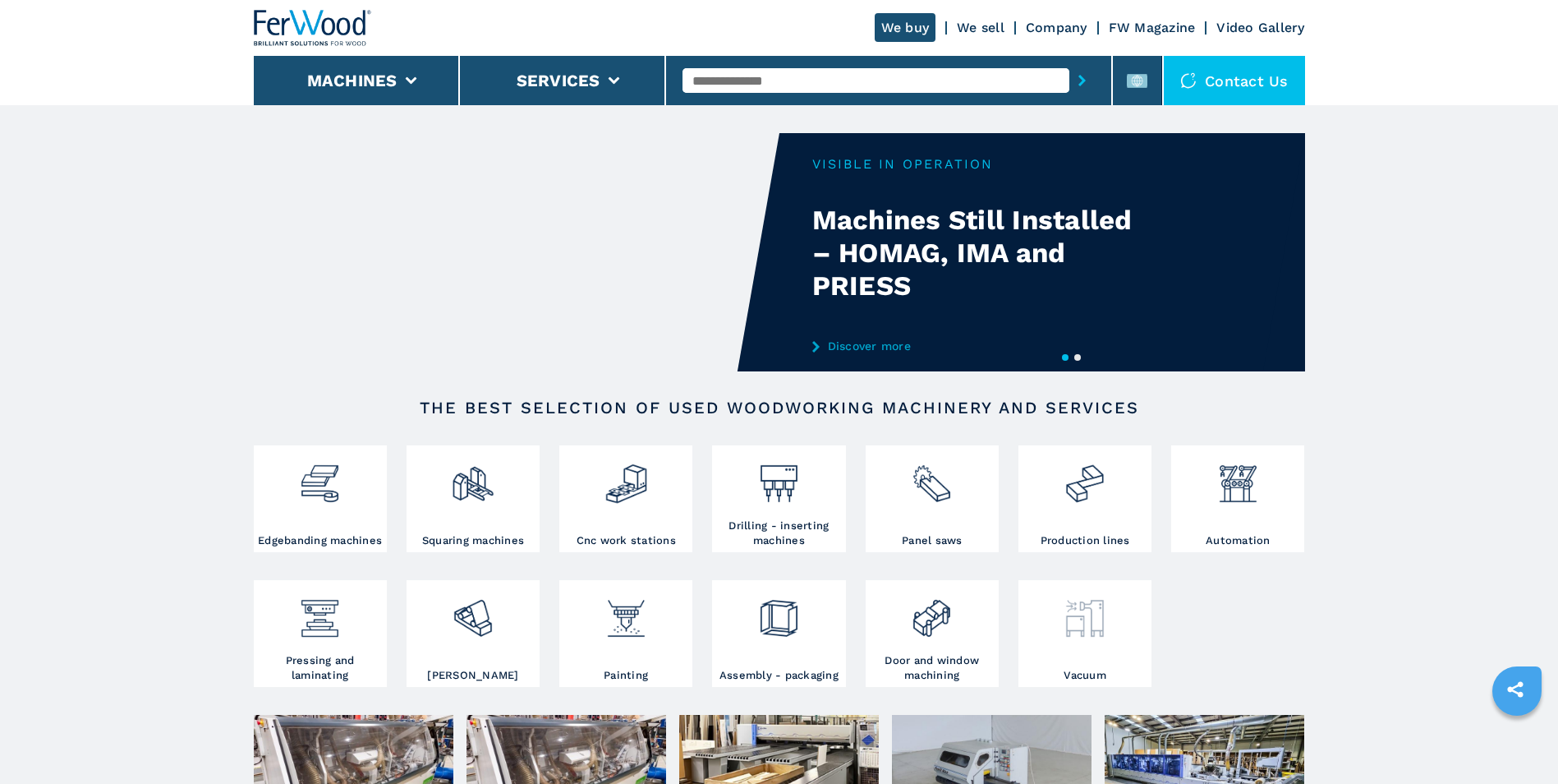
click at [1084, 630] on img at bounding box center [1085, 612] width 43 height 56
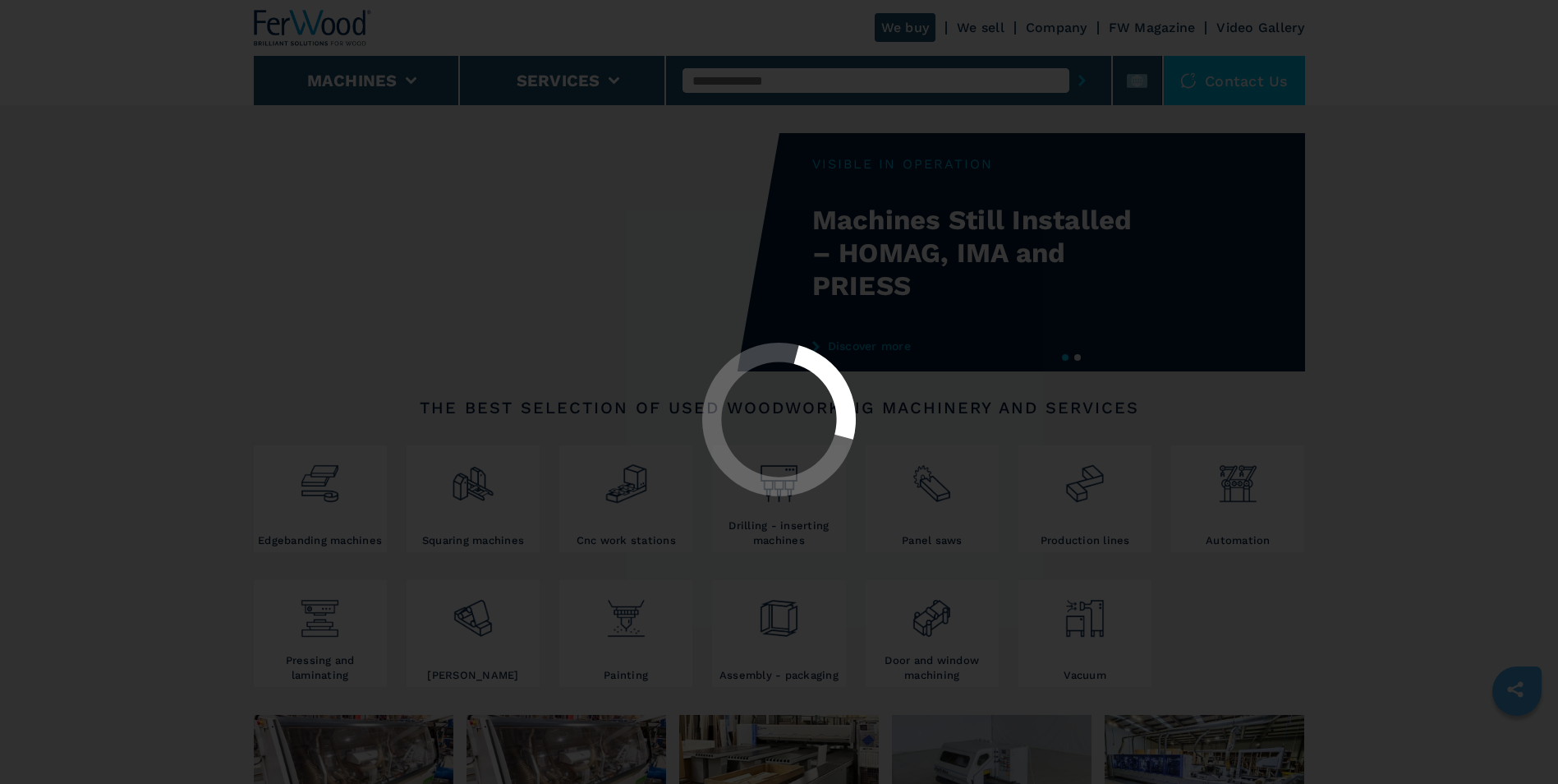
select select "******"
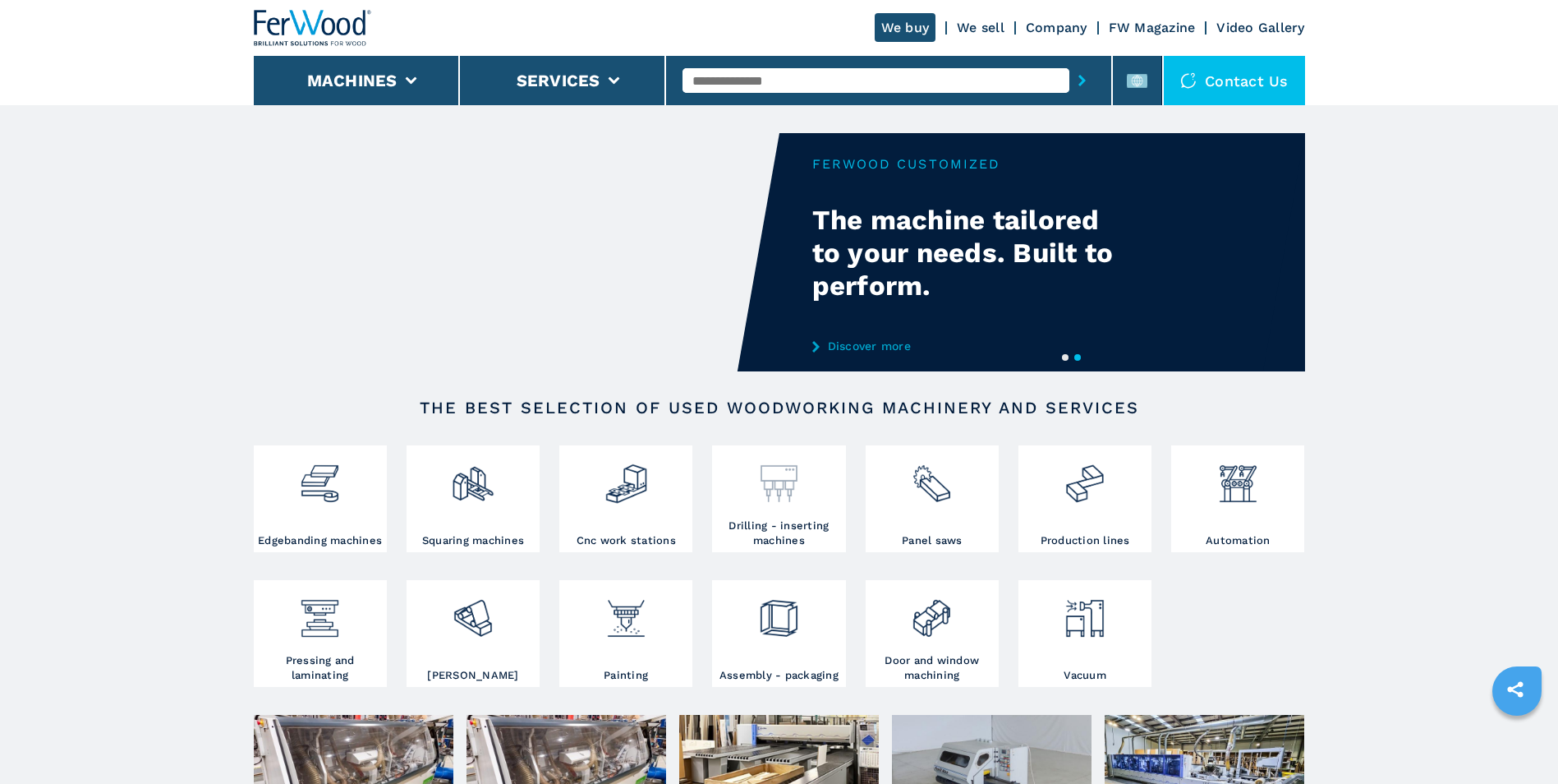
click at [779, 532] on h3 "Drilling - inserting machines" at bounding box center [779, 533] width 125 height 30
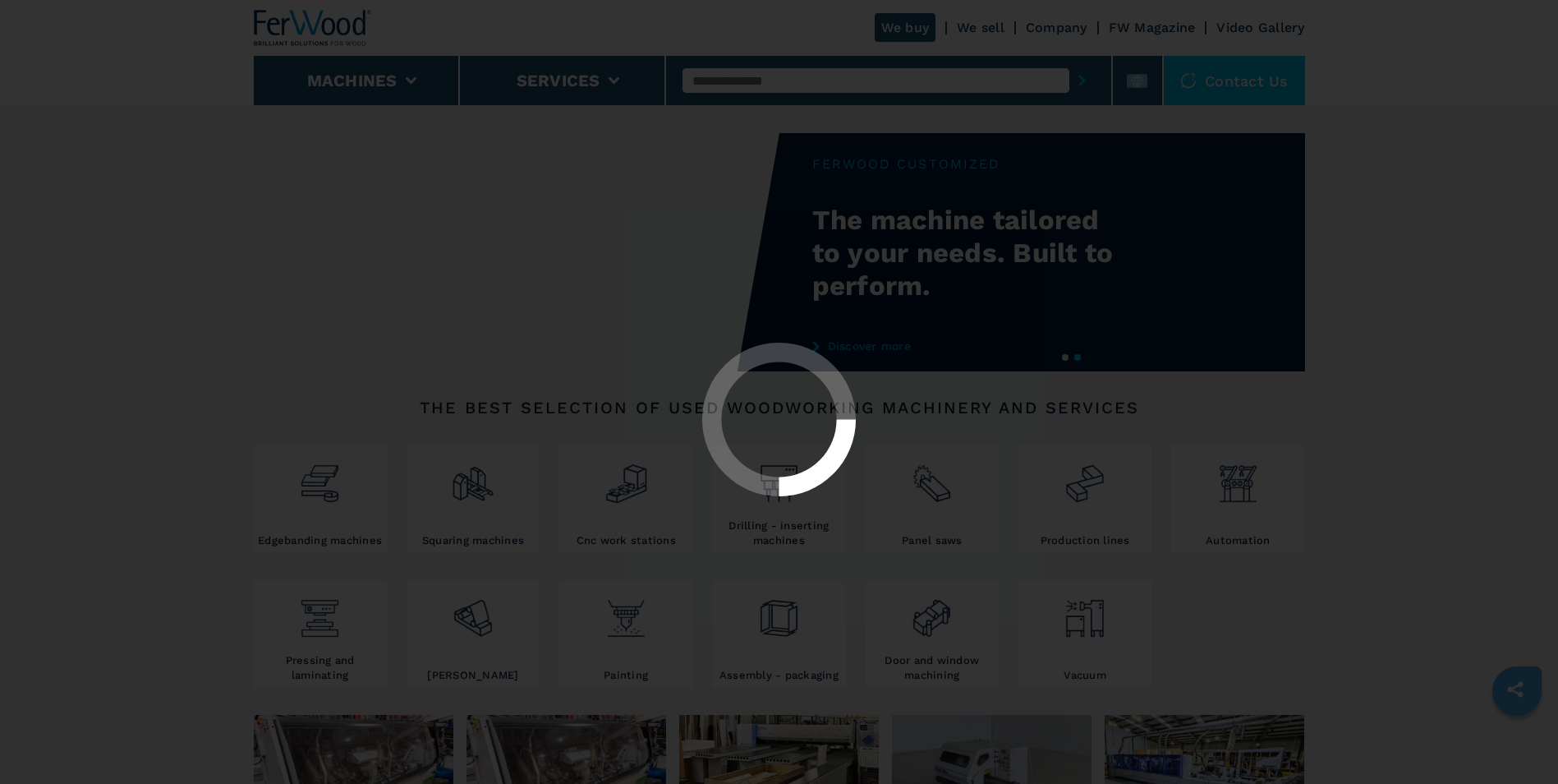
select select "**********"
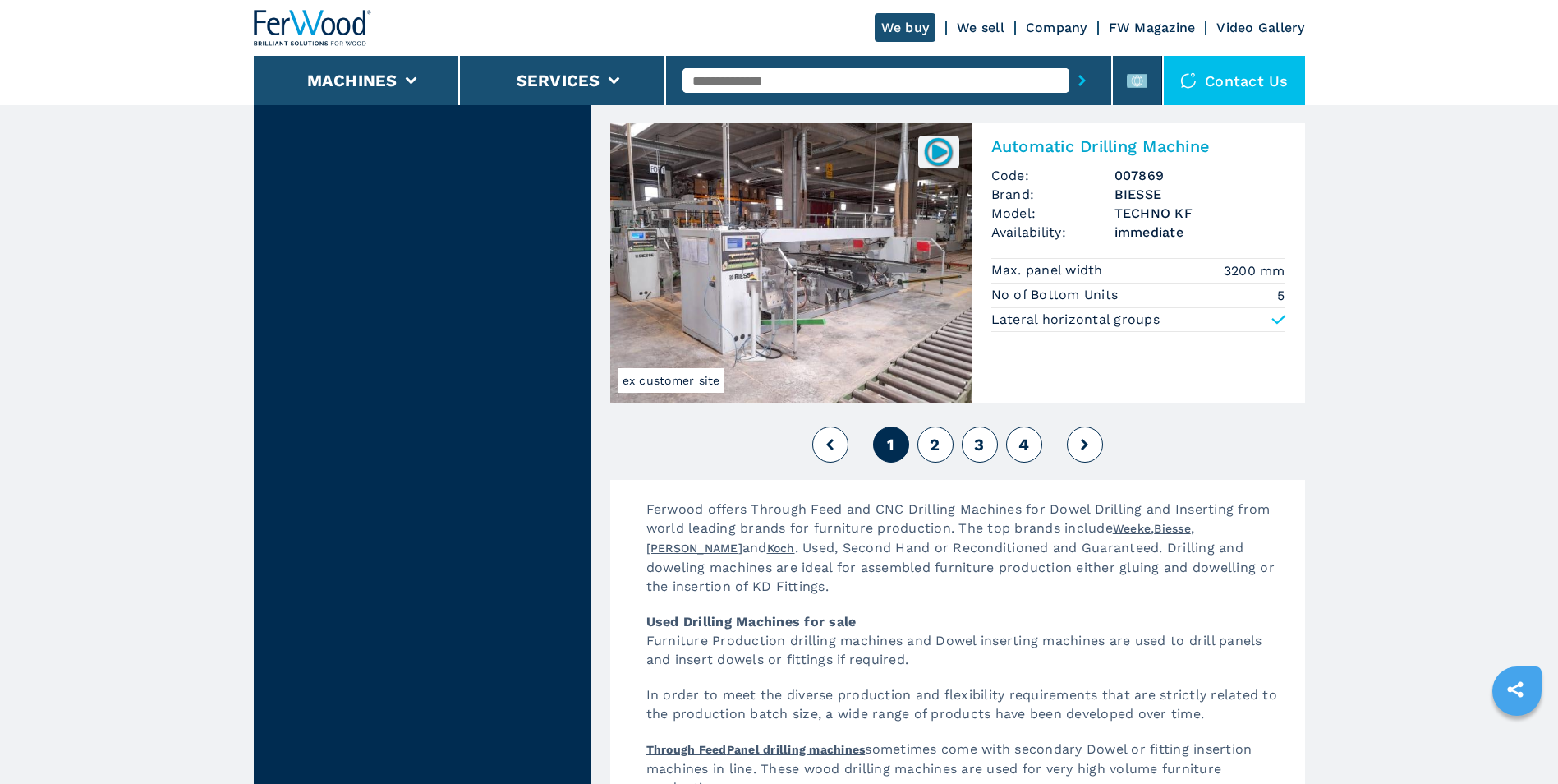
scroll to position [3614, 0]
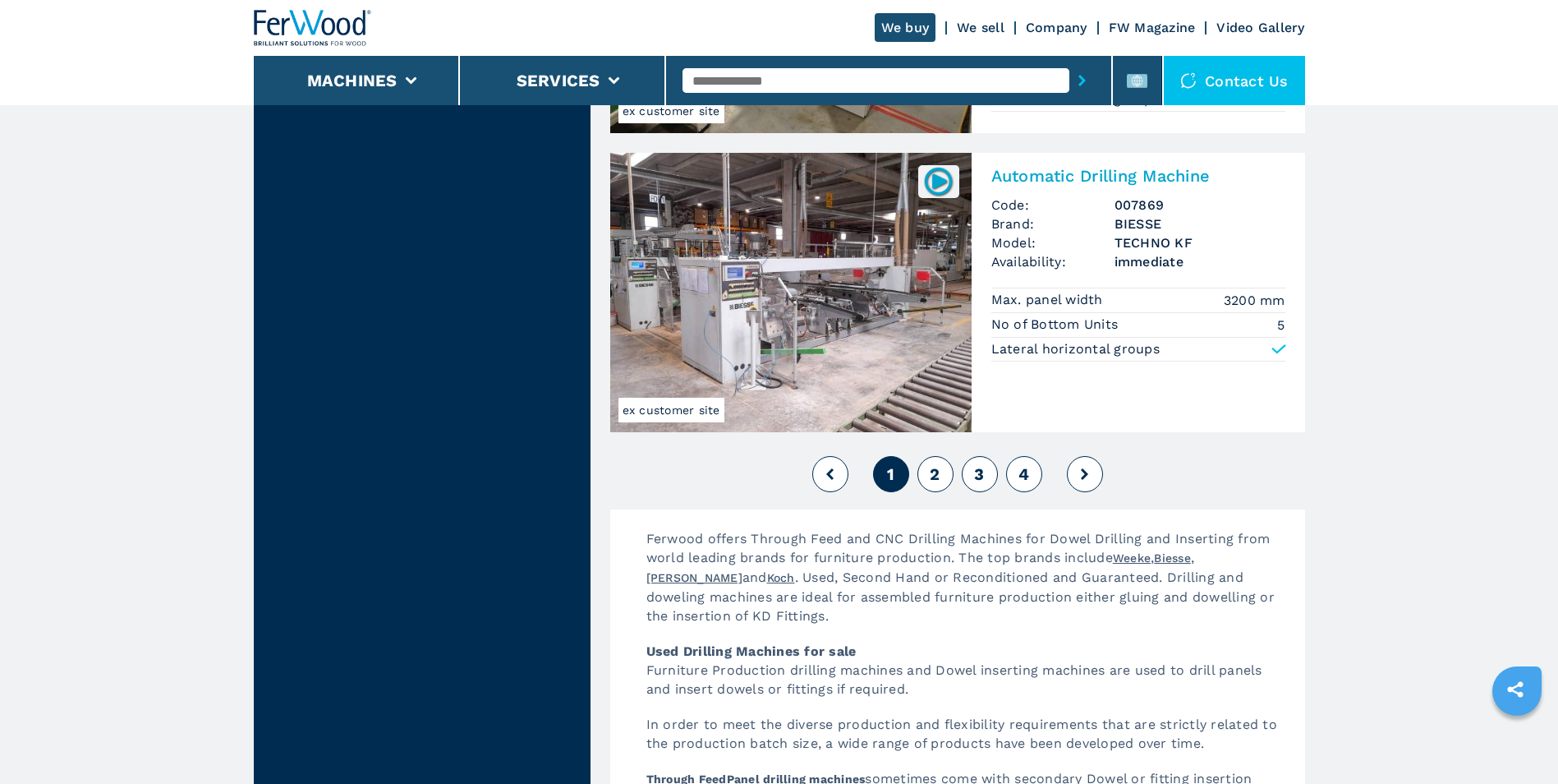
click at [942, 477] on button "2" at bounding box center [935, 474] width 37 height 37
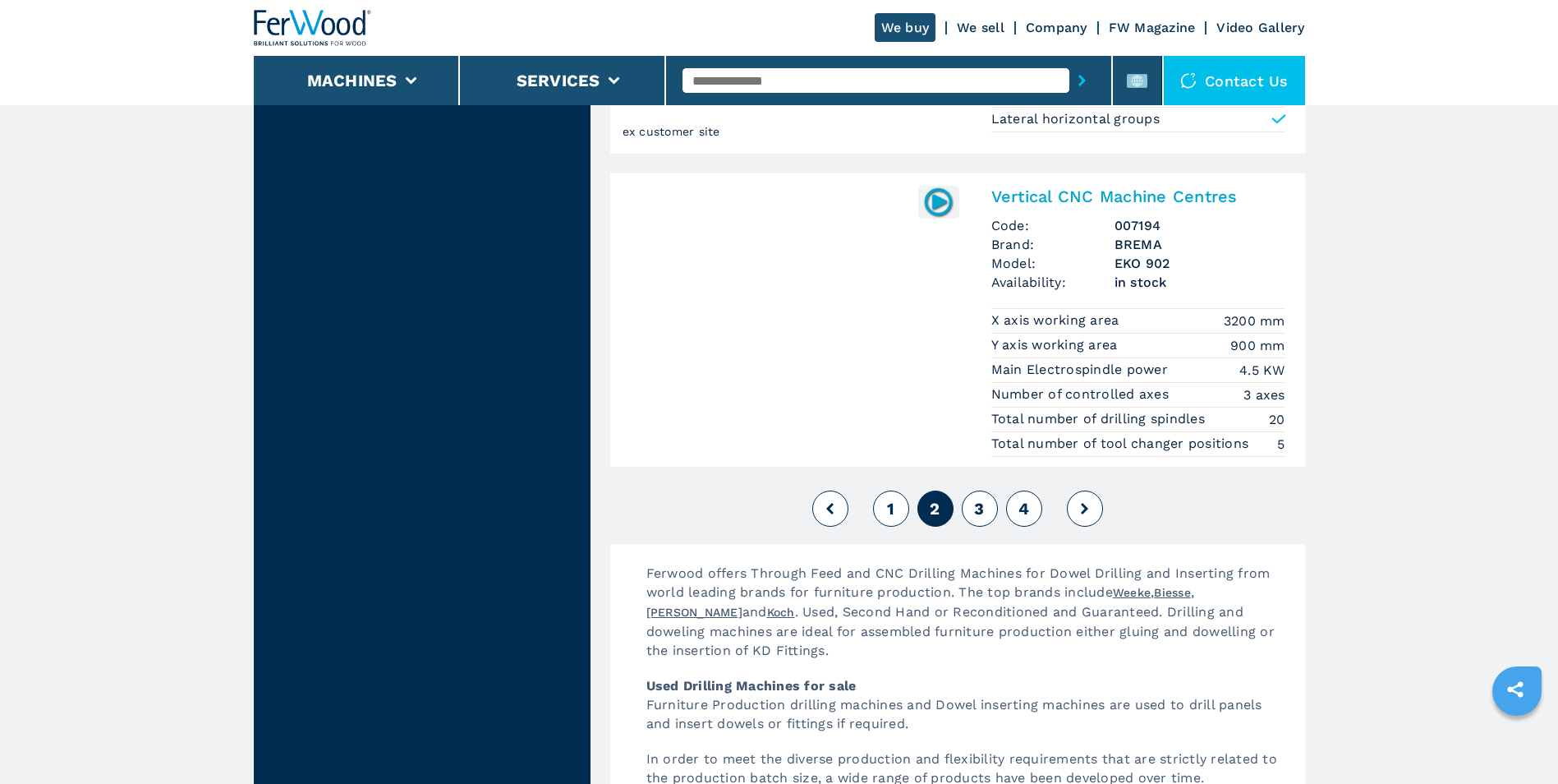
scroll to position [3614, 0]
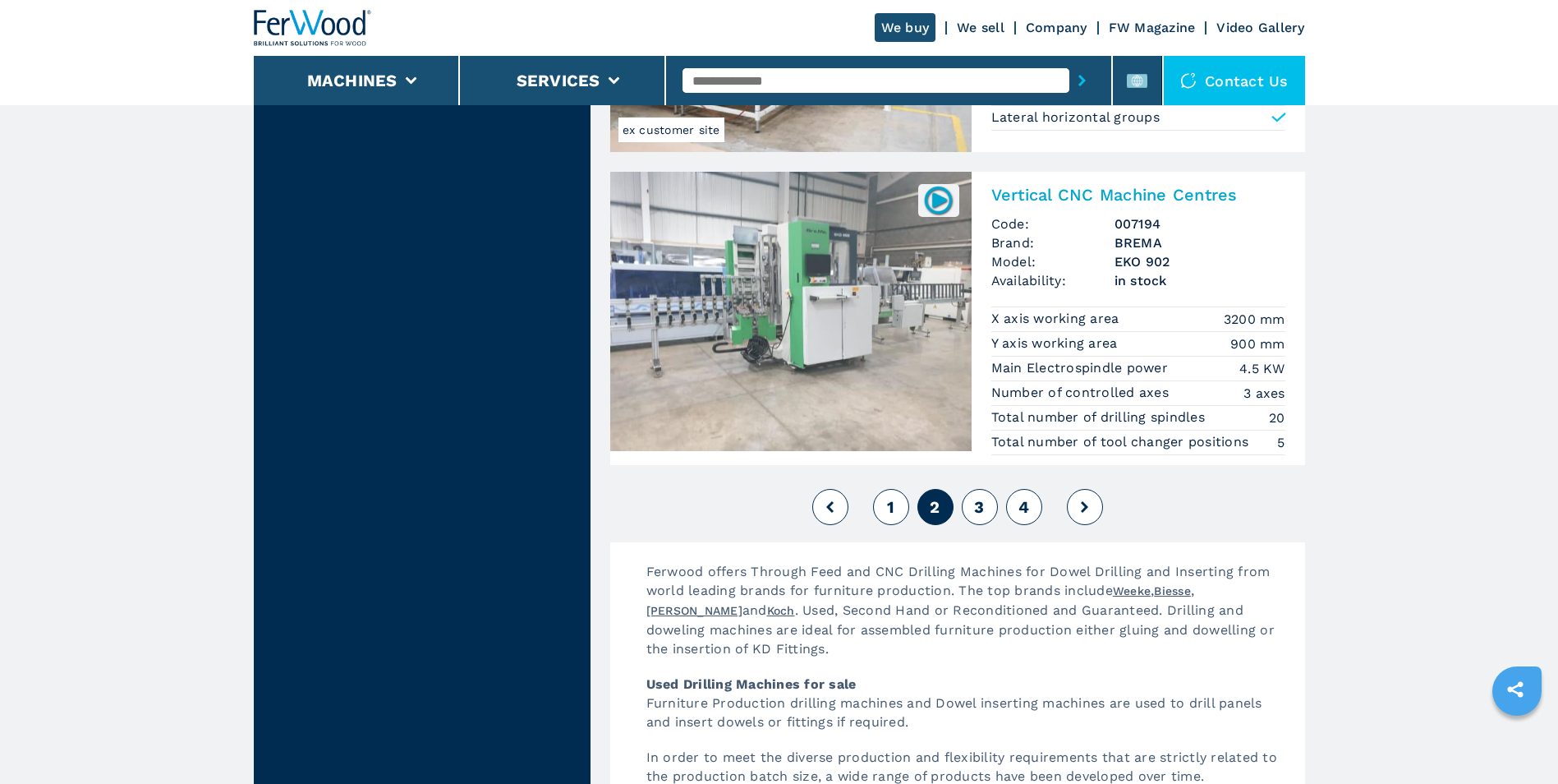
click at [984, 510] on span "3" at bounding box center [979, 506] width 10 height 20
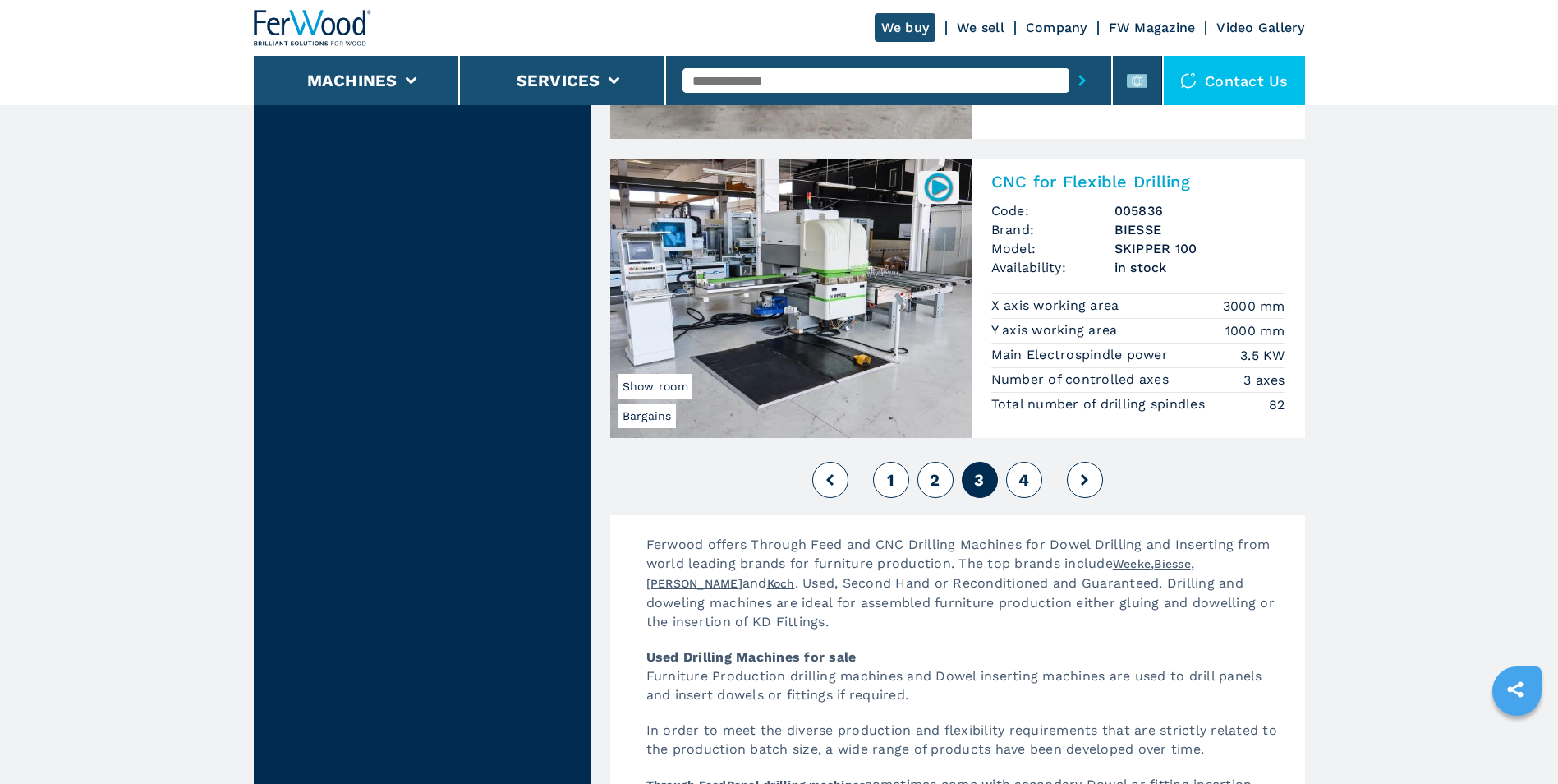
scroll to position [3614, 0]
click at [1021, 490] on button "4" at bounding box center [1024, 479] width 37 height 37
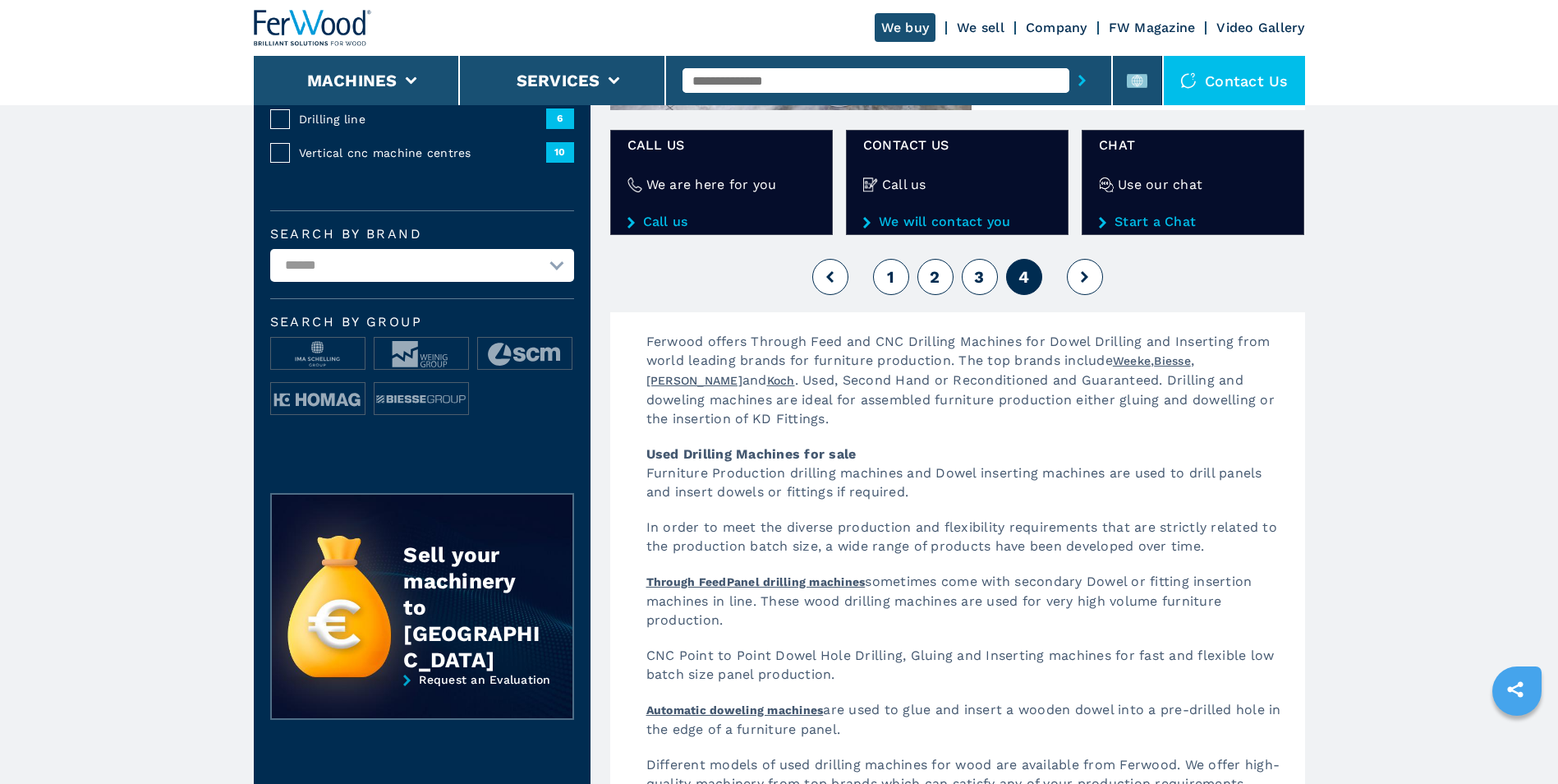
scroll to position [348, 0]
